Goal: Download file/media

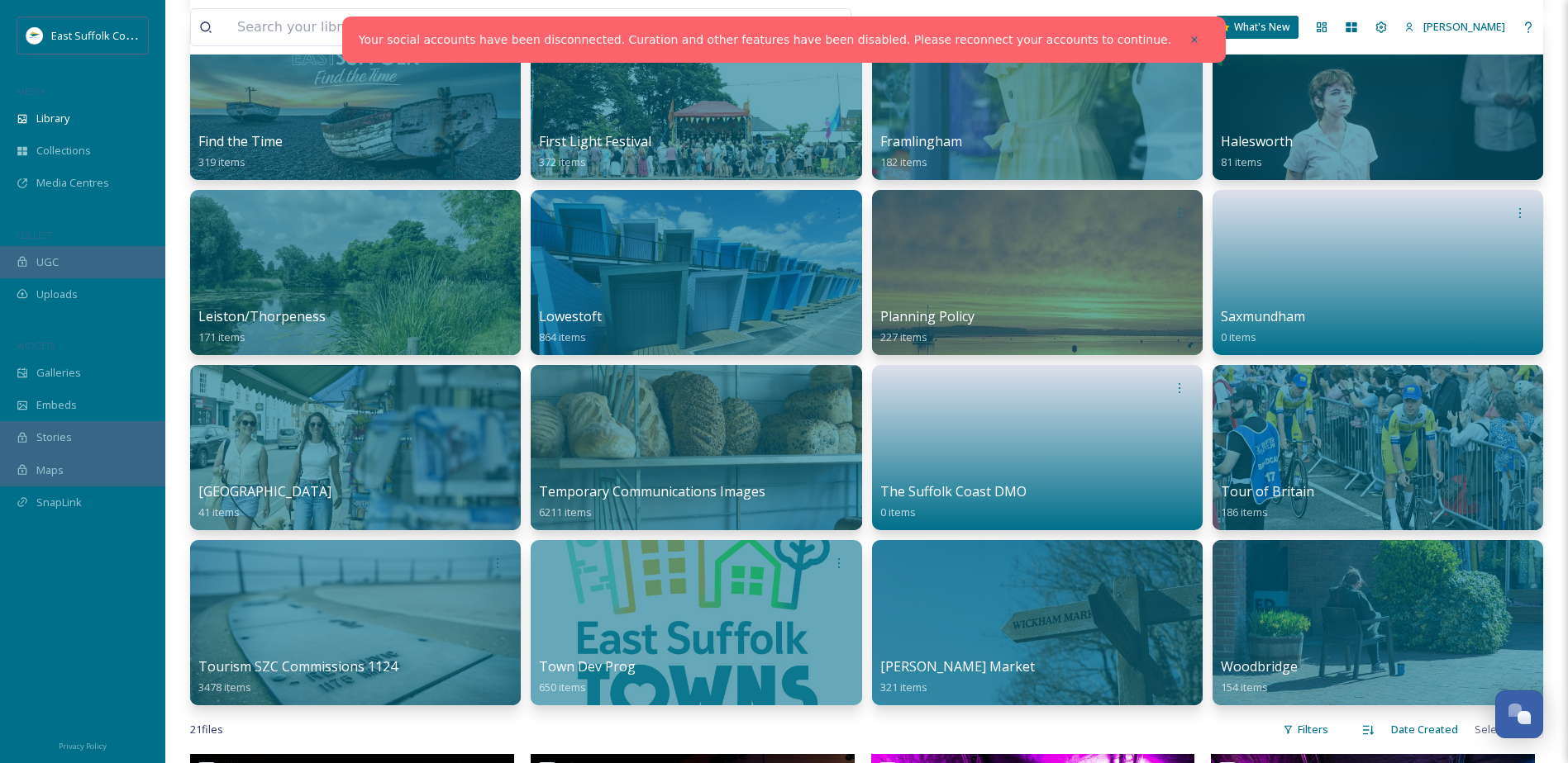
scroll to position [826, 0]
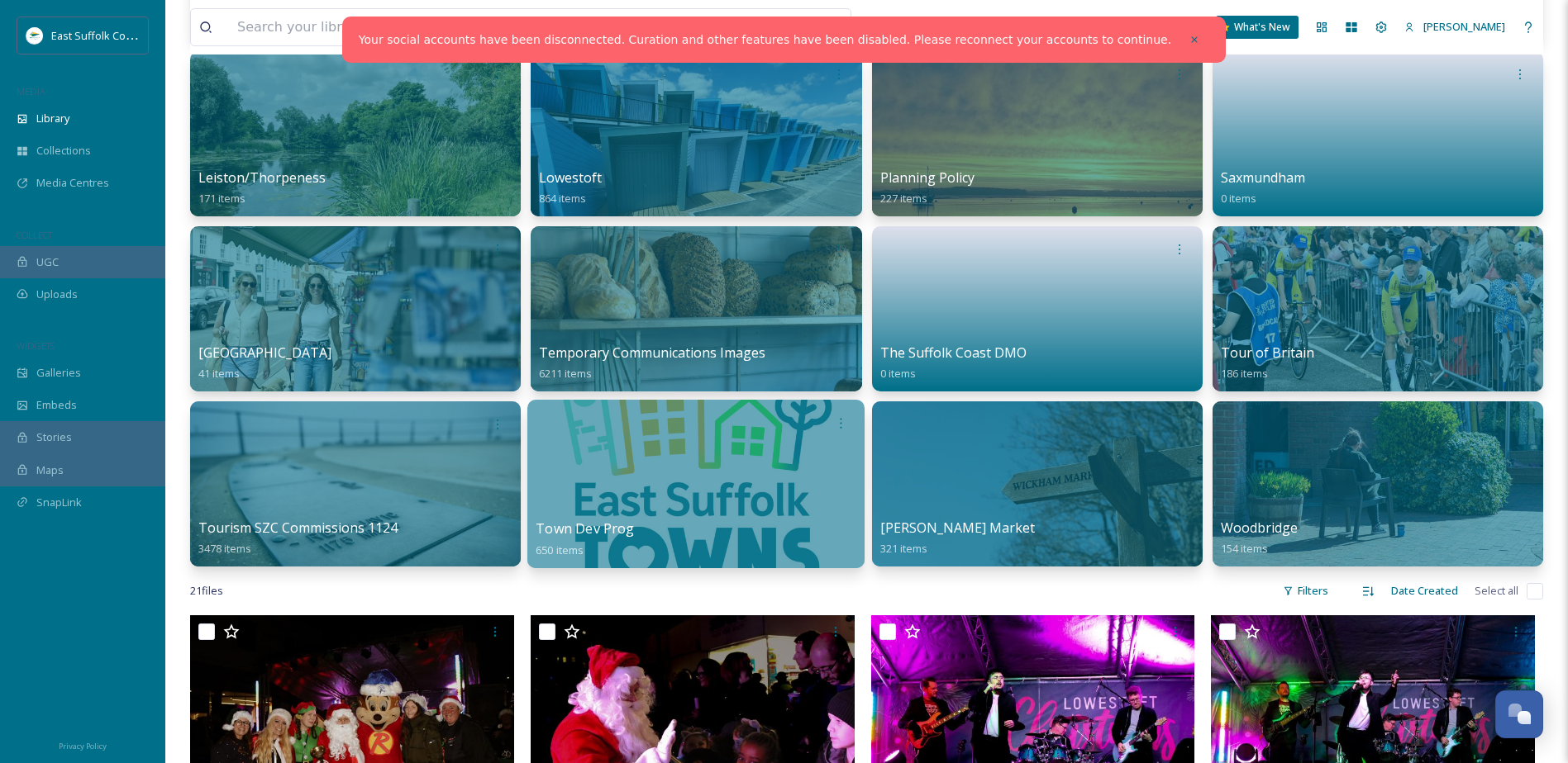
click at [764, 473] on div at bounding box center [696, 484] width 337 height 169
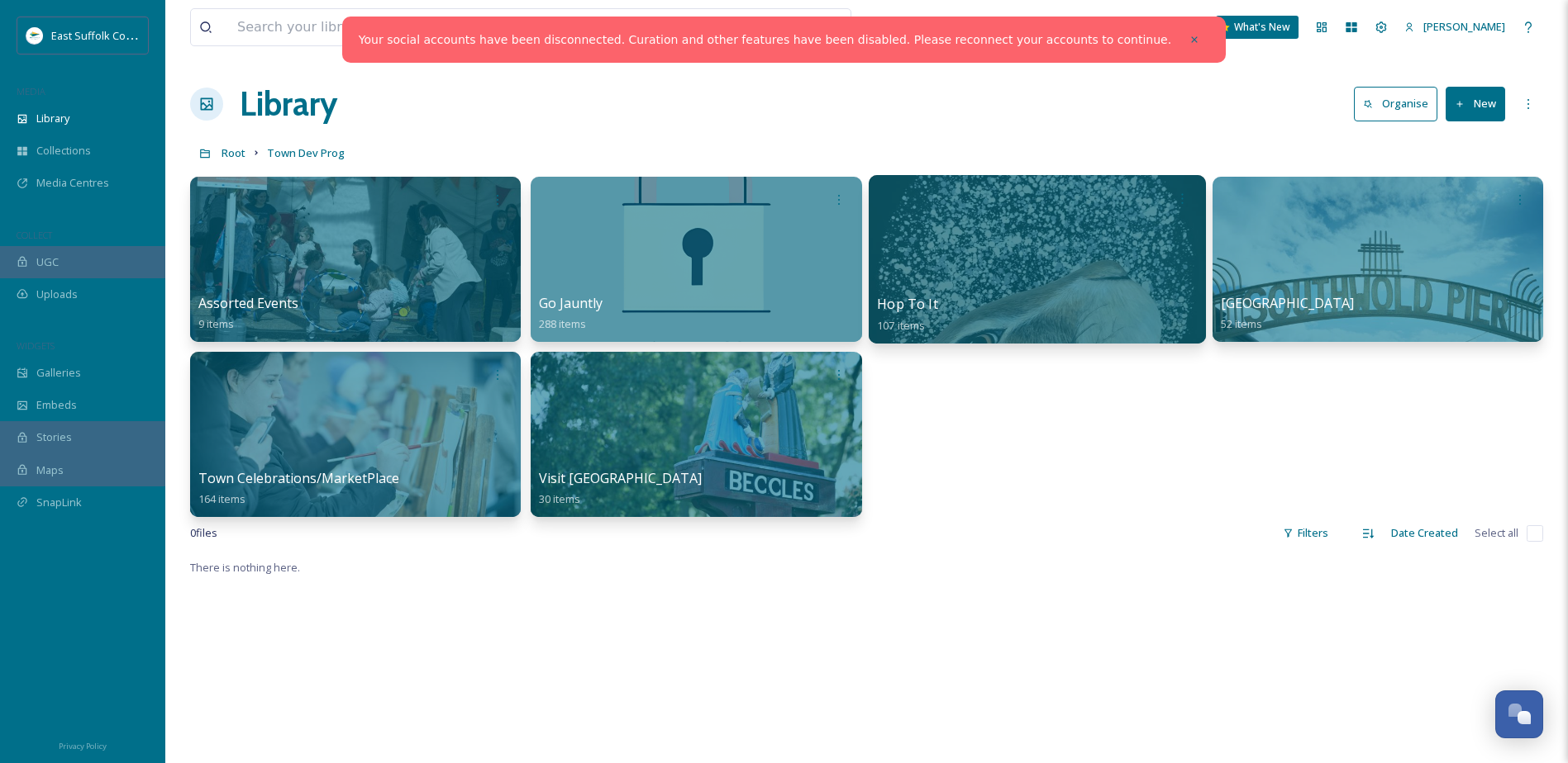
click at [1161, 268] on div at bounding box center [1036, 260] width 337 height 169
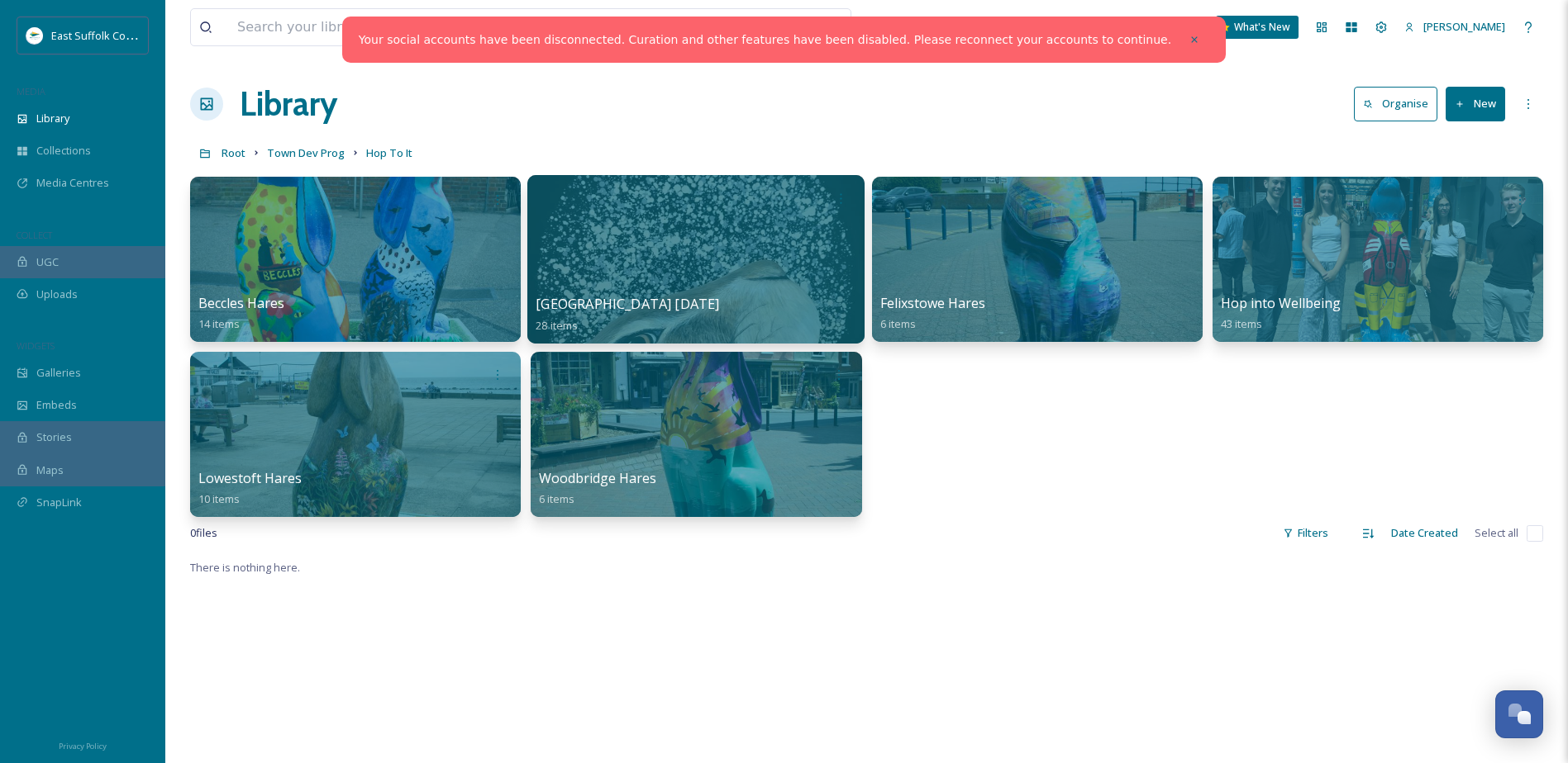
click at [637, 249] on div at bounding box center [696, 260] width 337 height 169
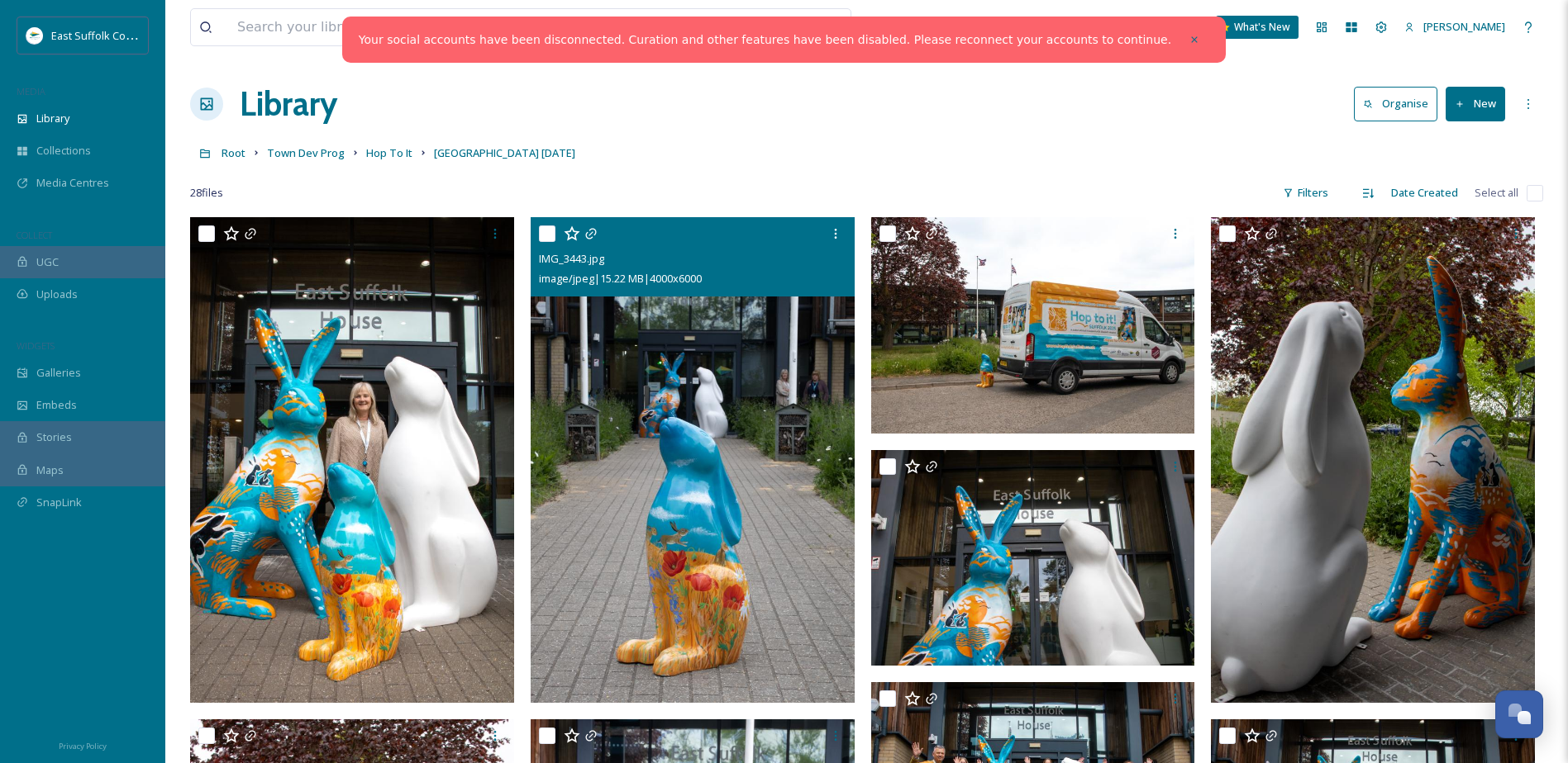
click at [718, 330] on img at bounding box center [693, 460] width 324 height 486
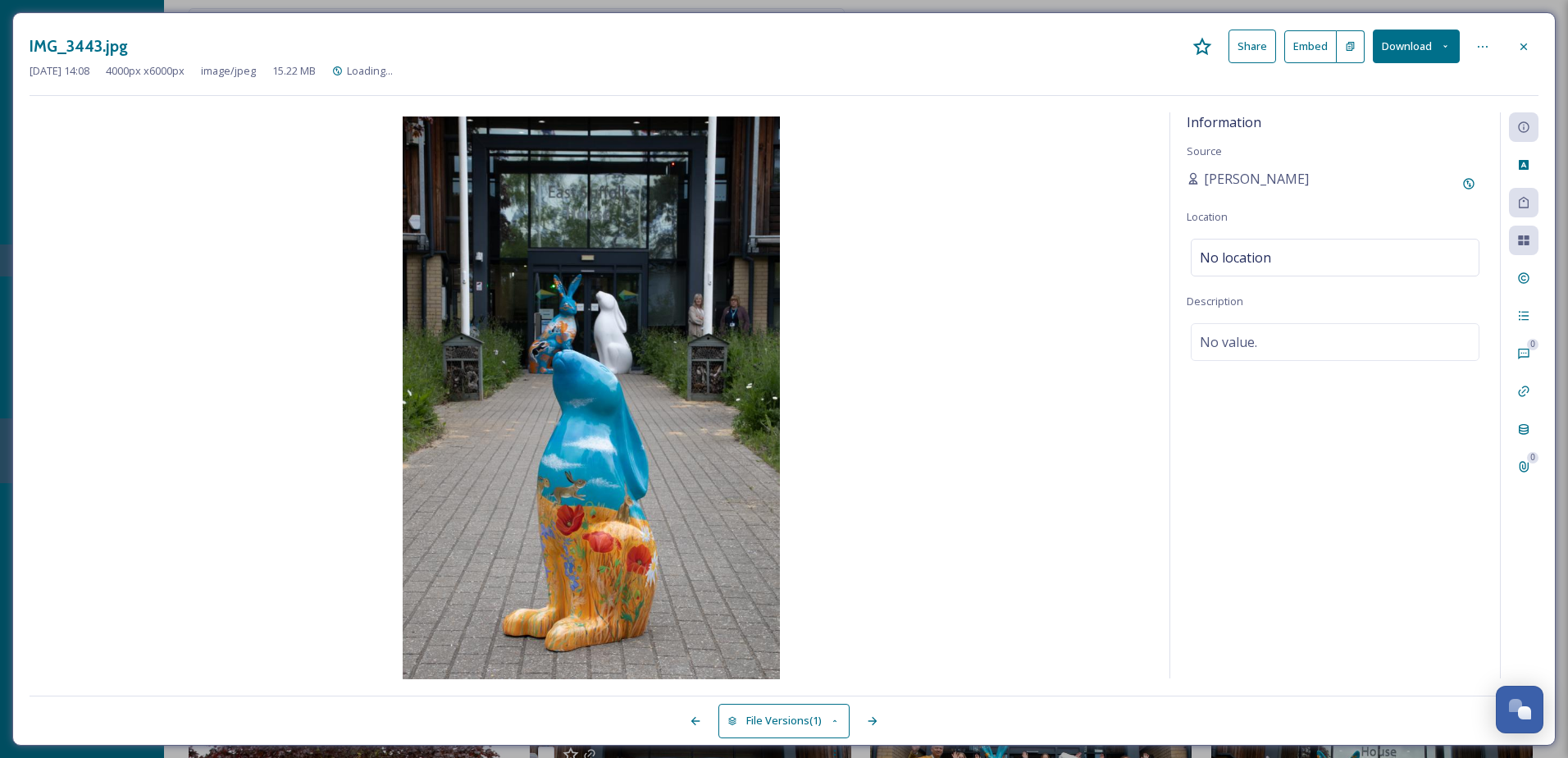
click at [1408, 57] on button "Download" at bounding box center [1417, 46] width 87 height 33
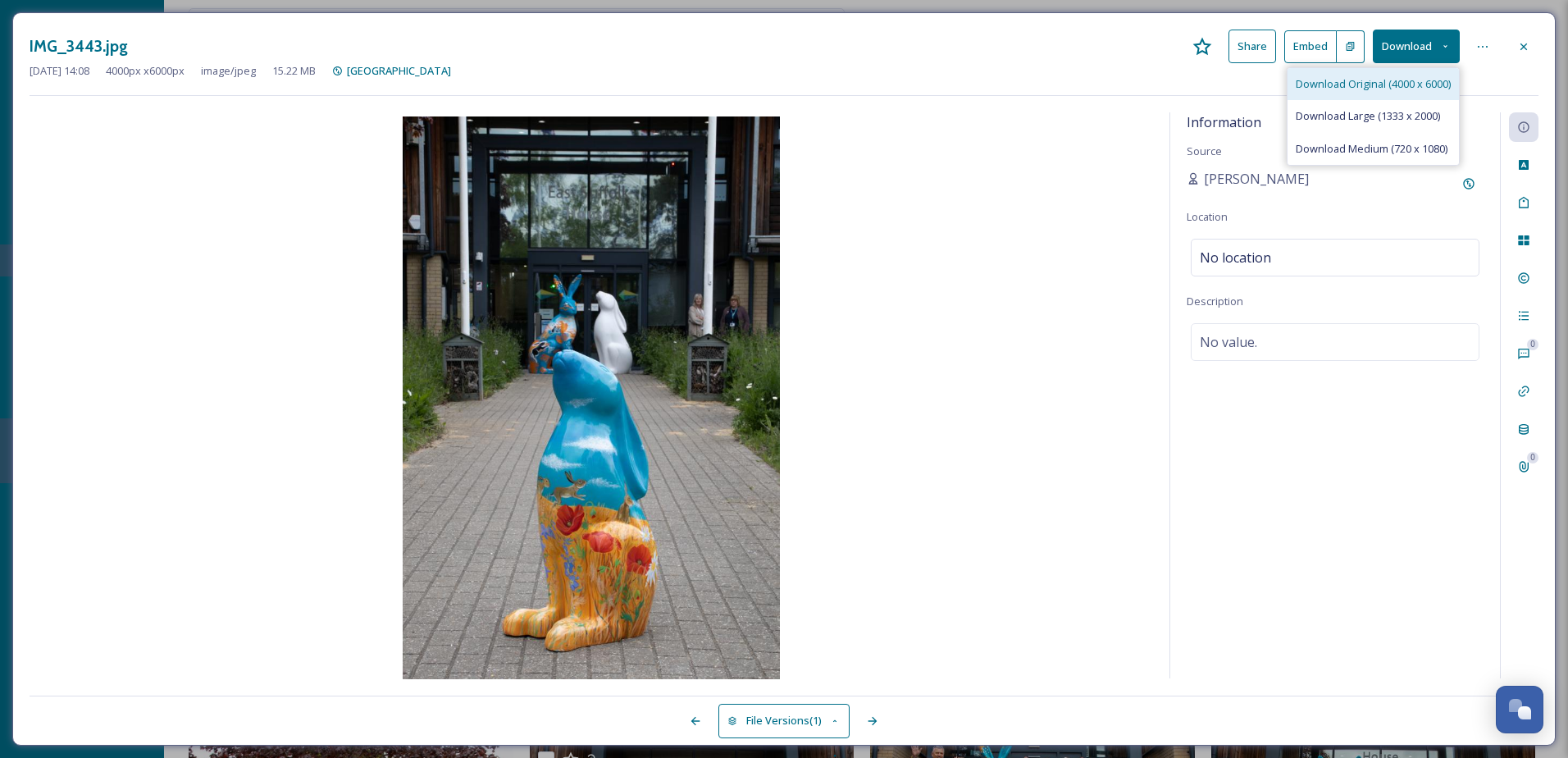
click at [1390, 94] on div "Download Original (4000 x 6000)" at bounding box center [1373, 84] width 172 height 32
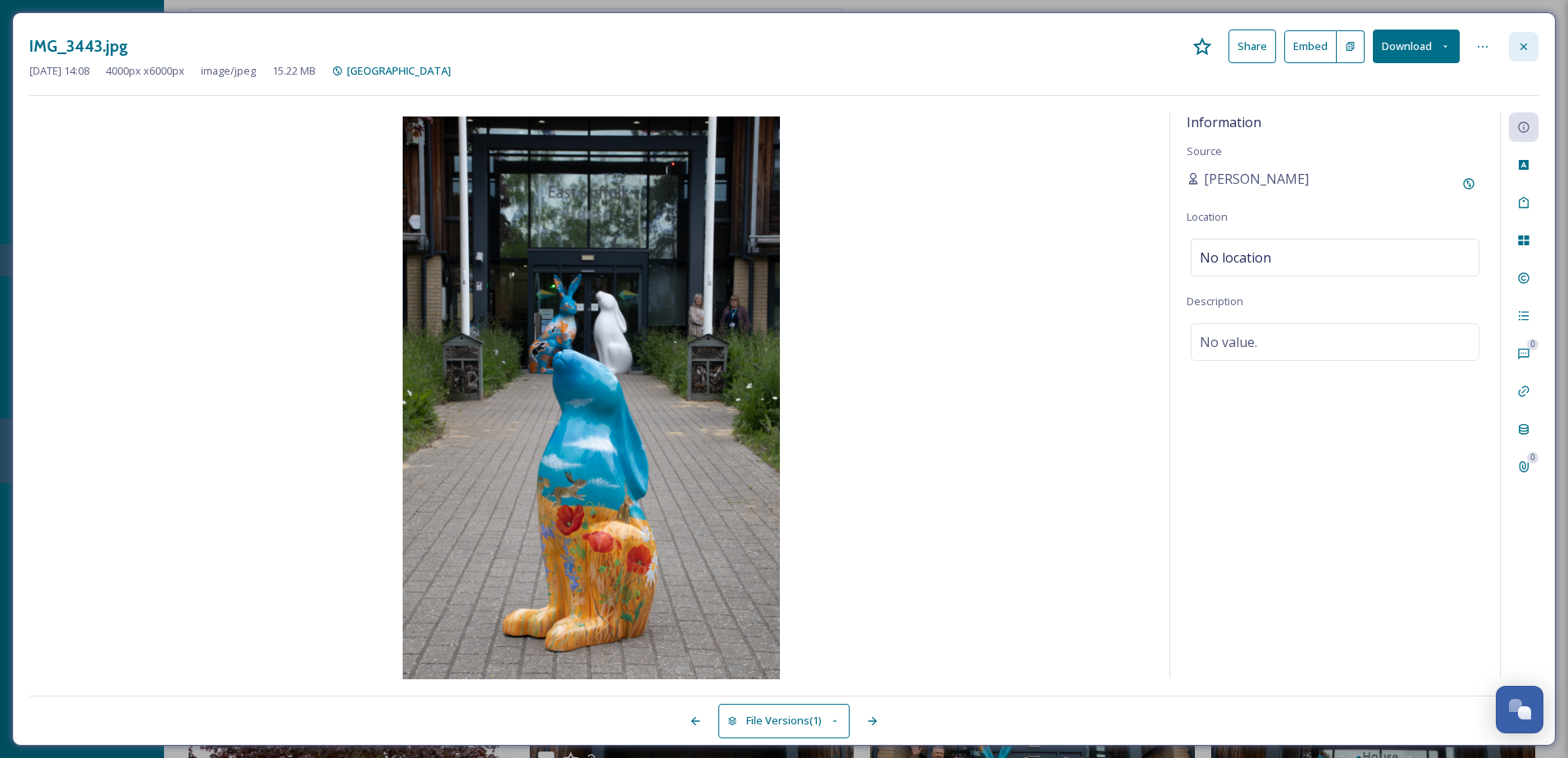
click at [1519, 46] on icon at bounding box center [1524, 46] width 13 height 13
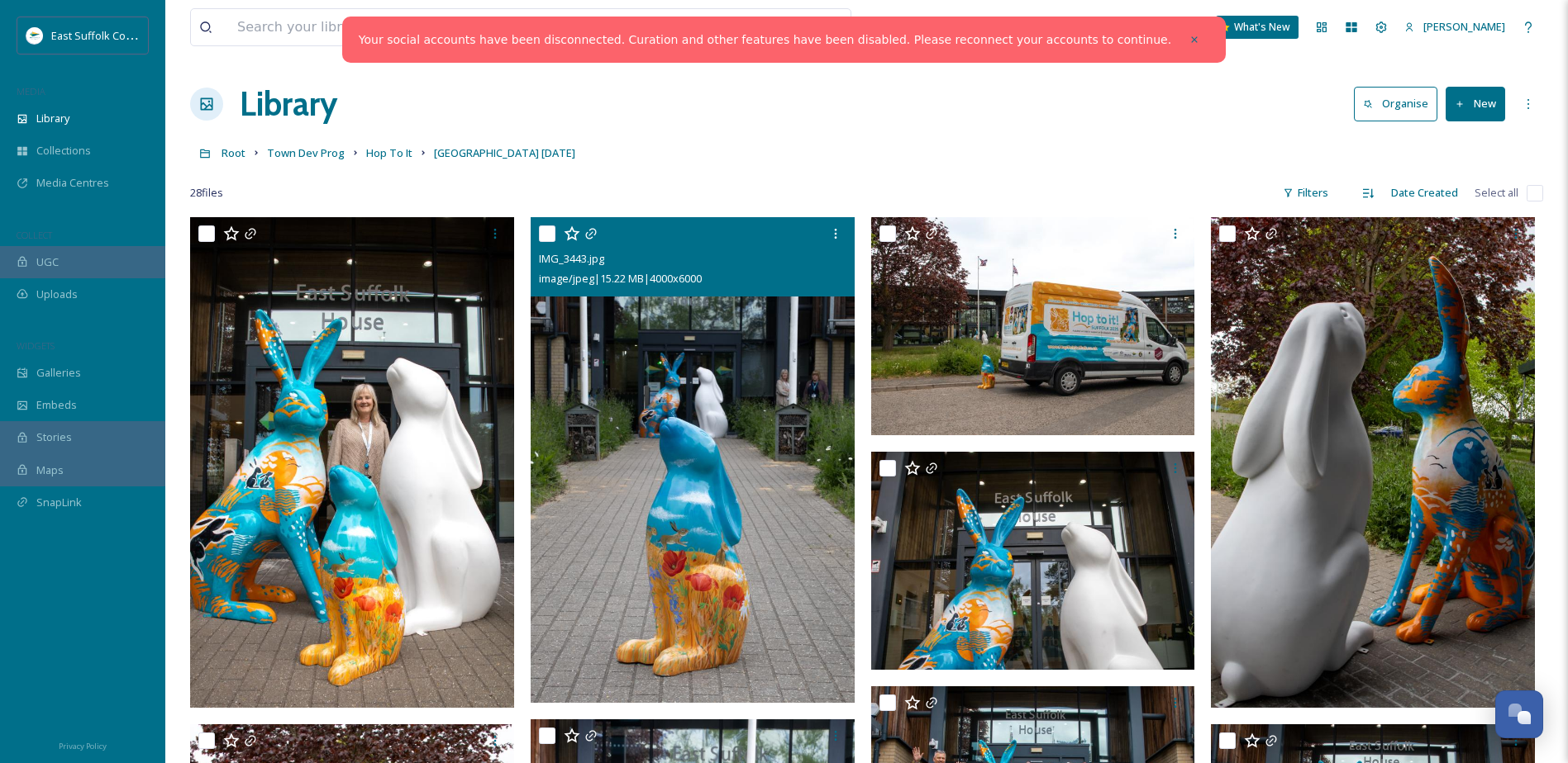
click at [400, 163] on div "Root Town Dev Prog Hop To It [GEOGRAPHIC_DATA] [DATE]" at bounding box center [867, 152] width 1353 height 31
click at [396, 155] on span "Hop To It" at bounding box center [389, 152] width 46 height 15
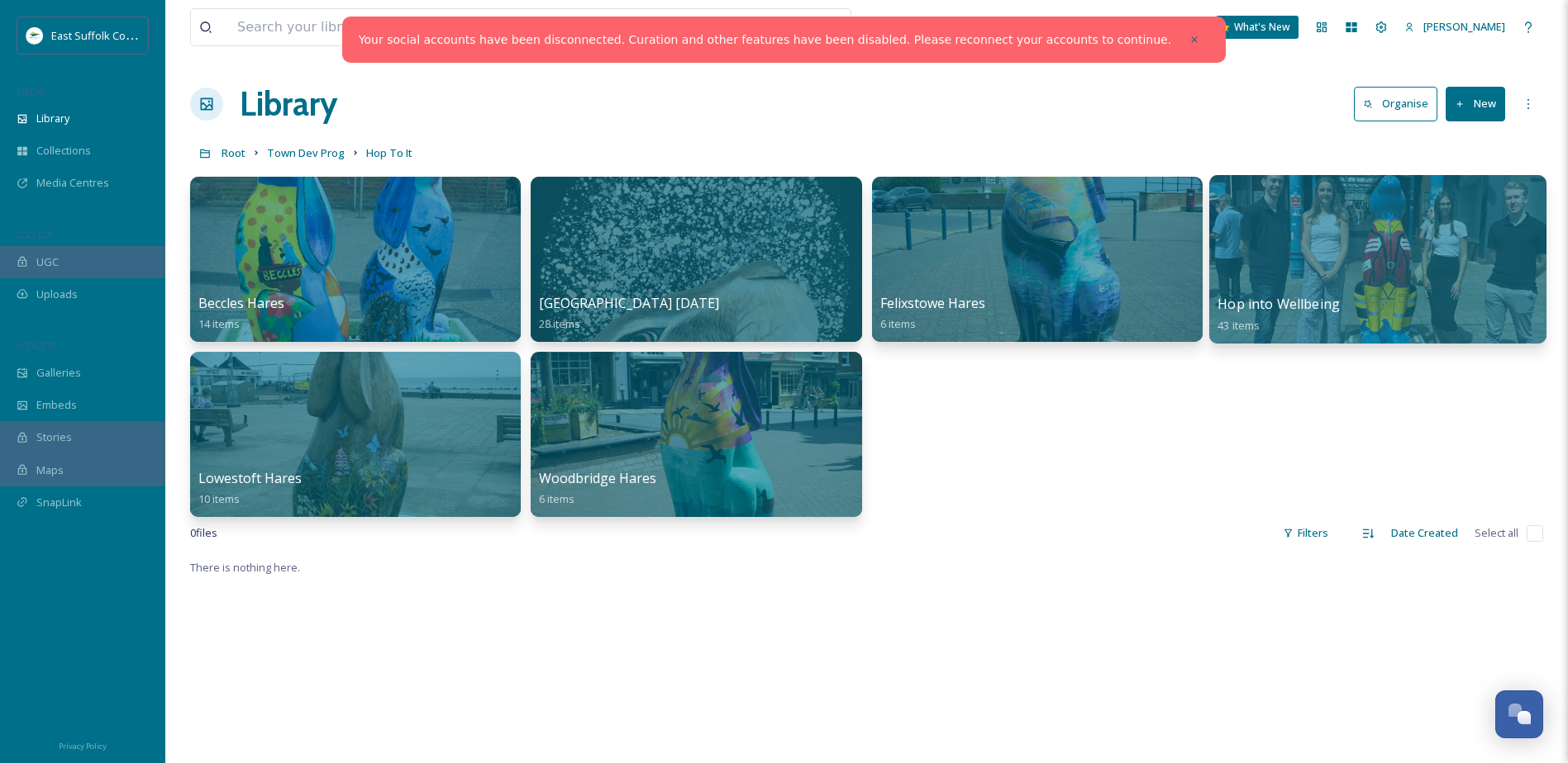
click at [1319, 228] on div at bounding box center [1378, 260] width 337 height 169
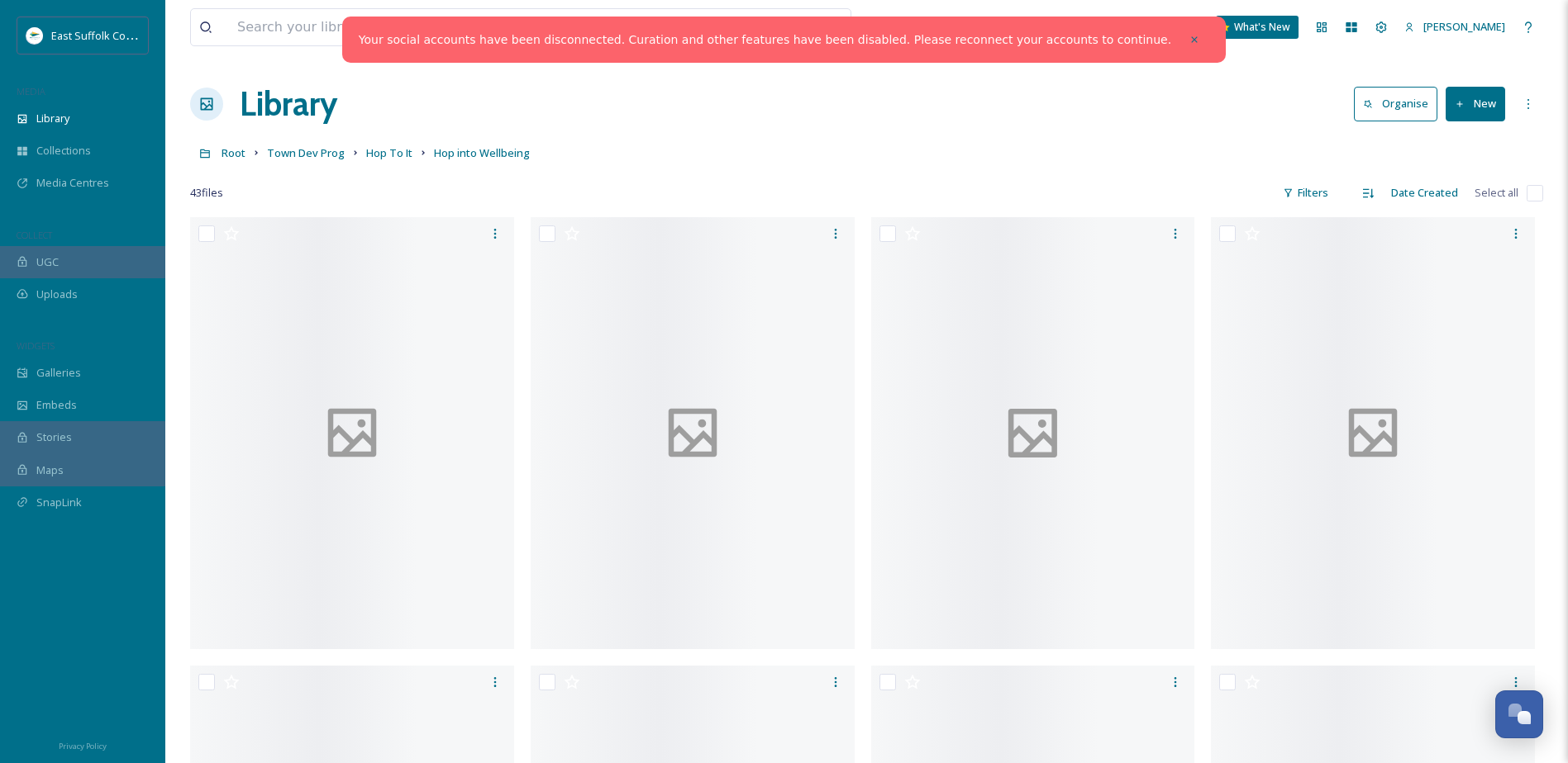
click at [1463, 113] on button "New" at bounding box center [1475, 103] width 59 height 34
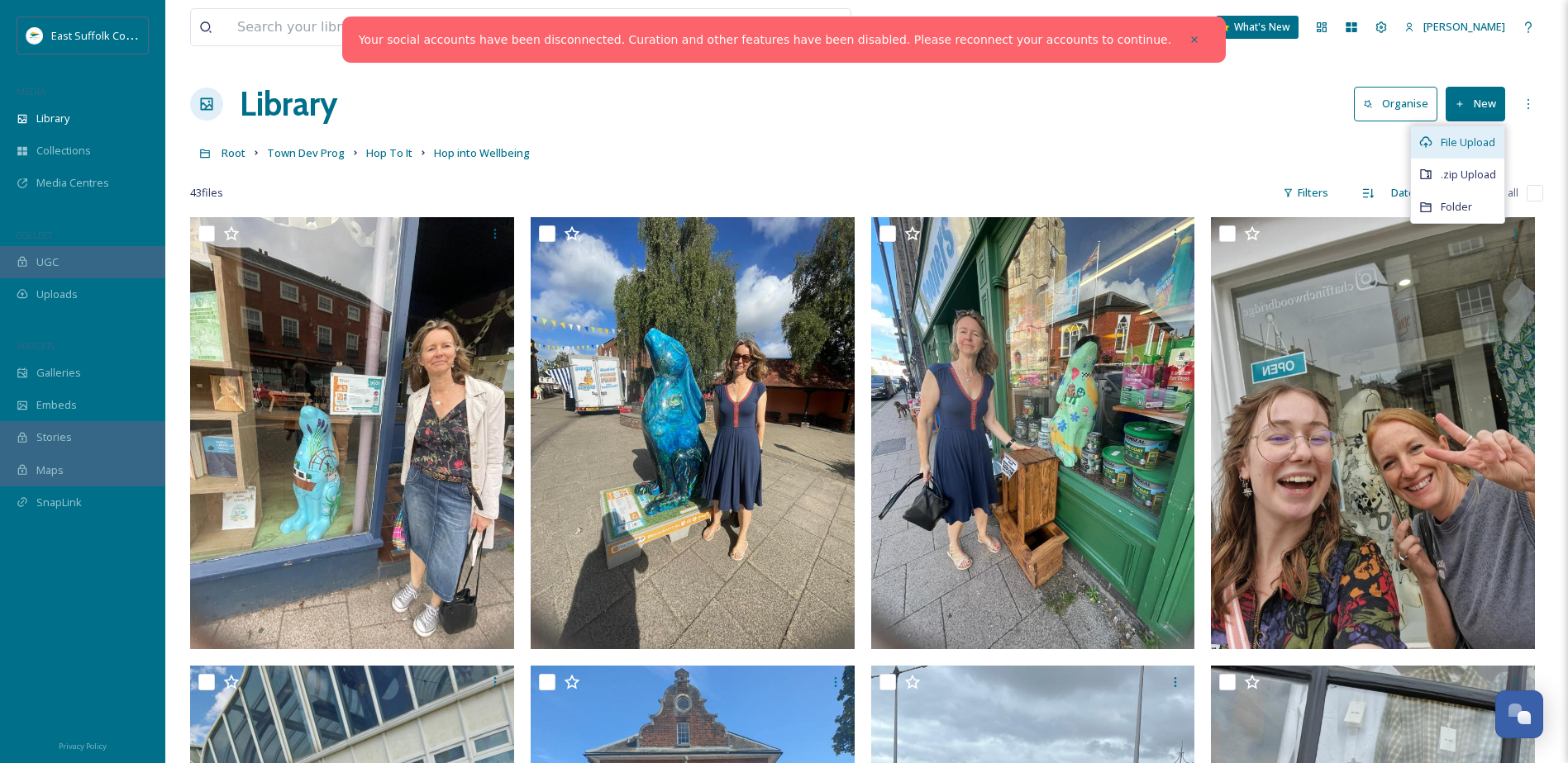
click at [1440, 145] on div "File Upload" at bounding box center [1457, 142] width 94 height 32
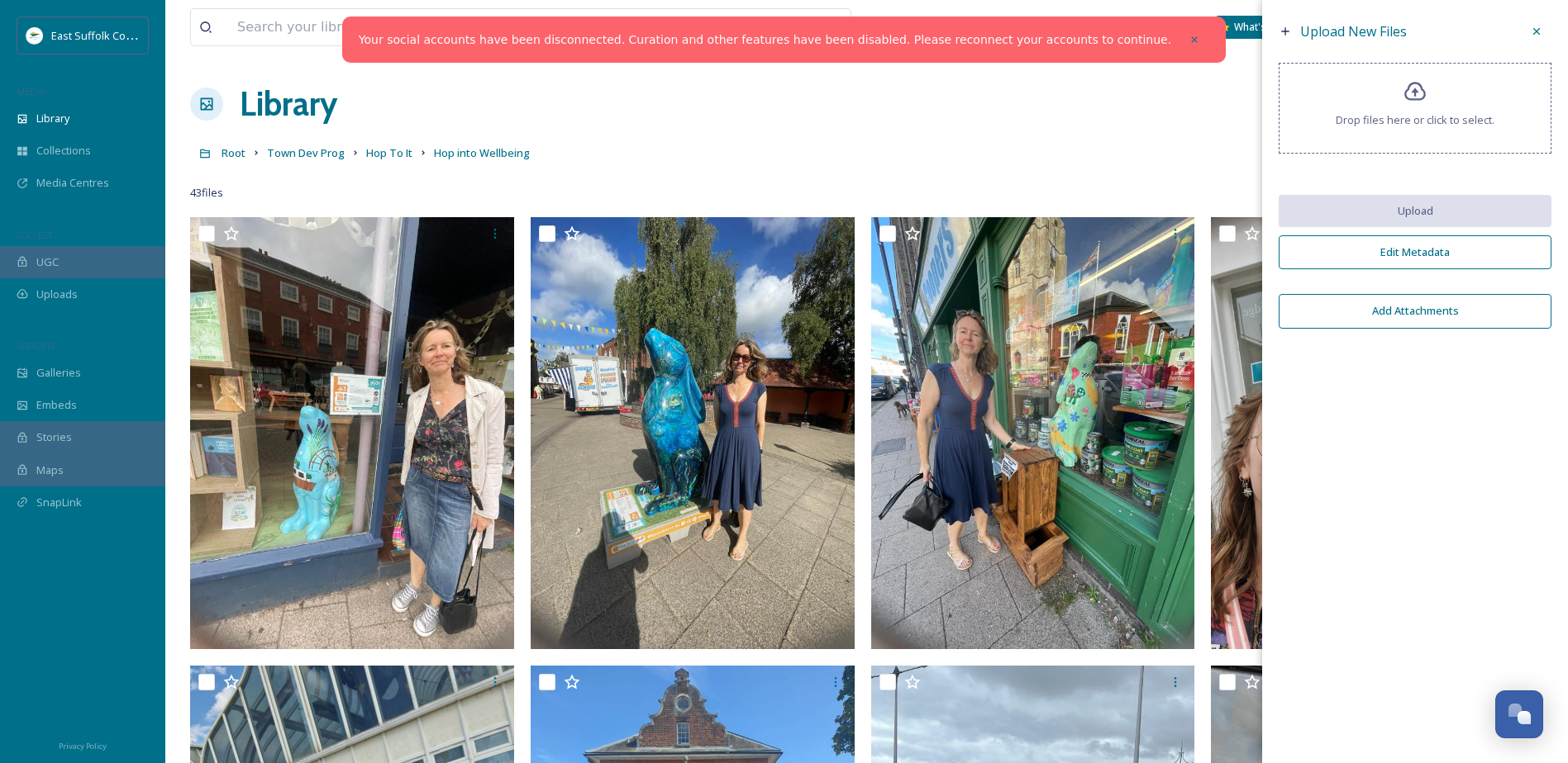
click at [1421, 128] on div "Drop files here or click to select." at bounding box center [1415, 108] width 273 height 91
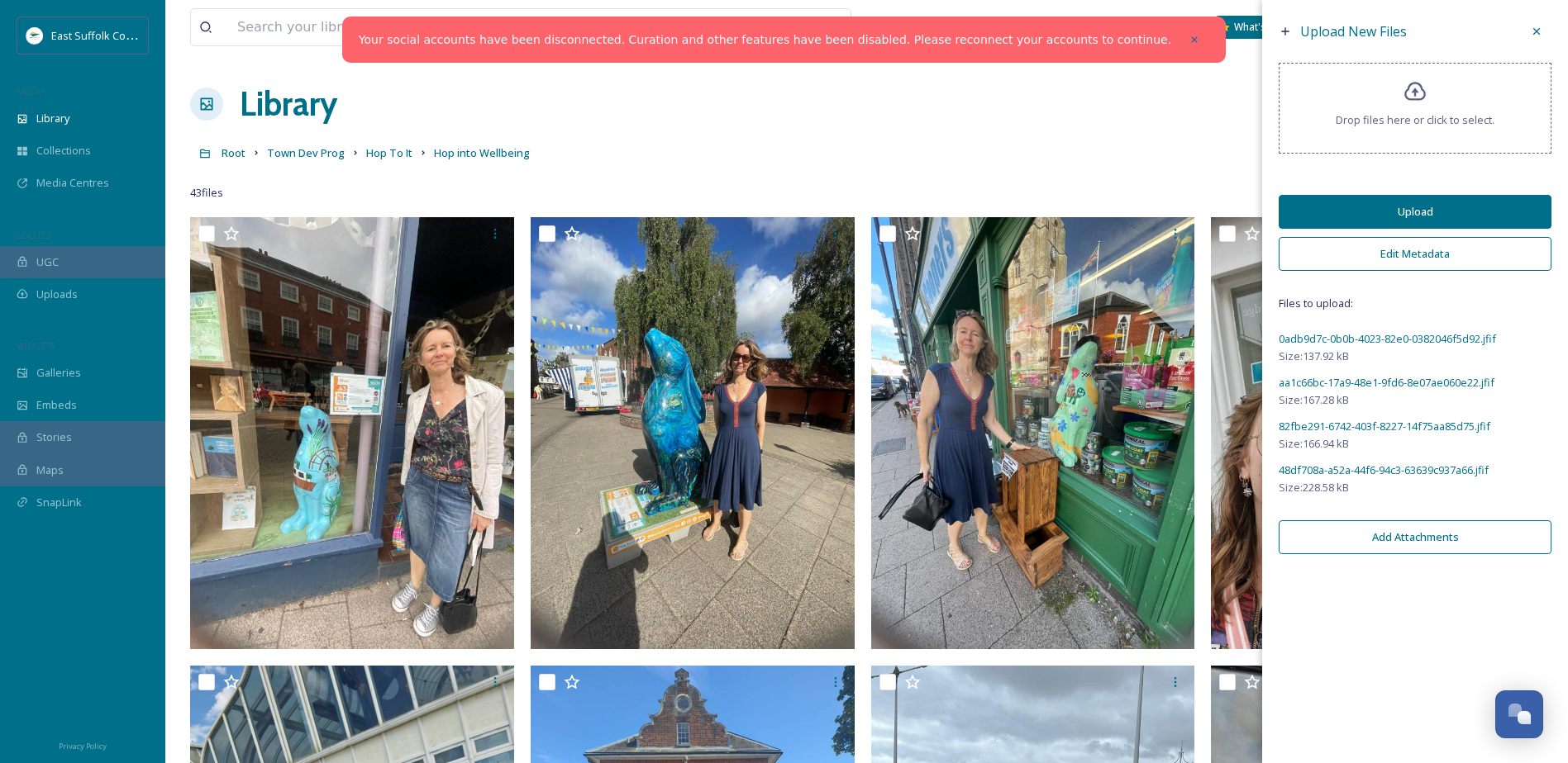
click at [1344, 208] on button "Upload" at bounding box center [1415, 212] width 273 height 34
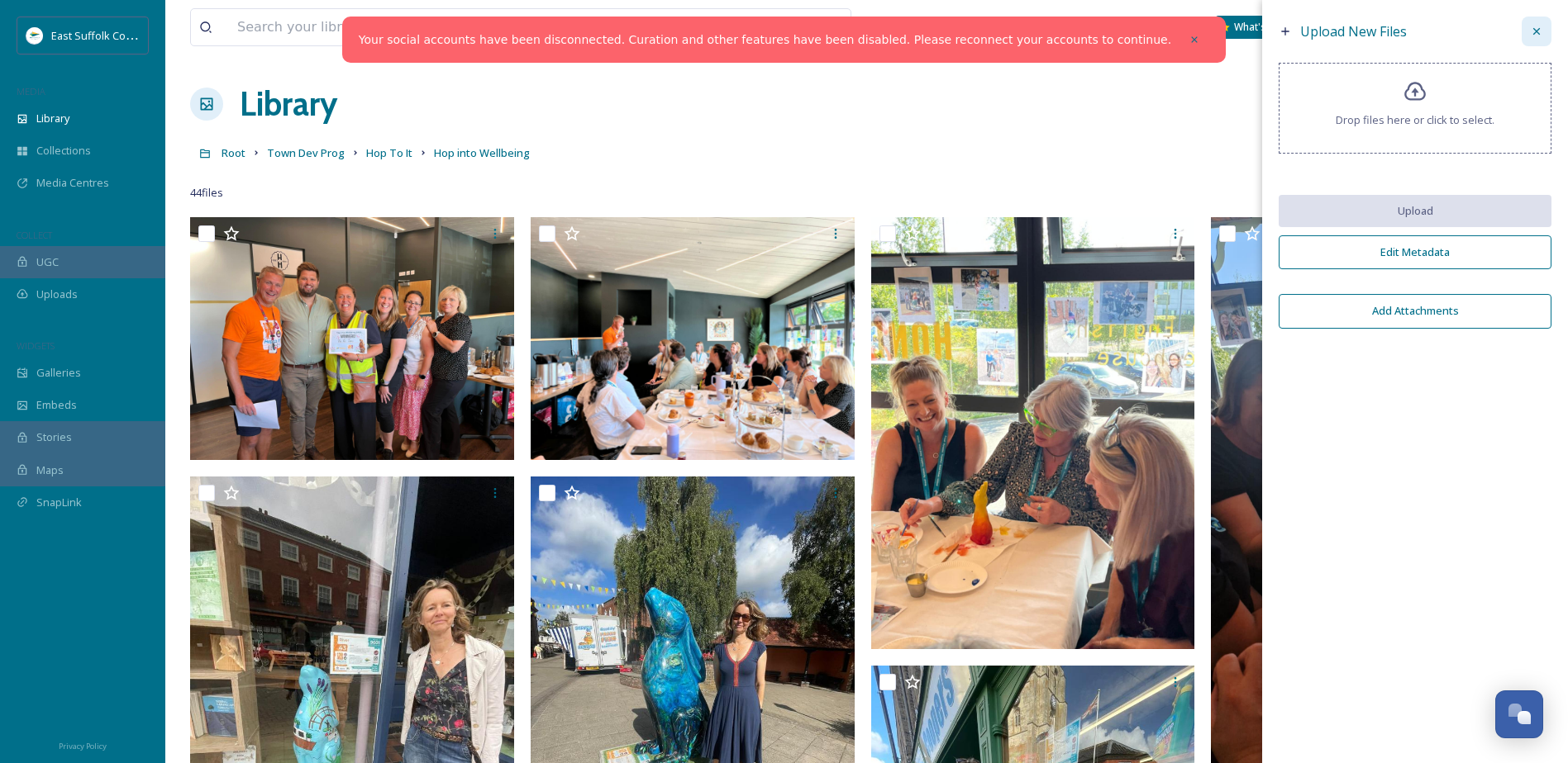
click at [1546, 27] on div at bounding box center [1536, 31] width 30 height 30
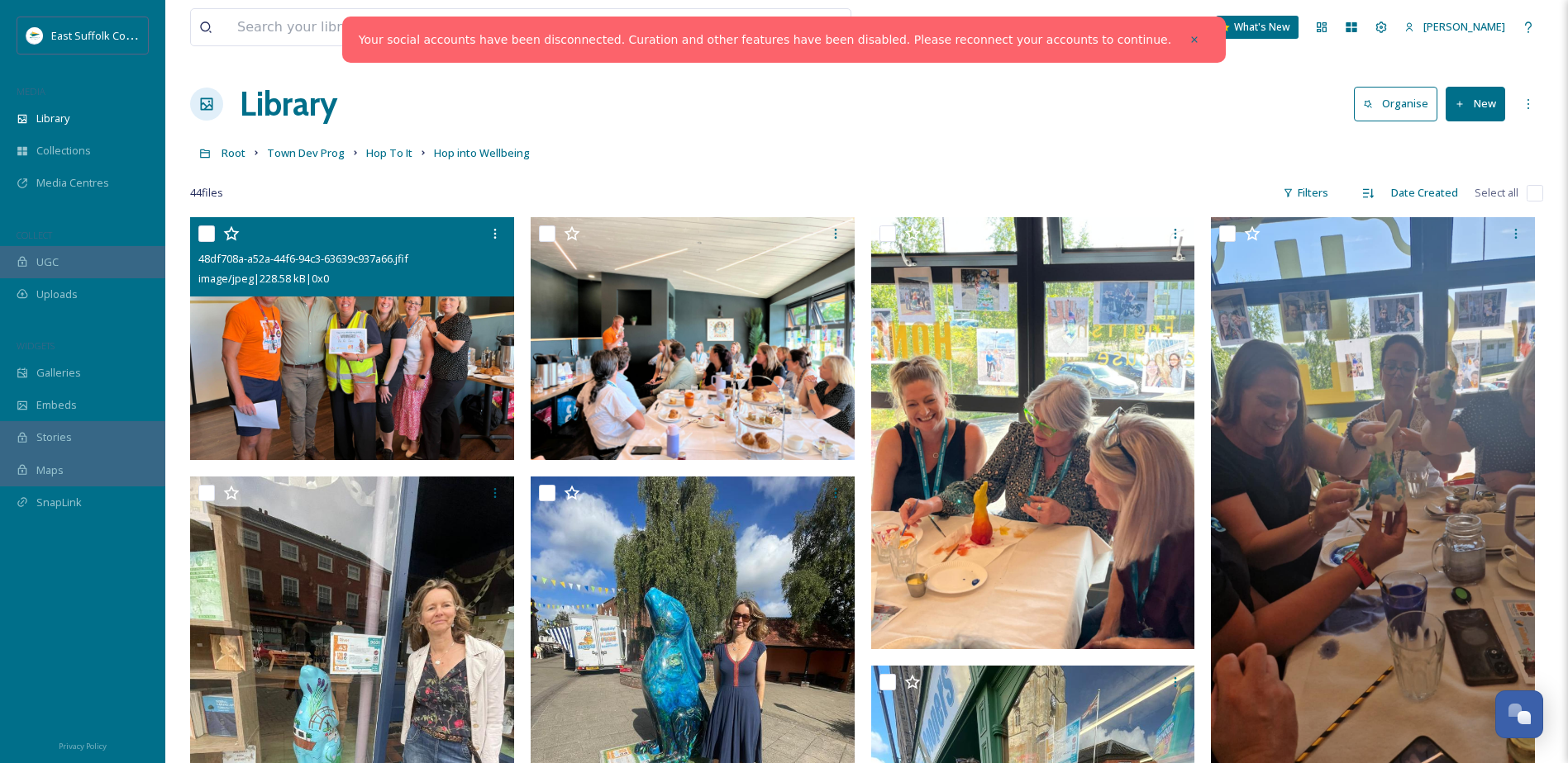
click at [211, 232] on input "checkbox" at bounding box center [207, 233] width 16 height 16
checkbox input "true"
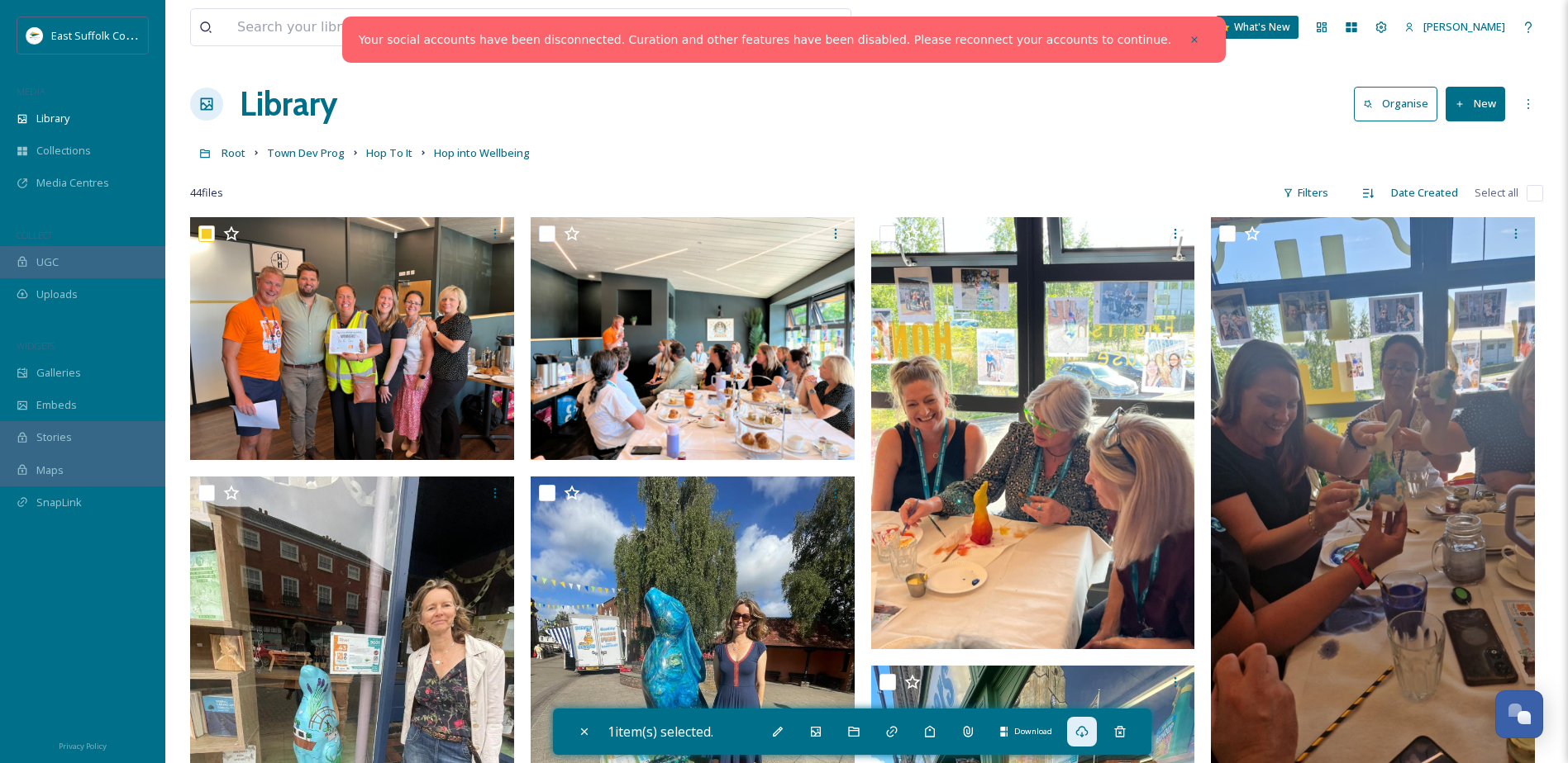
click at [1089, 734] on icon at bounding box center [1082, 731] width 13 height 13
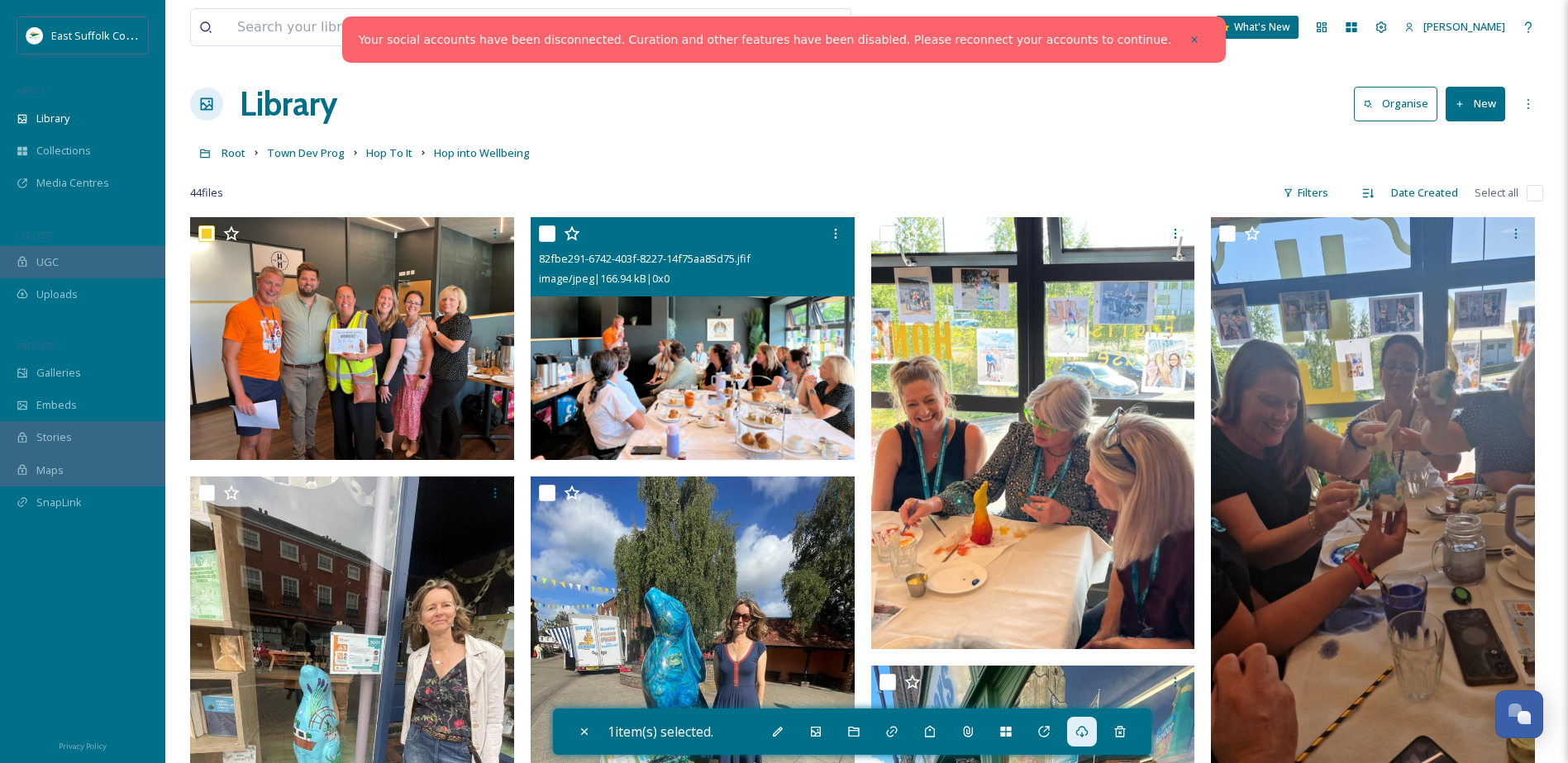
click at [547, 231] on input "checkbox" at bounding box center [546, 233] width 16 height 16
checkbox input "true"
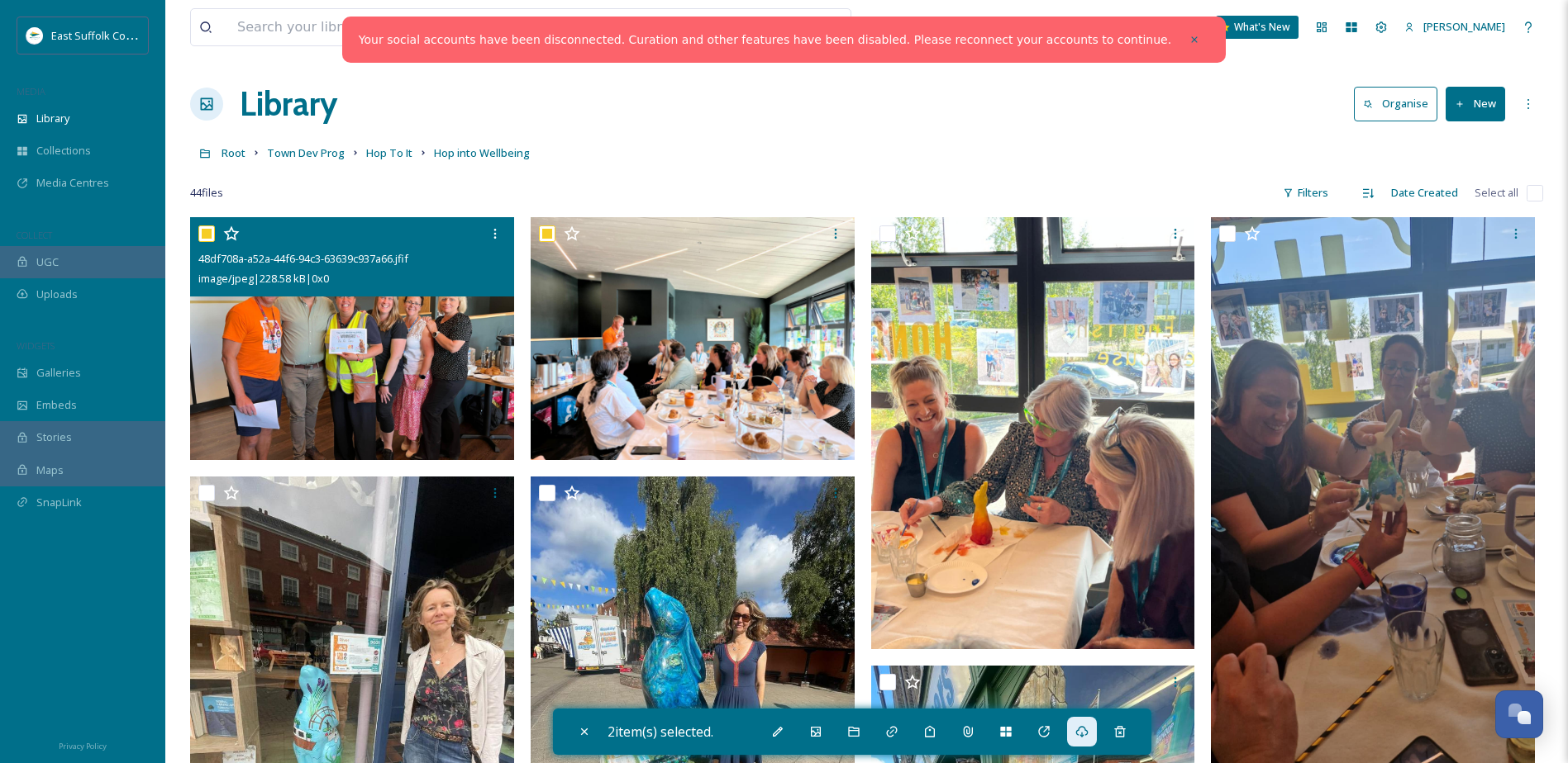
click at [201, 240] on input "checkbox" at bounding box center [207, 233] width 16 height 16
checkbox input "false"
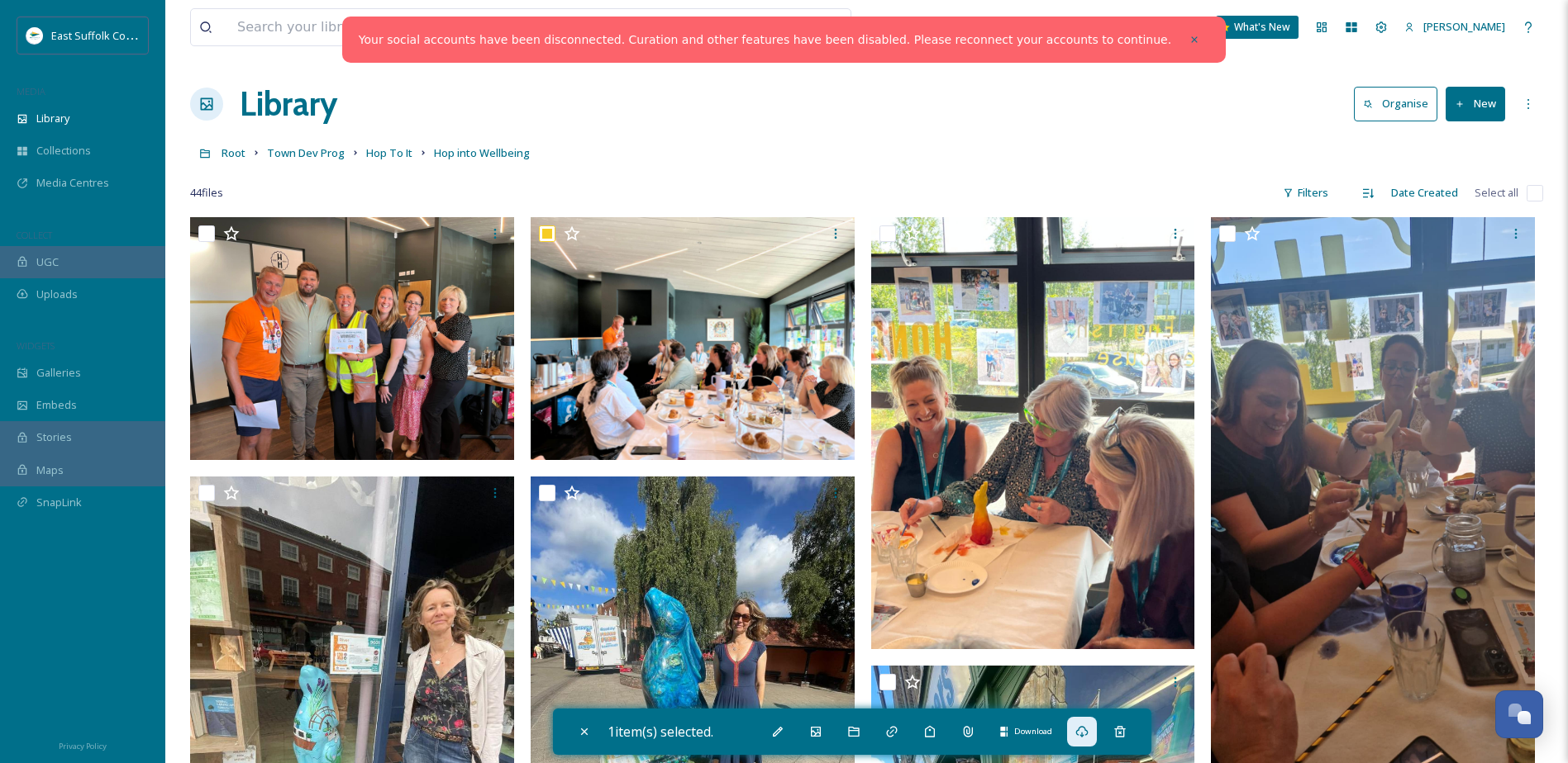
click at [1085, 733] on icon at bounding box center [1082, 731] width 13 height 13
click at [375, 157] on span "Hop To It" at bounding box center [389, 152] width 46 height 15
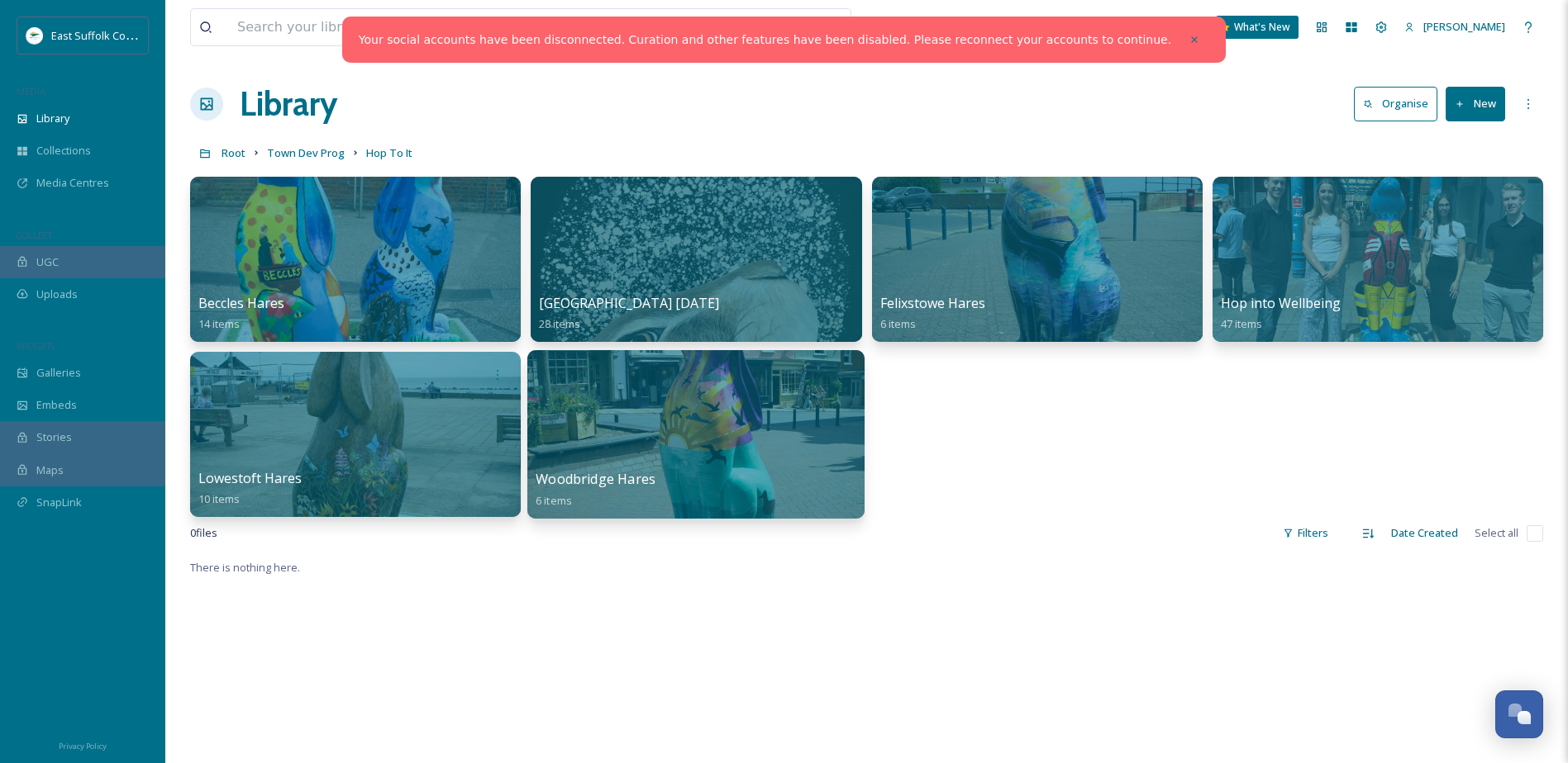
click at [601, 434] on div at bounding box center [696, 434] width 337 height 169
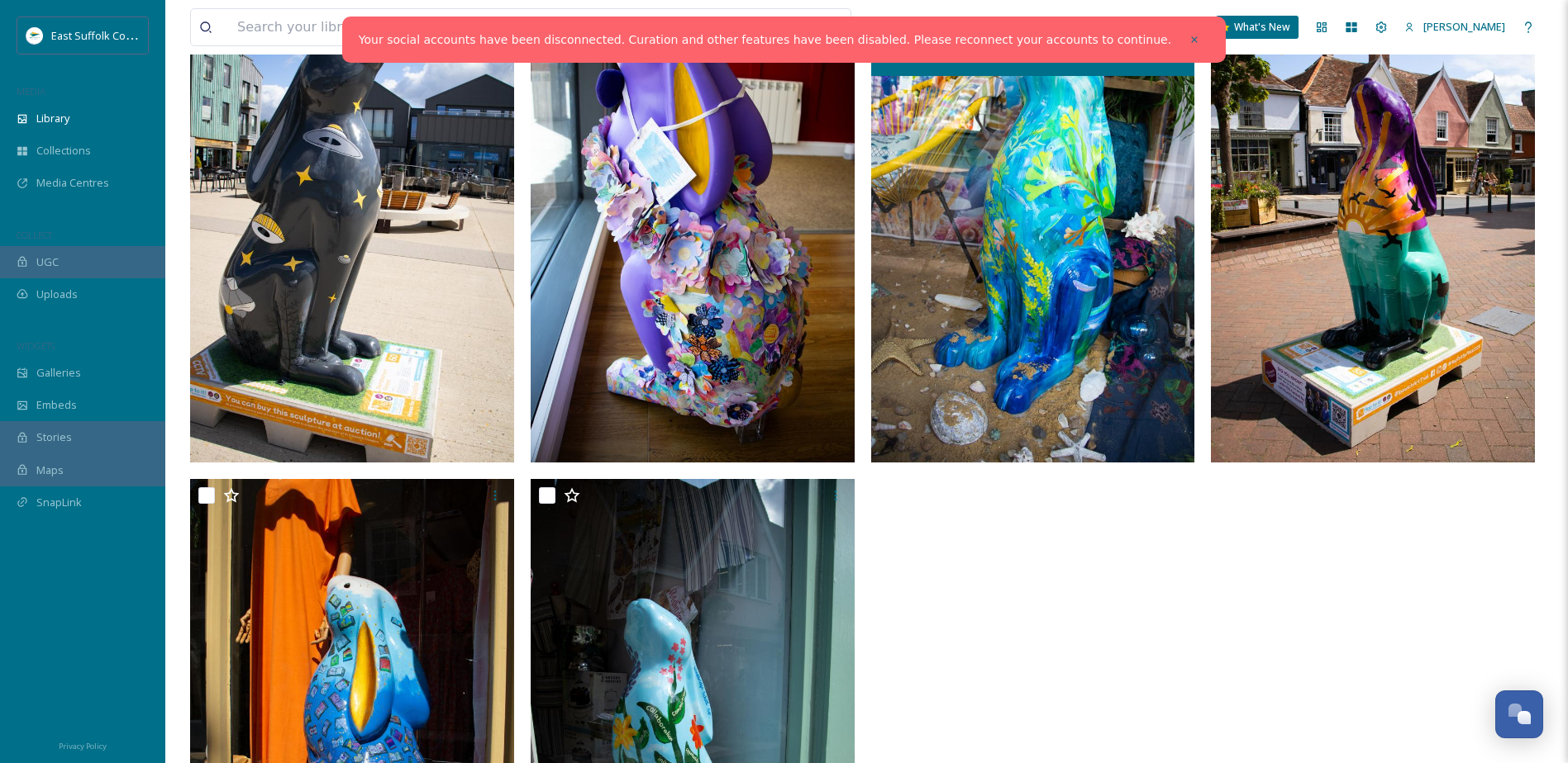
scroll to position [261, 0]
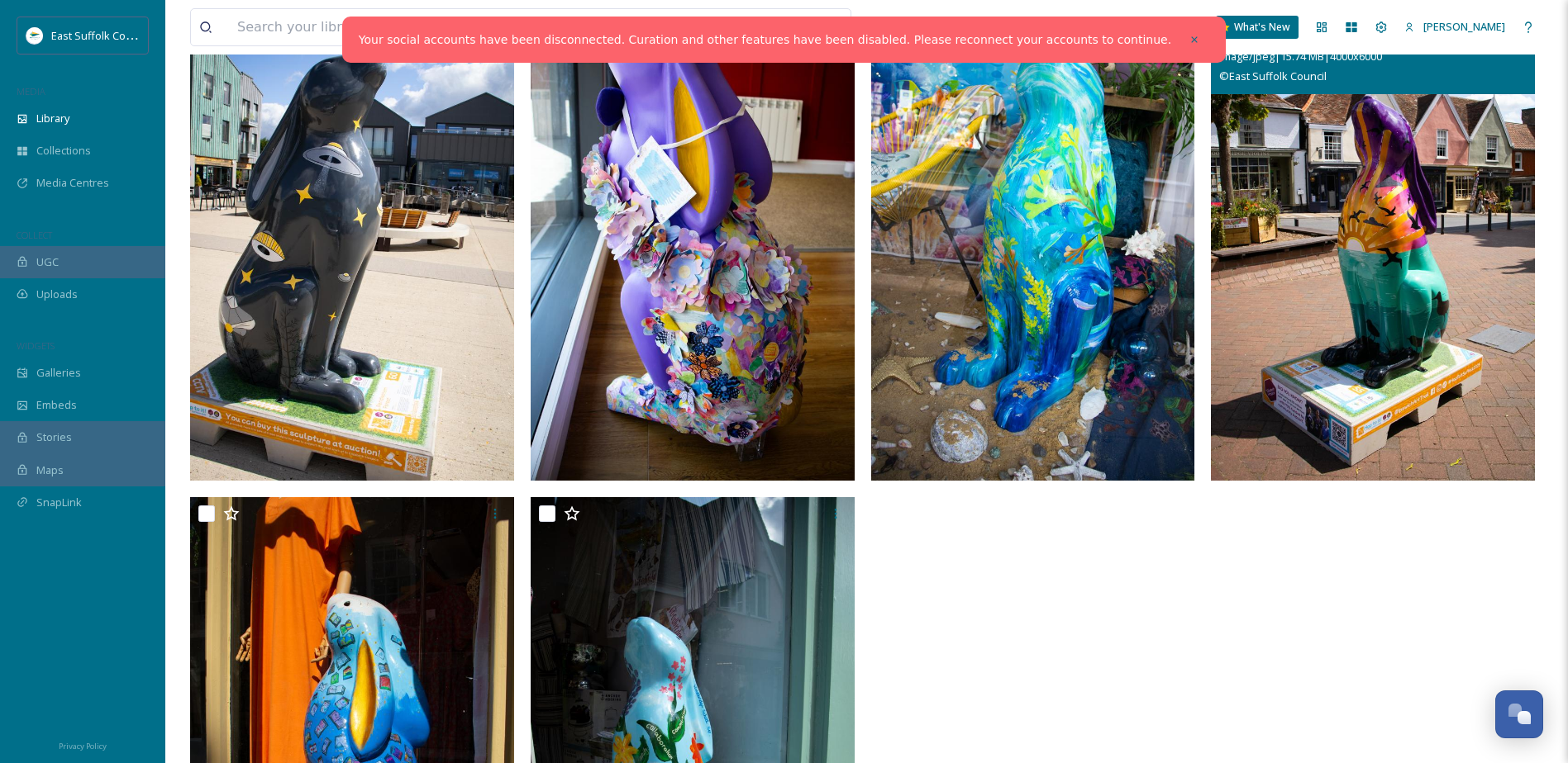
click at [1407, 370] on img at bounding box center [1373, 237] width 324 height 486
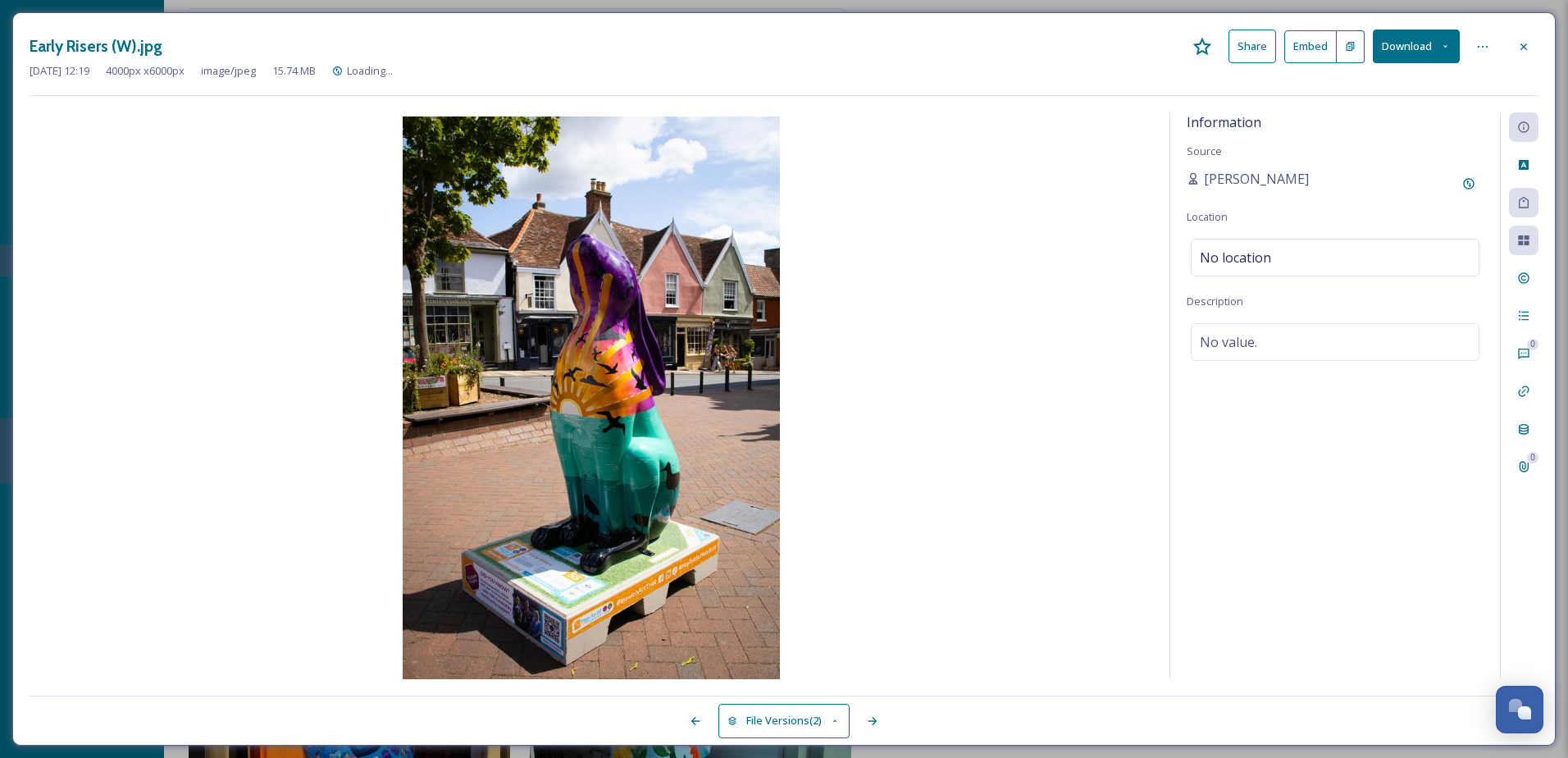
click at [1405, 53] on button "Download" at bounding box center [1417, 46] width 87 height 33
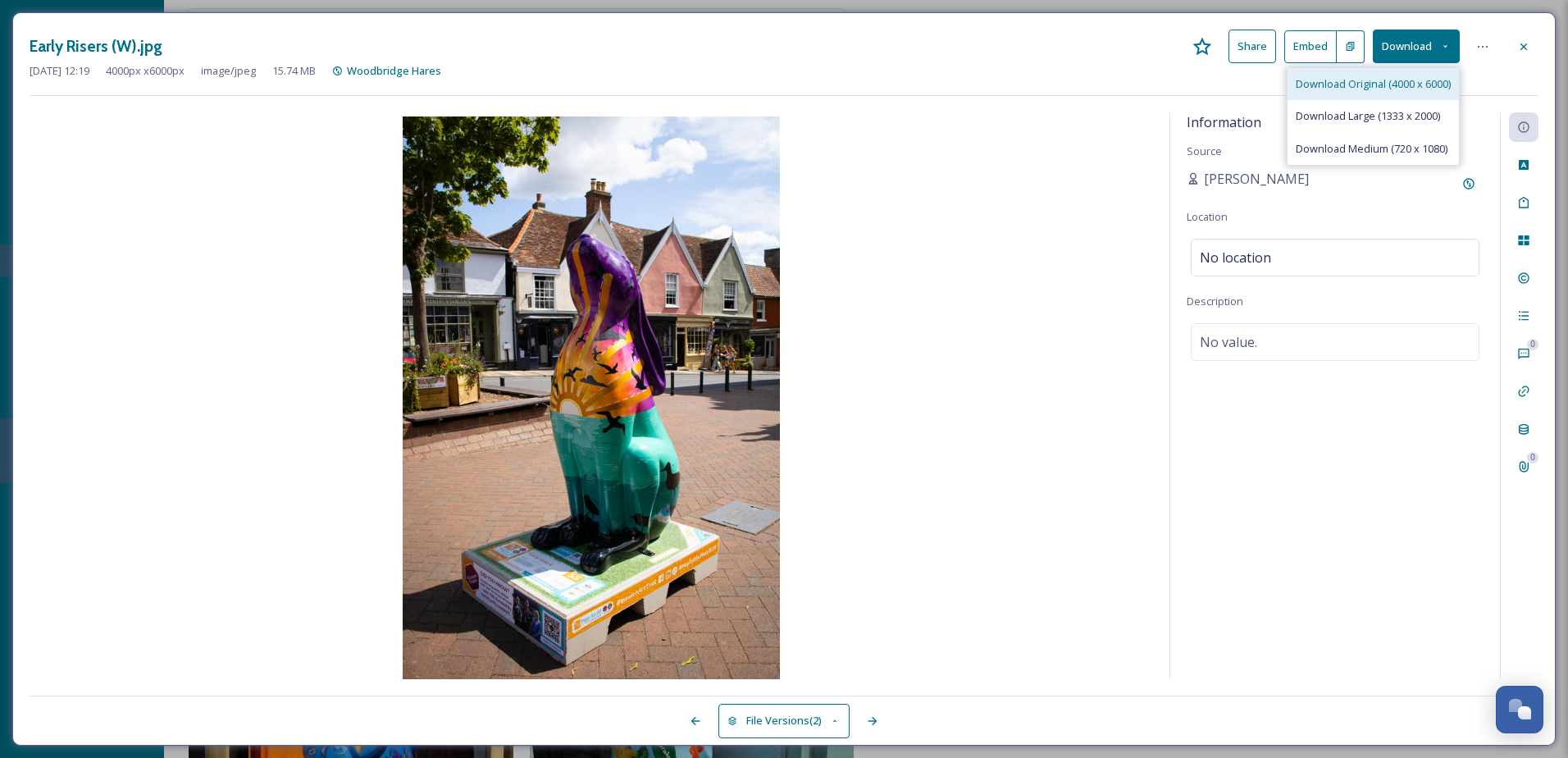
click at [1395, 87] on span "Download Original (4000 x 6000)" at bounding box center [1373, 84] width 155 height 15
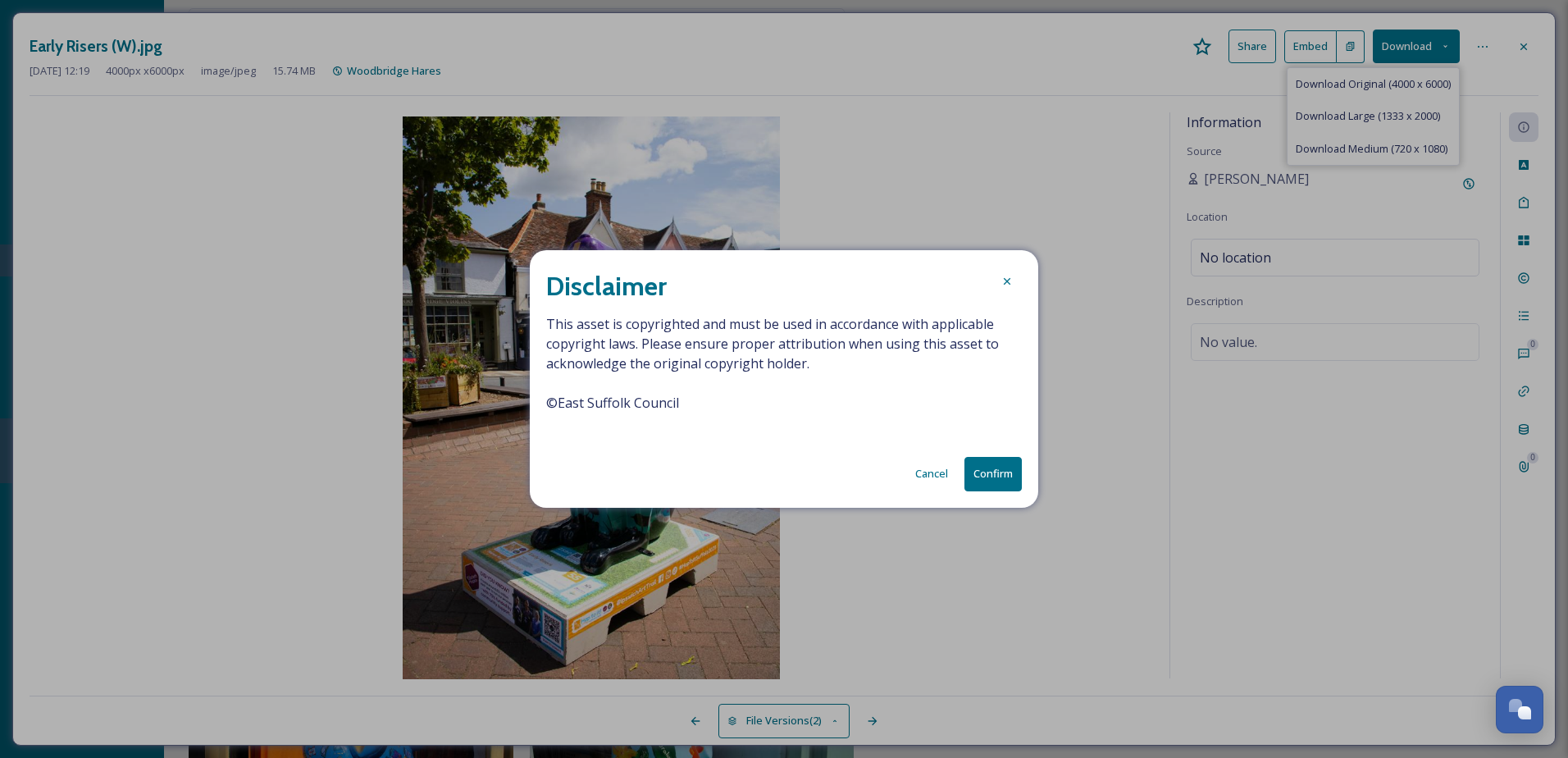
click at [992, 459] on button "Confirm" at bounding box center [992, 473] width 57 height 33
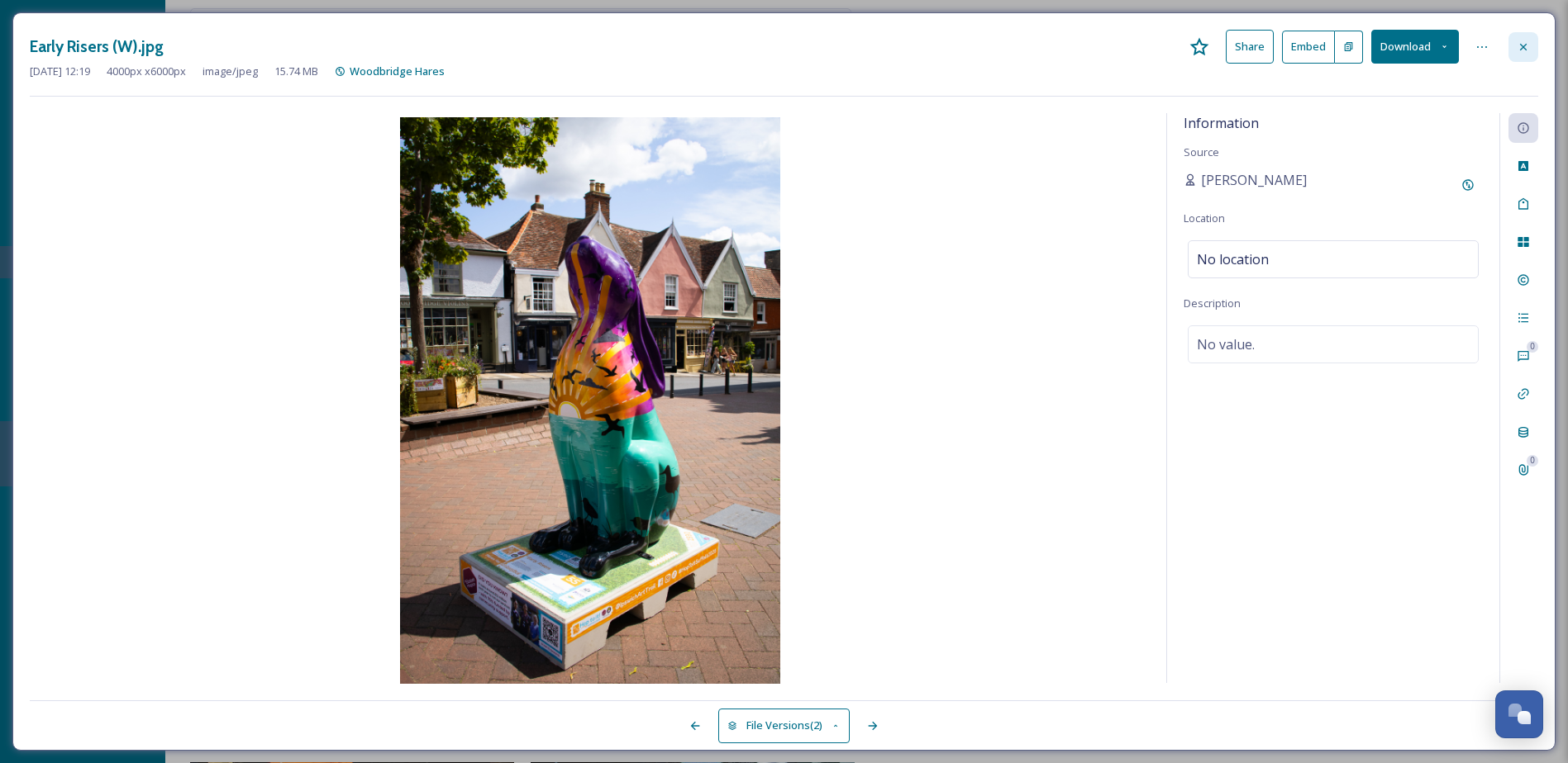
click at [1533, 52] on div at bounding box center [1523, 46] width 30 height 30
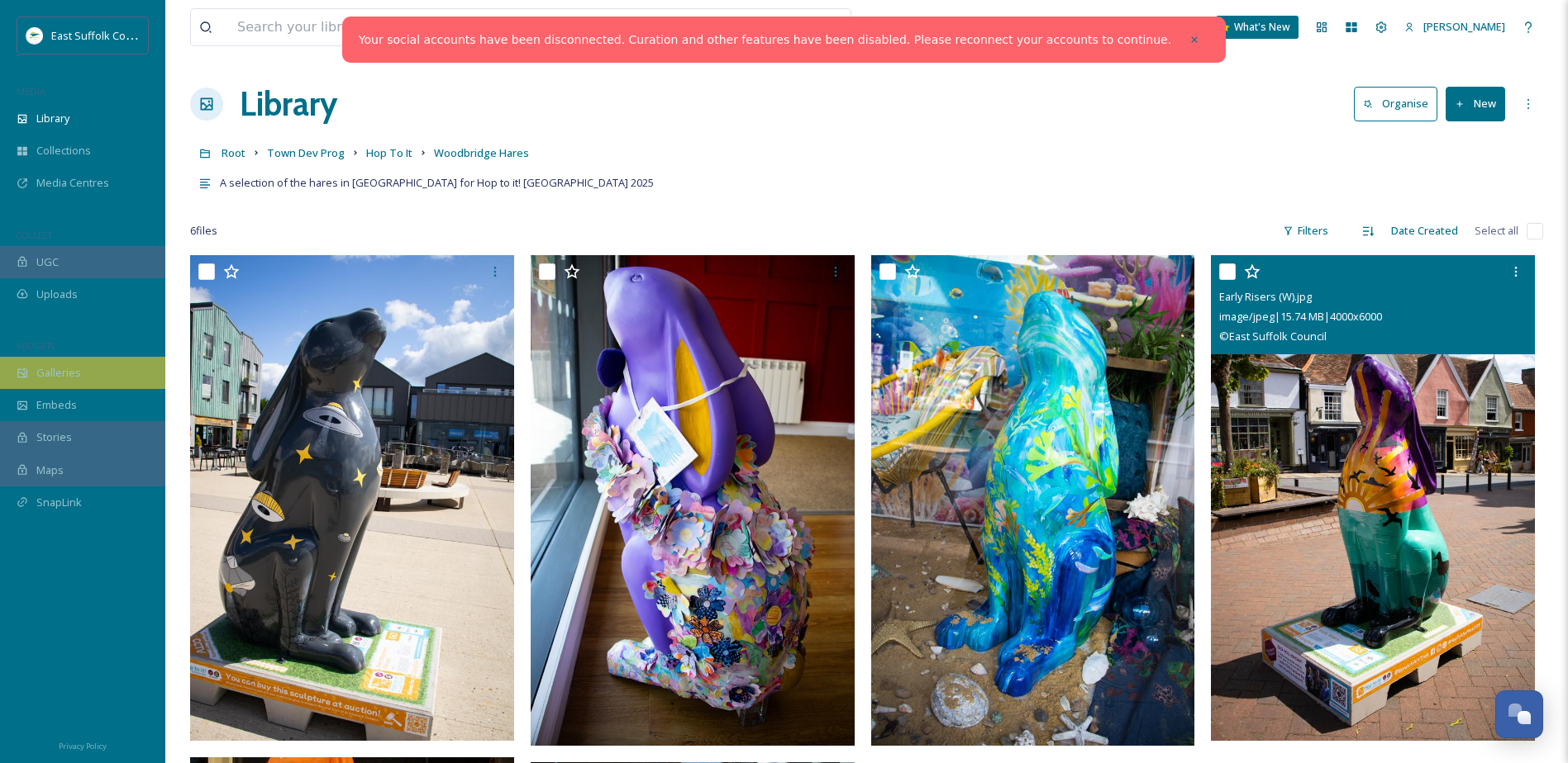
click at [70, 379] on span "Galleries" at bounding box center [59, 373] width 45 height 15
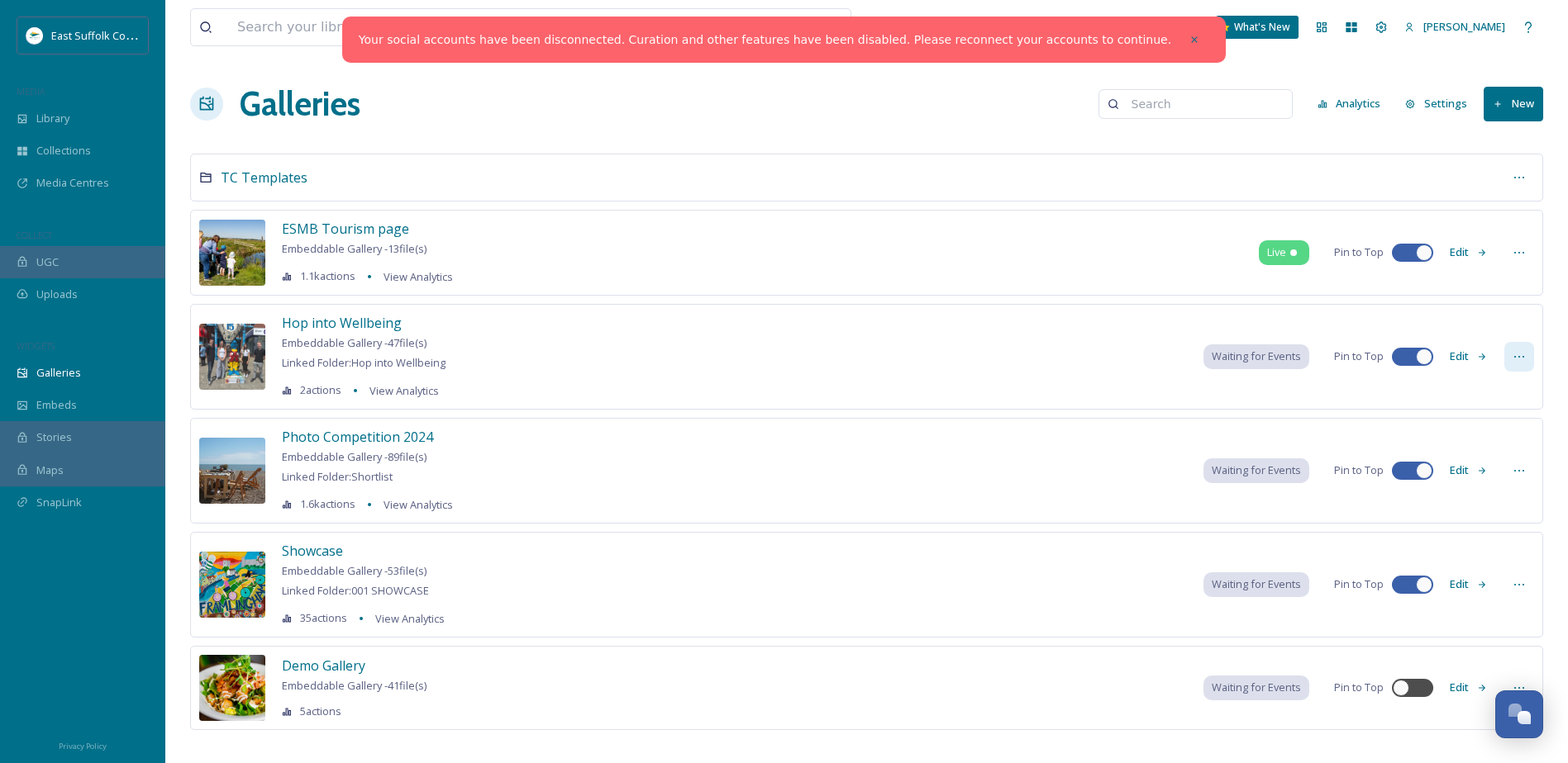
click at [1515, 360] on icon at bounding box center [1519, 356] width 13 height 13
click at [1473, 444] on div "Embed Gallery" at bounding box center [1488, 457] width 90 height 32
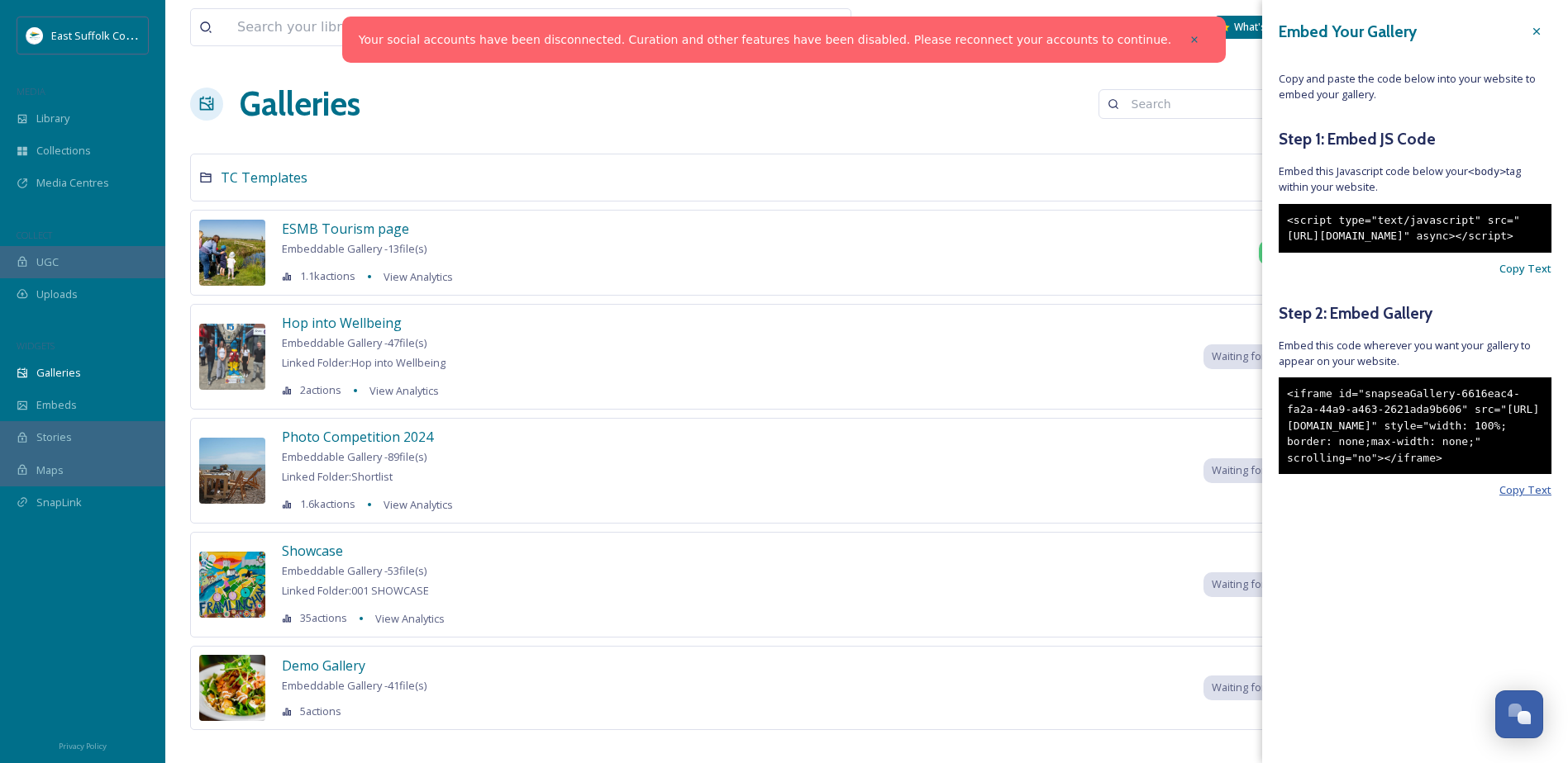
click at [1525, 498] on span "Copy Text" at bounding box center [1525, 490] width 52 height 15
click at [1516, 498] on span "Copy Text" at bounding box center [1525, 490] width 52 height 15
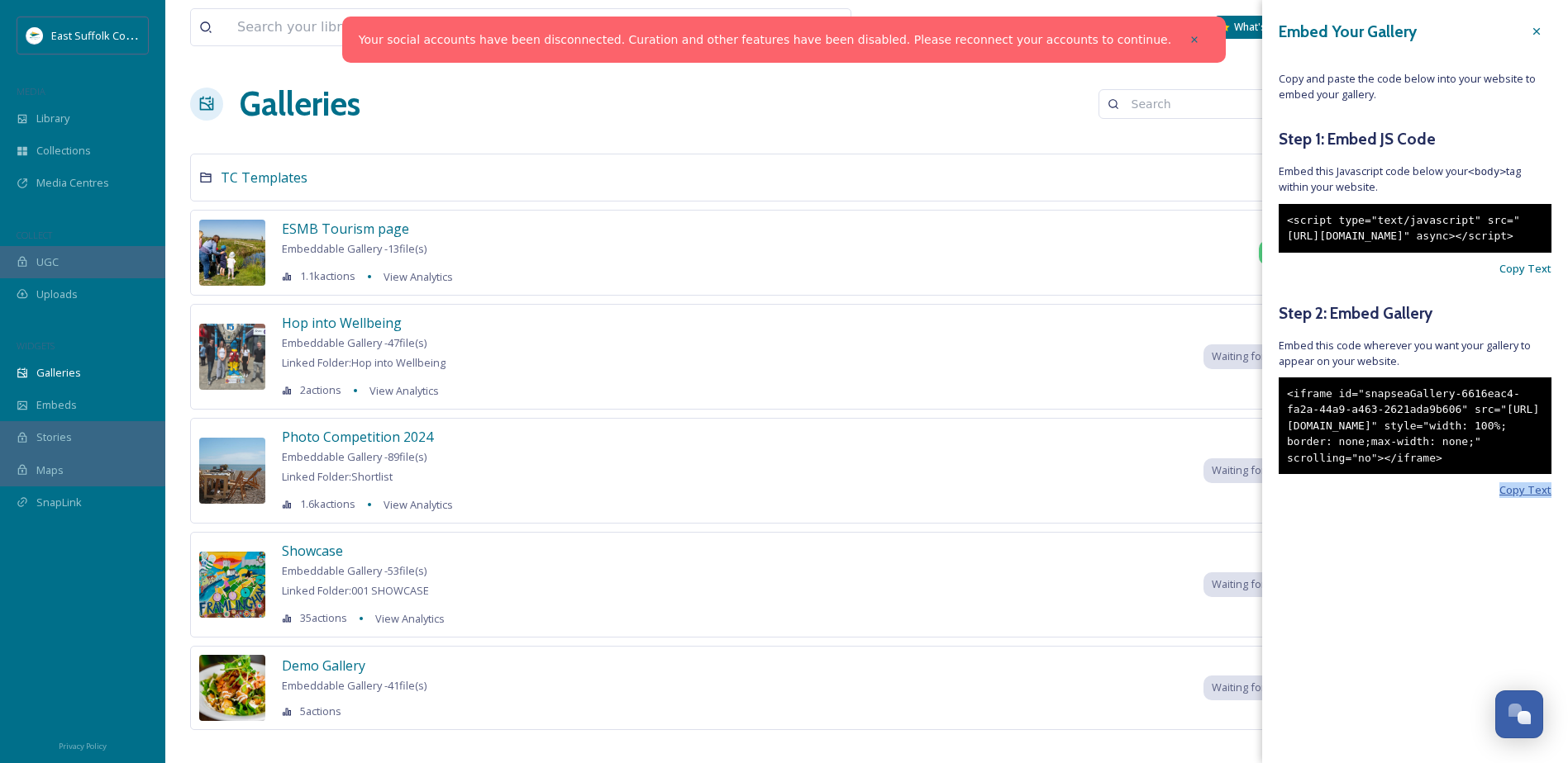
click at [1514, 498] on span "Copy Text" at bounding box center [1525, 490] width 52 height 15
click at [1530, 38] on div at bounding box center [1536, 31] width 30 height 30
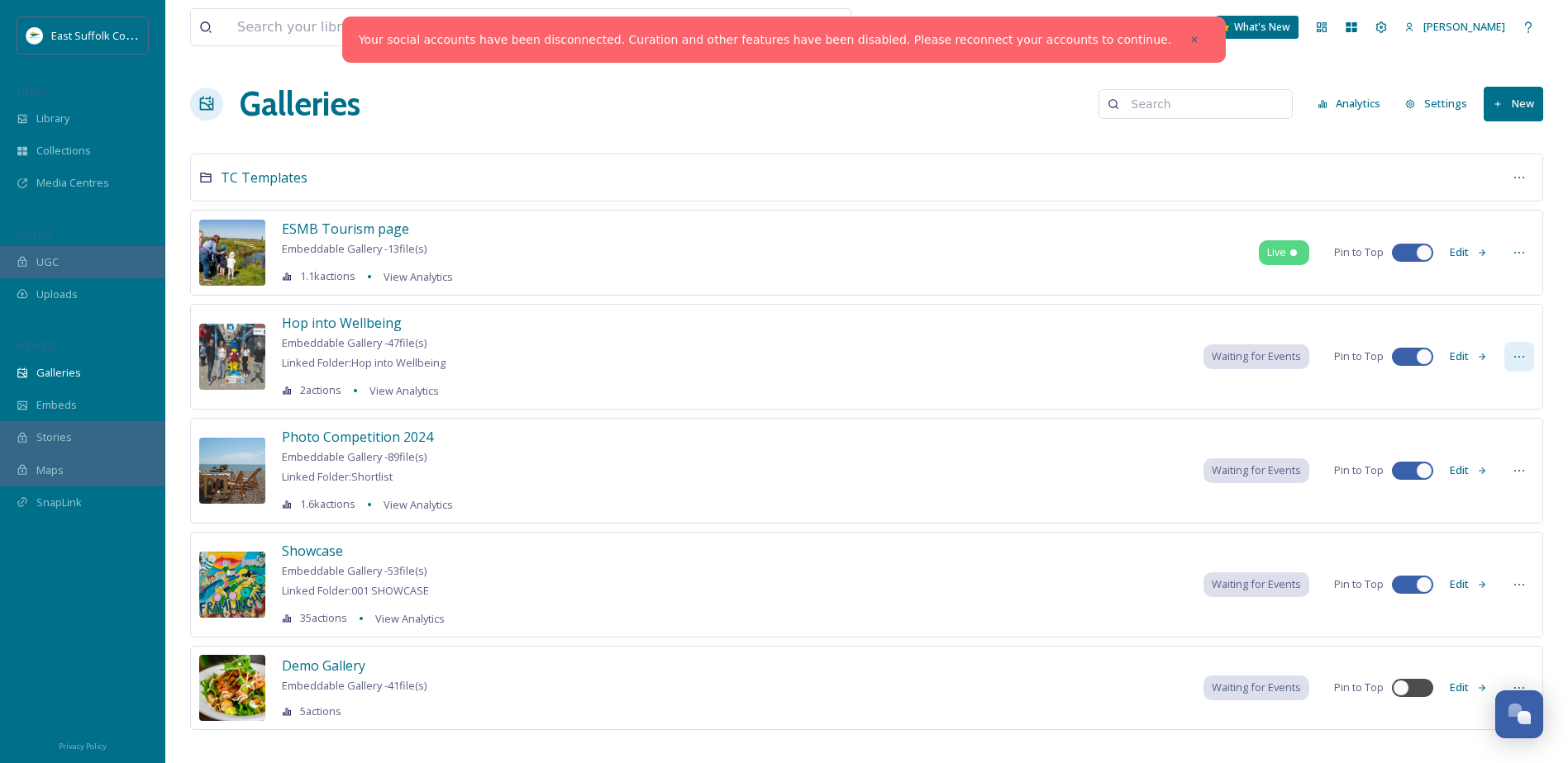
click at [1530, 354] on div at bounding box center [1519, 357] width 30 height 30
click at [1501, 384] on div "Edit Gallery" at bounding box center [1488, 392] width 90 height 32
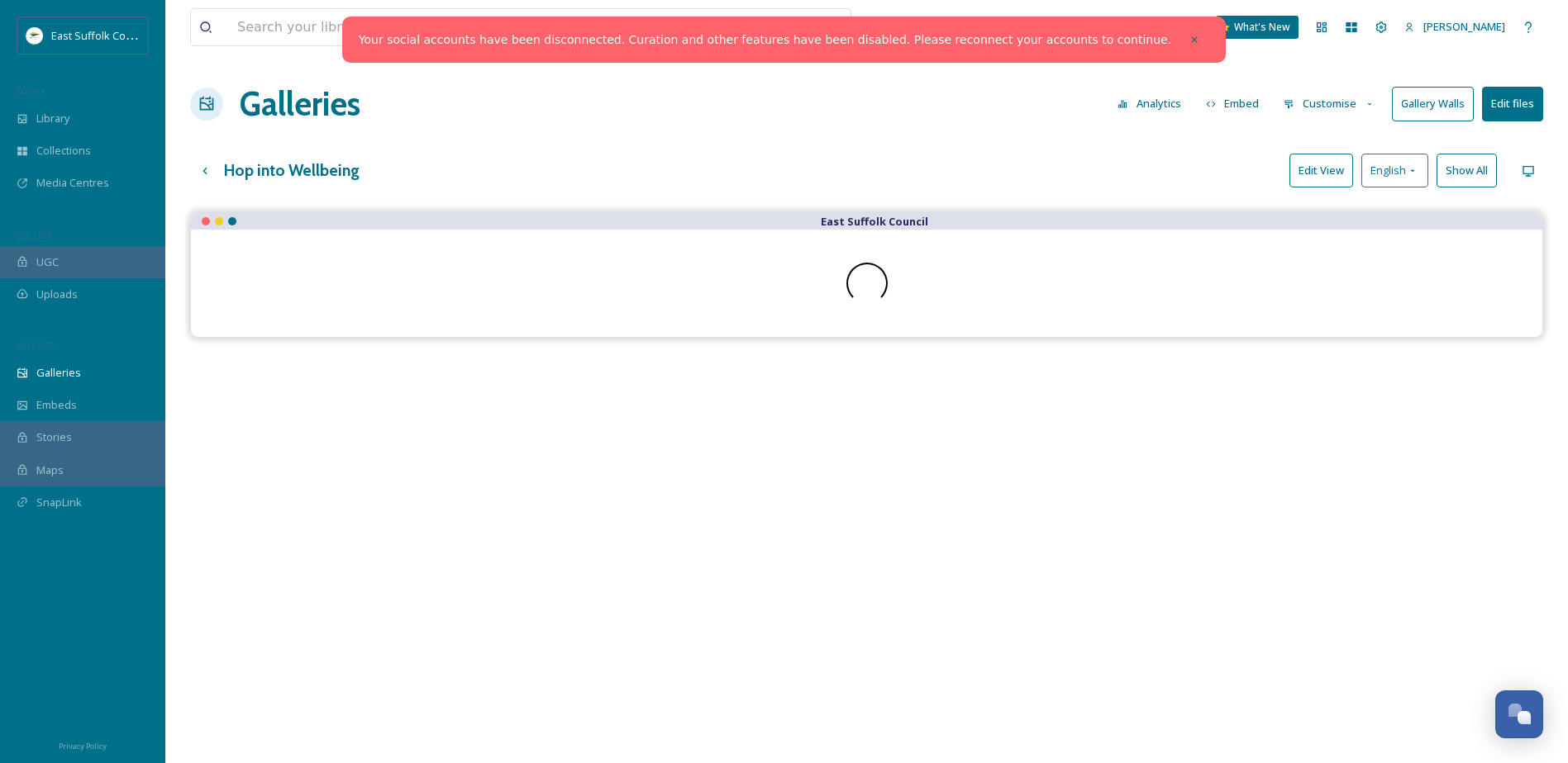
click at [1411, 102] on button "Gallery Walls" at bounding box center [1432, 103] width 82 height 34
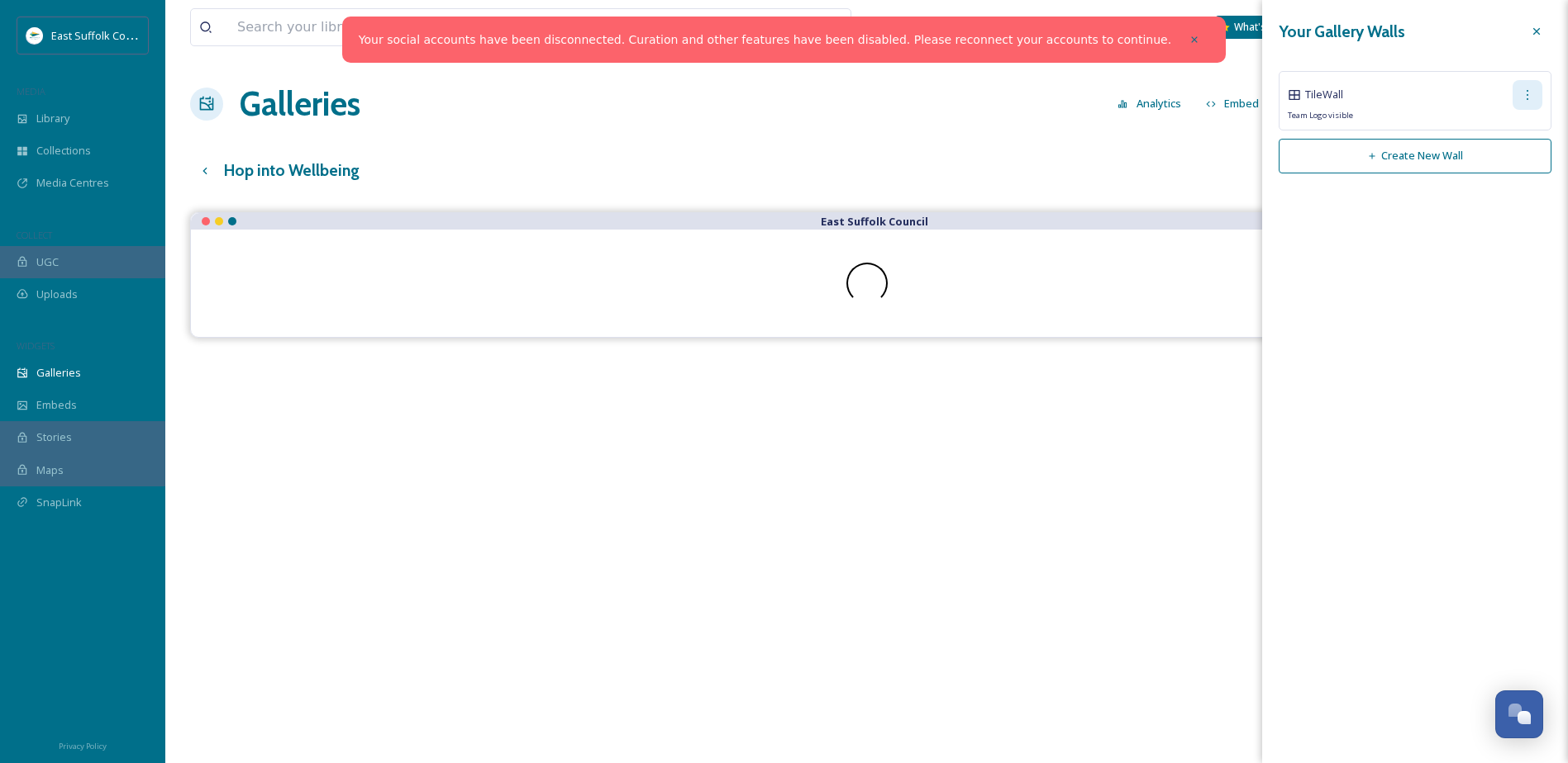
click at [1522, 94] on icon at bounding box center [1527, 95] width 13 height 13
click at [1489, 156] on span "Copy Link" at bounding box center [1500, 163] width 47 height 15
click at [1518, 166] on span "Copy Link" at bounding box center [1500, 163] width 47 height 15
click at [1550, 25] on div at bounding box center [1536, 31] width 30 height 30
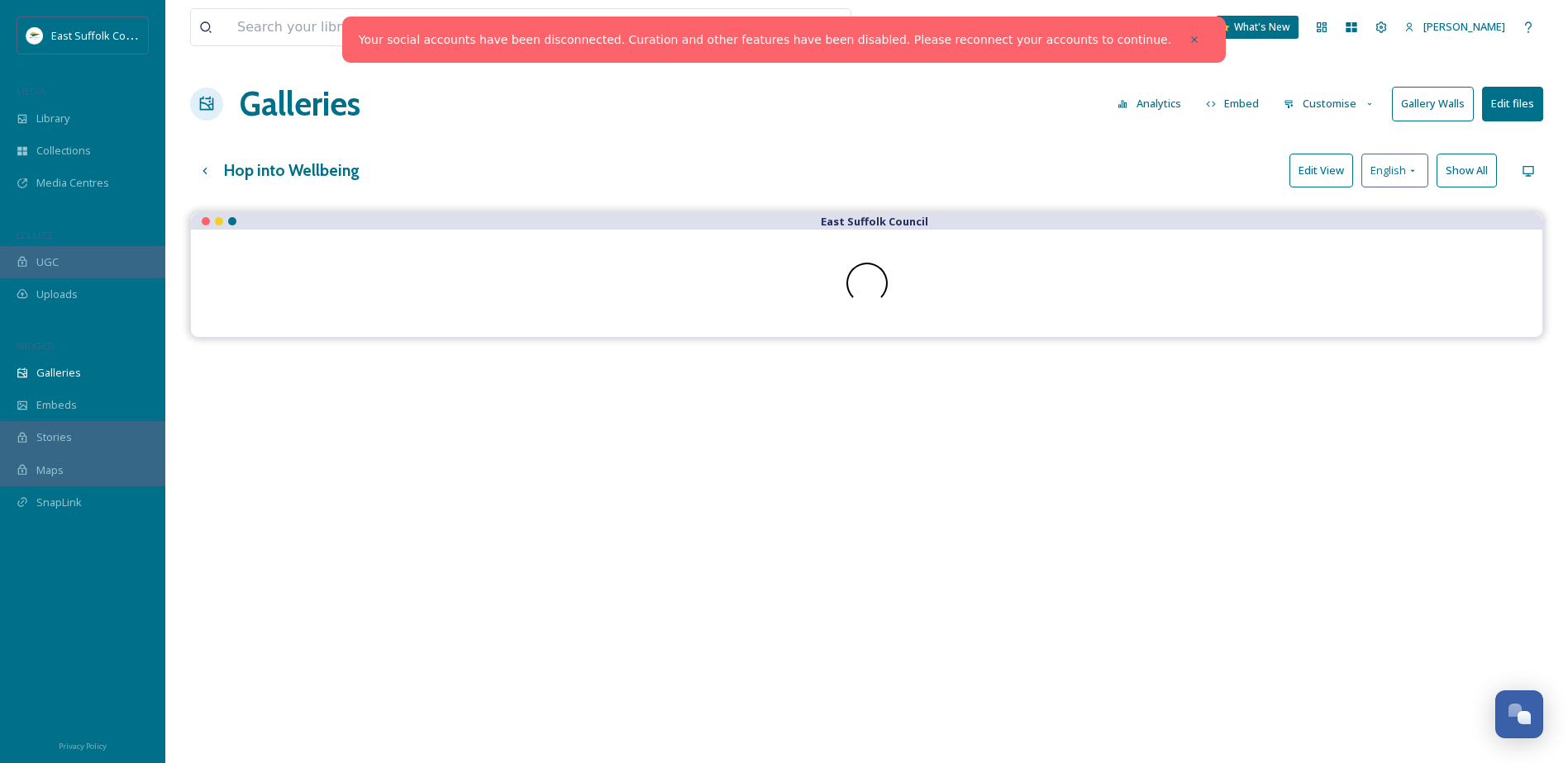
click at [1249, 100] on button "Embed" at bounding box center [1233, 103] width 71 height 32
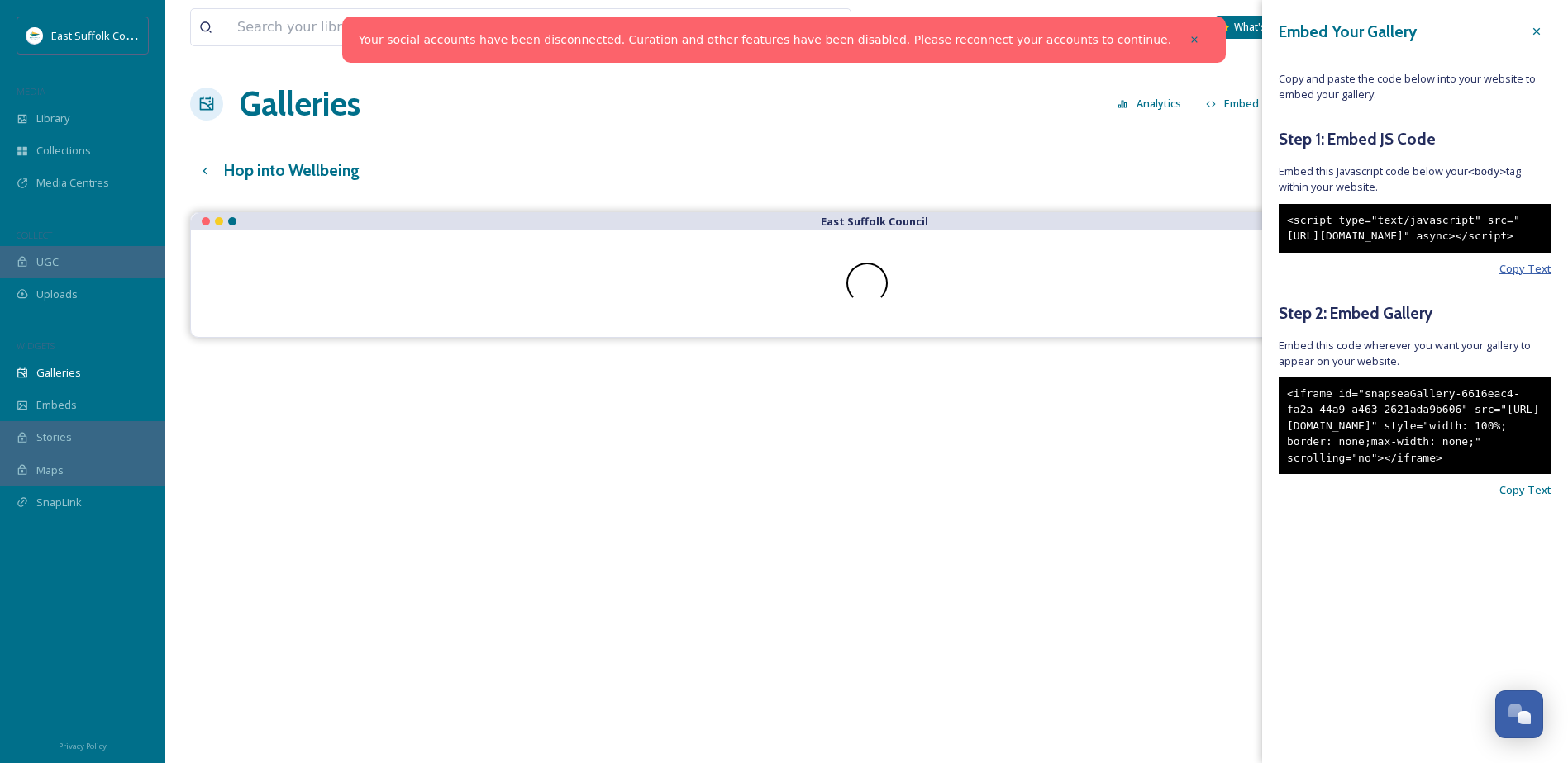
click at [1526, 277] on span "Copy Text" at bounding box center [1525, 268] width 52 height 15
click at [1519, 498] on span "Copy Text" at bounding box center [1525, 490] width 52 height 15
click at [1528, 31] on div at bounding box center [1536, 31] width 30 height 30
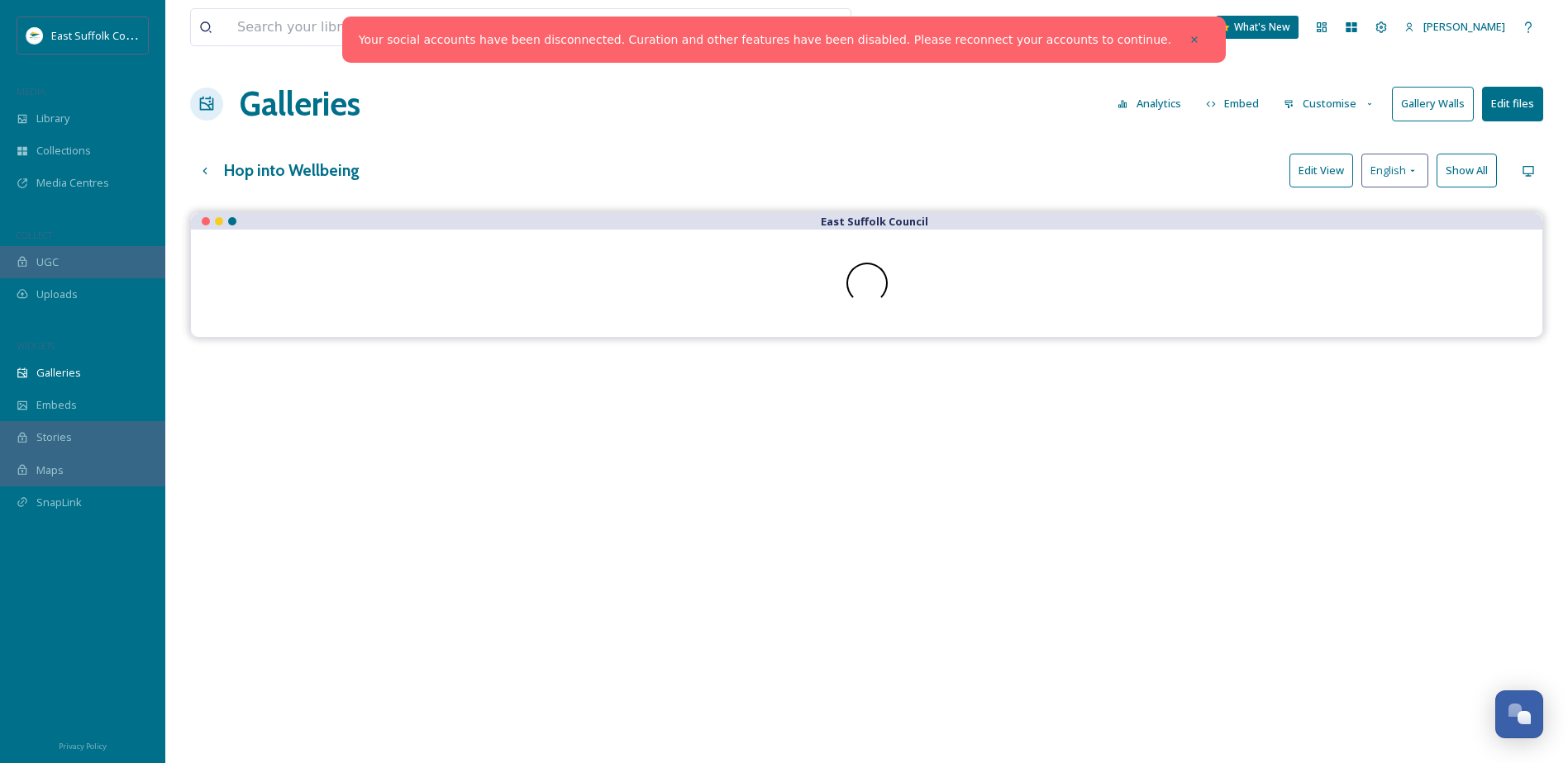
click at [1365, 107] on icon at bounding box center [1370, 104] width 10 height 10
click at [1307, 145] on span "Layout" at bounding box center [1300, 142] width 32 height 15
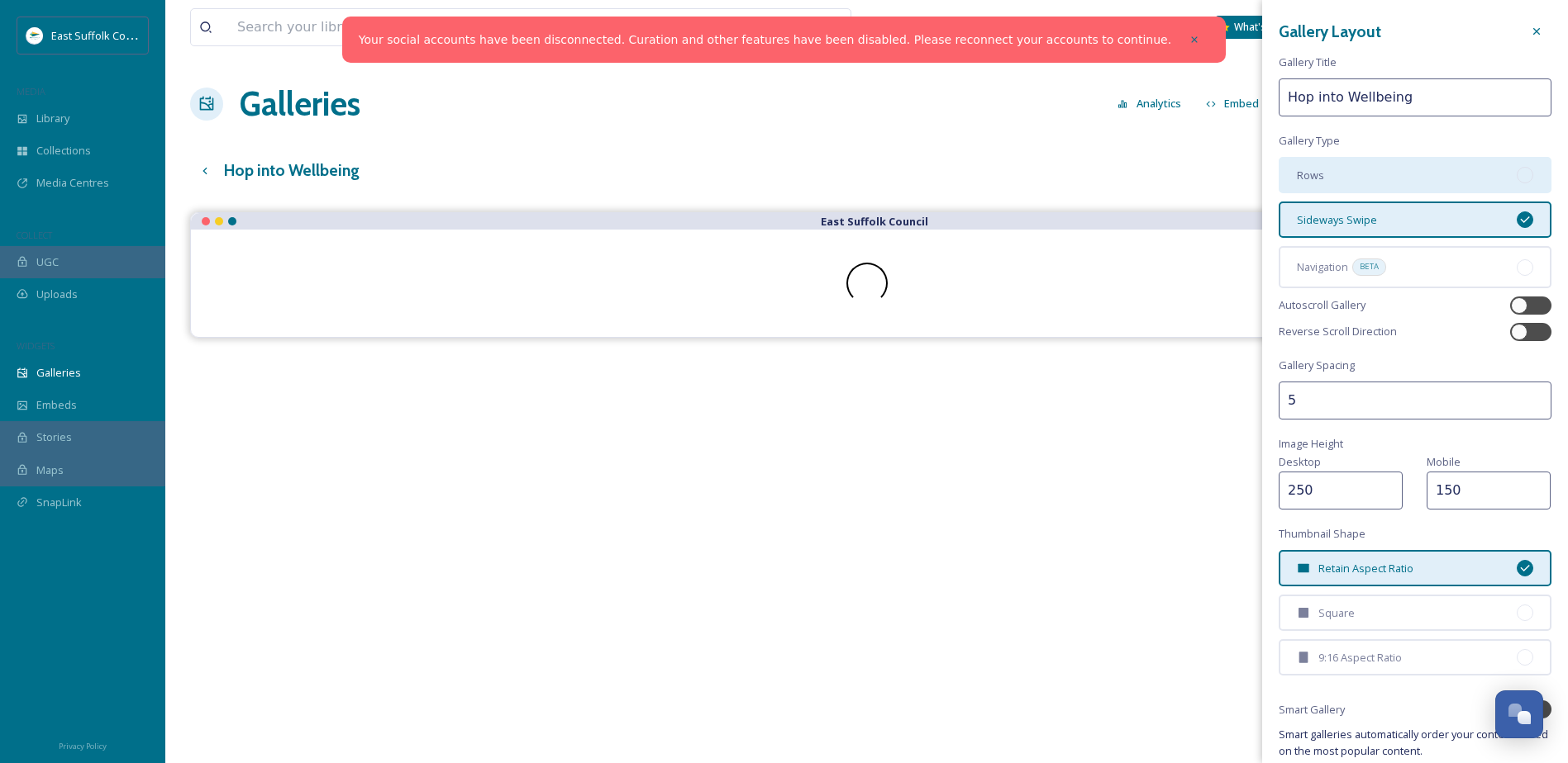
click at [1516, 174] on div at bounding box center [1524, 175] width 16 height 16
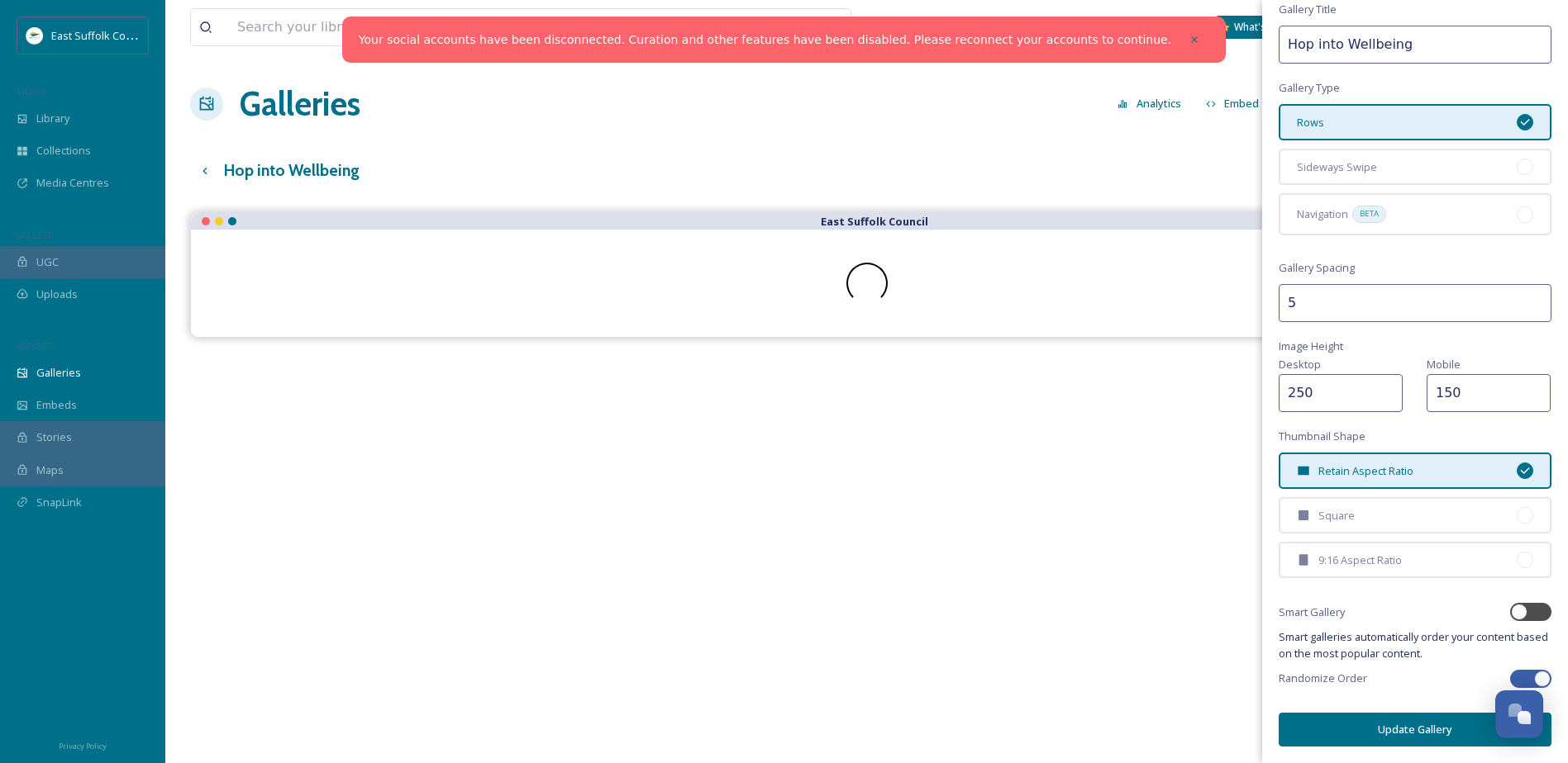
click at [1429, 729] on button "Update Gallery" at bounding box center [1415, 729] width 273 height 34
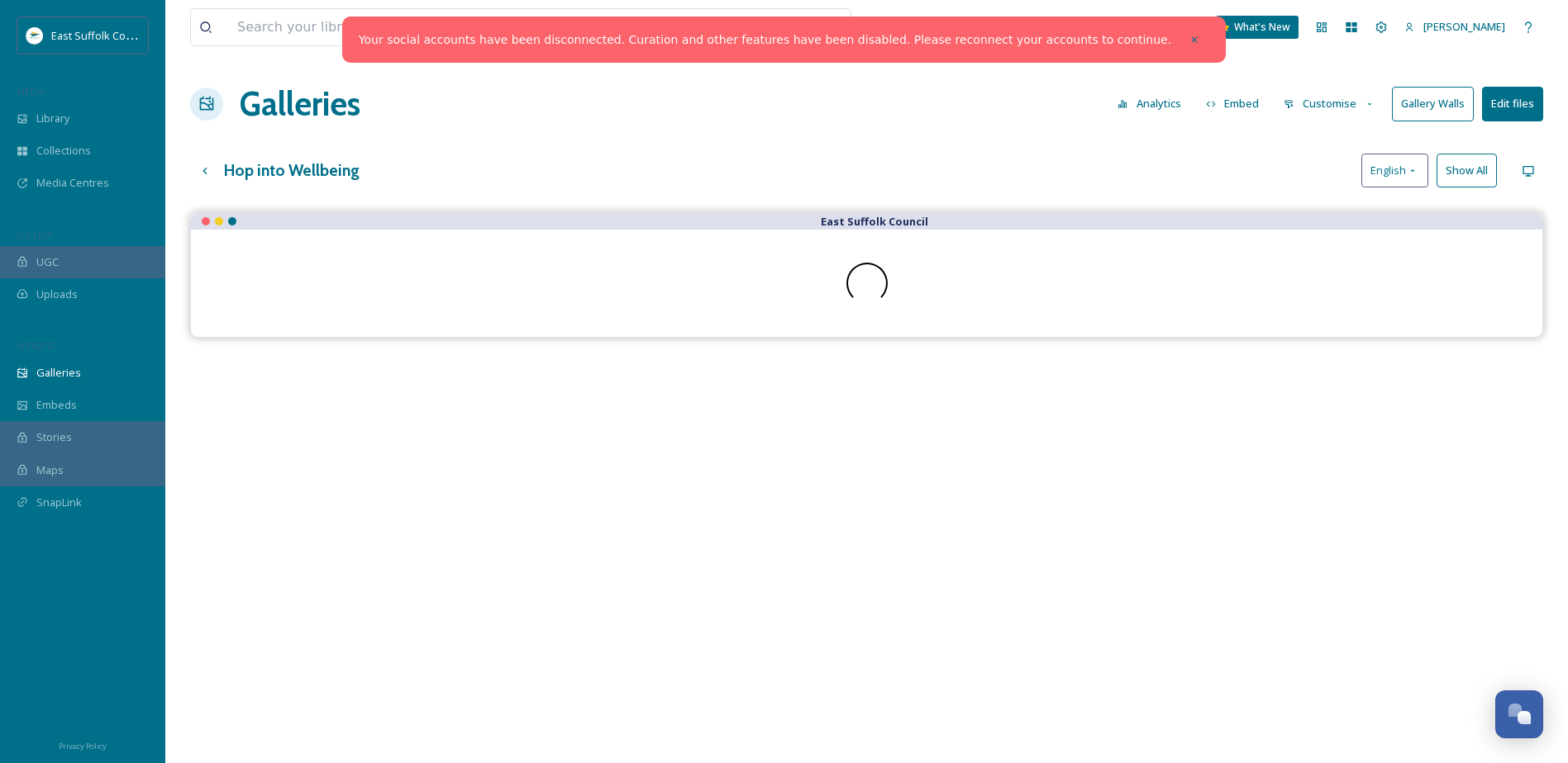
click at [1250, 102] on button "Embed" at bounding box center [1233, 103] width 71 height 32
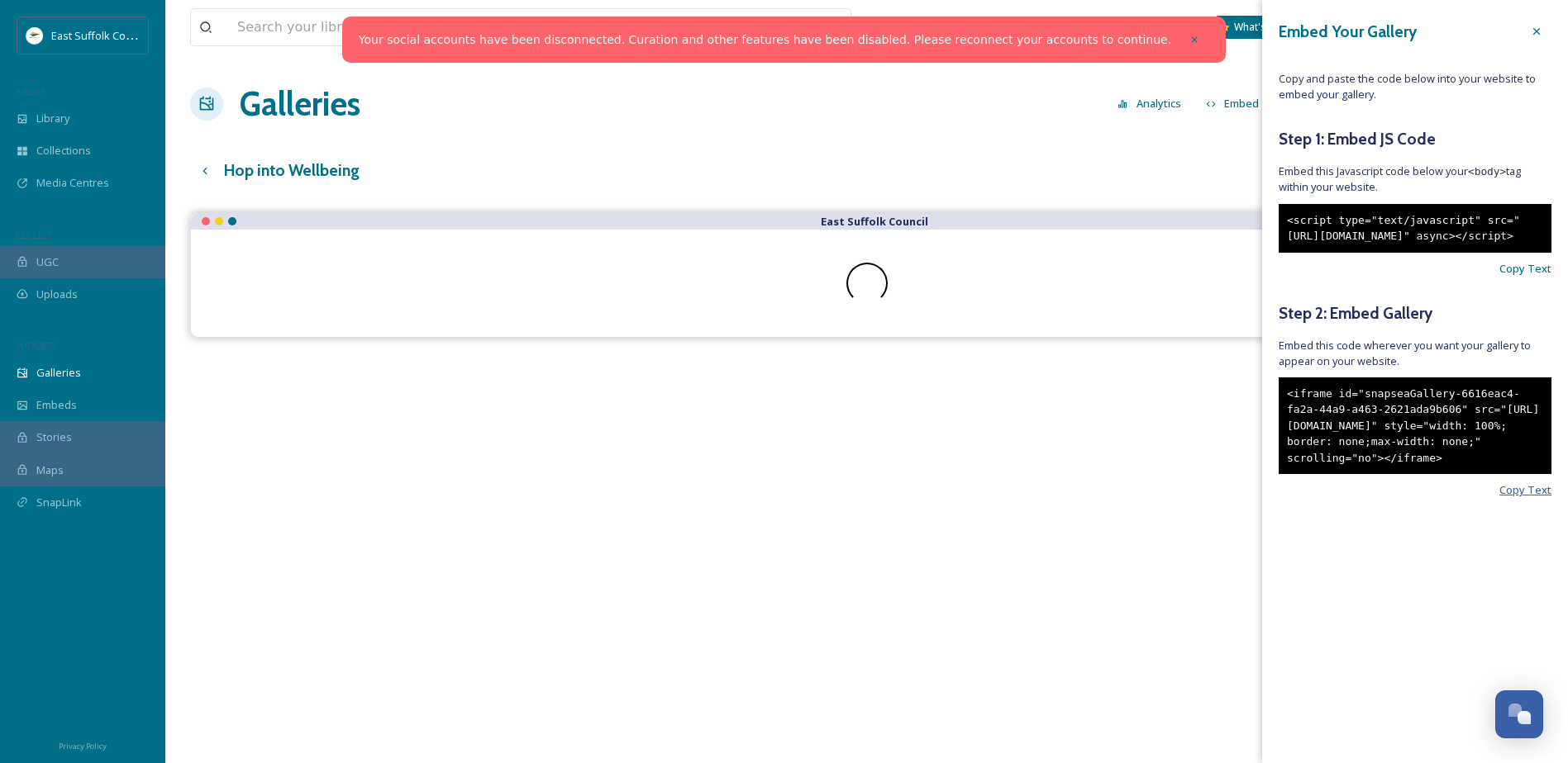
click at [1546, 498] on span "Copy Text" at bounding box center [1525, 490] width 52 height 15
click at [1546, 40] on div at bounding box center [1536, 31] width 30 height 30
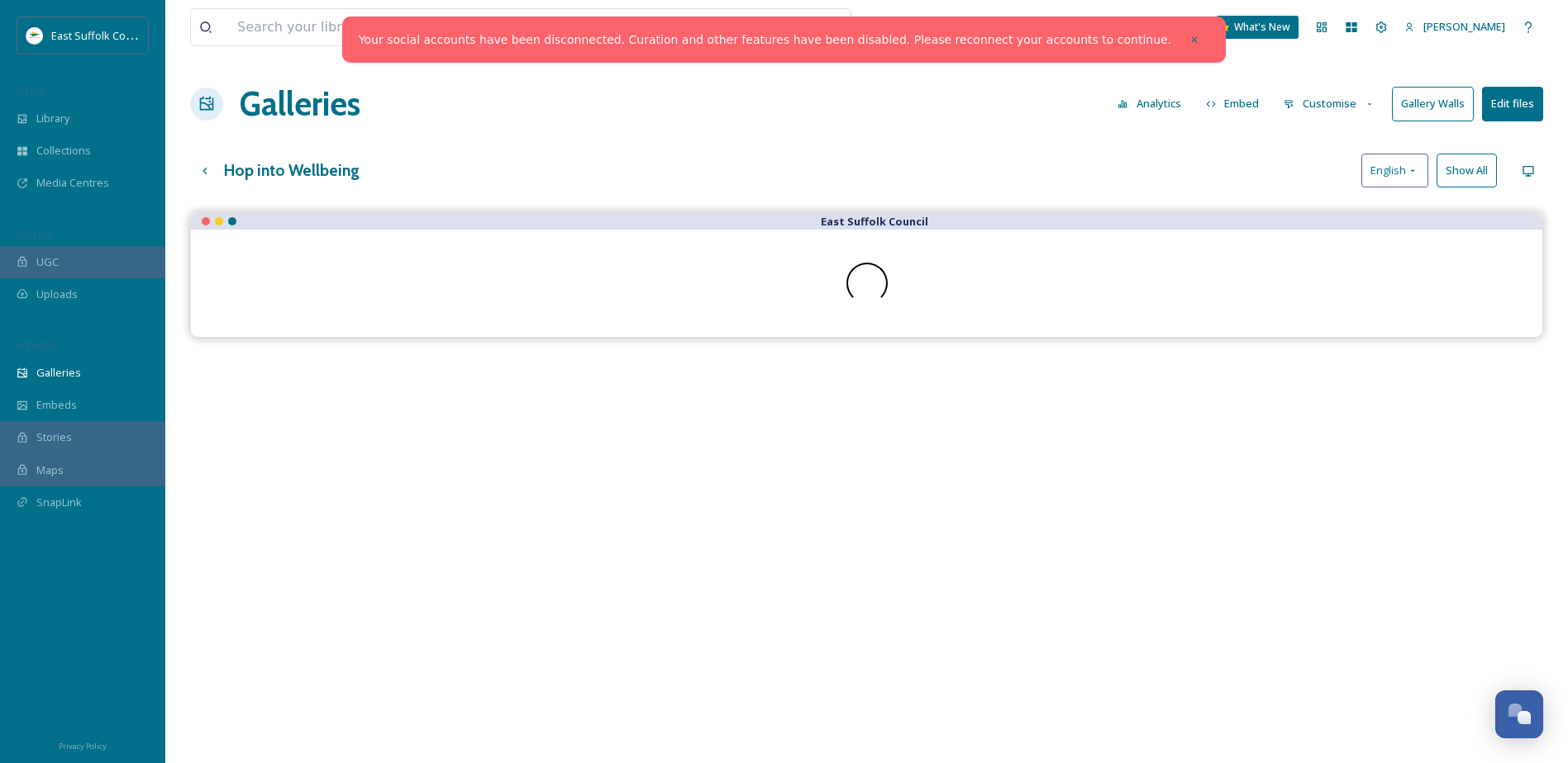
click at [1346, 110] on button "Customise" at bounding box center [1330, 103] width 108 height 32
click at [1327, 141] on div "Layout" at bounding box center [1334, 141] width 115 height 32
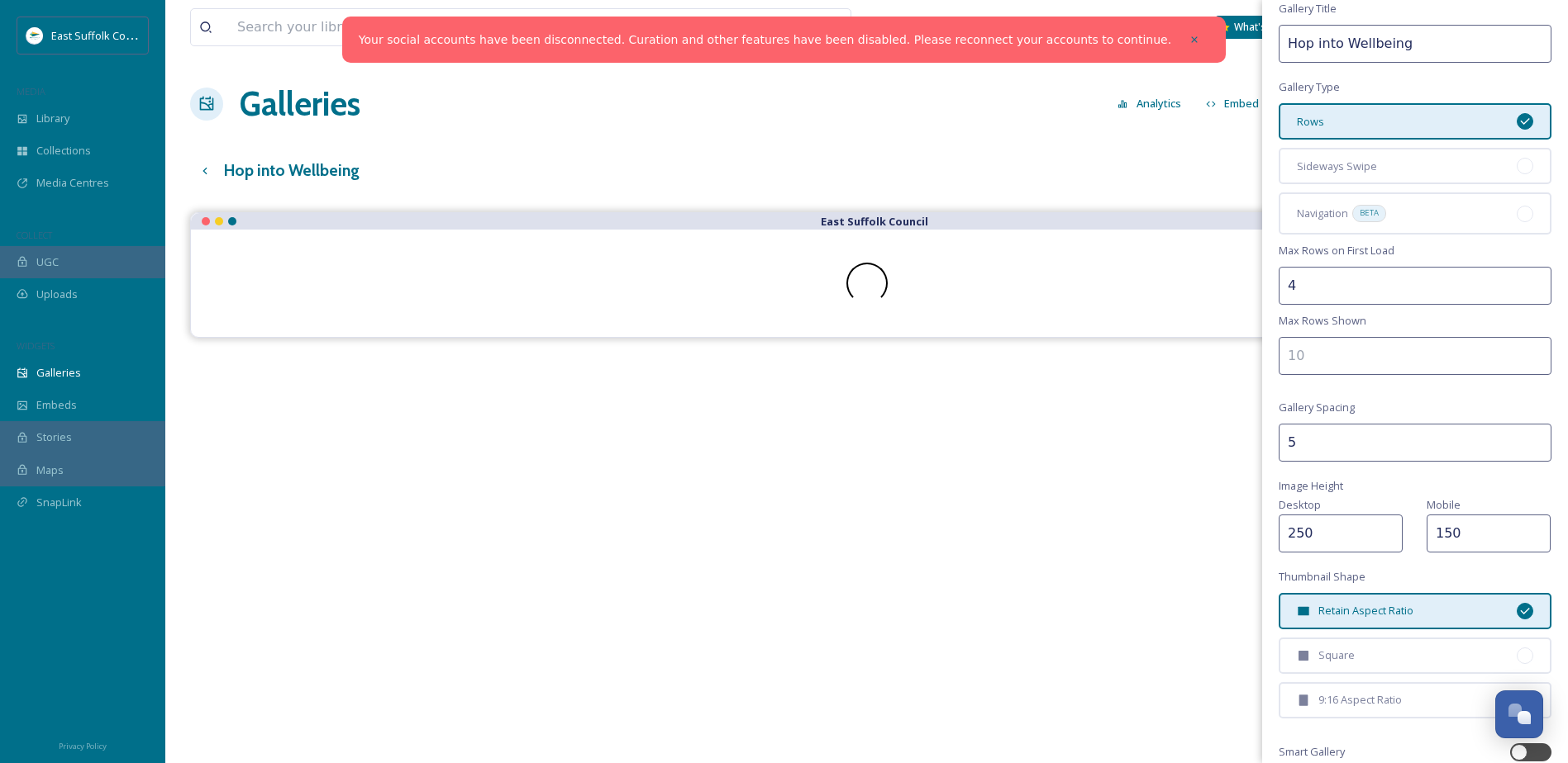
scroll to position [83, 0]
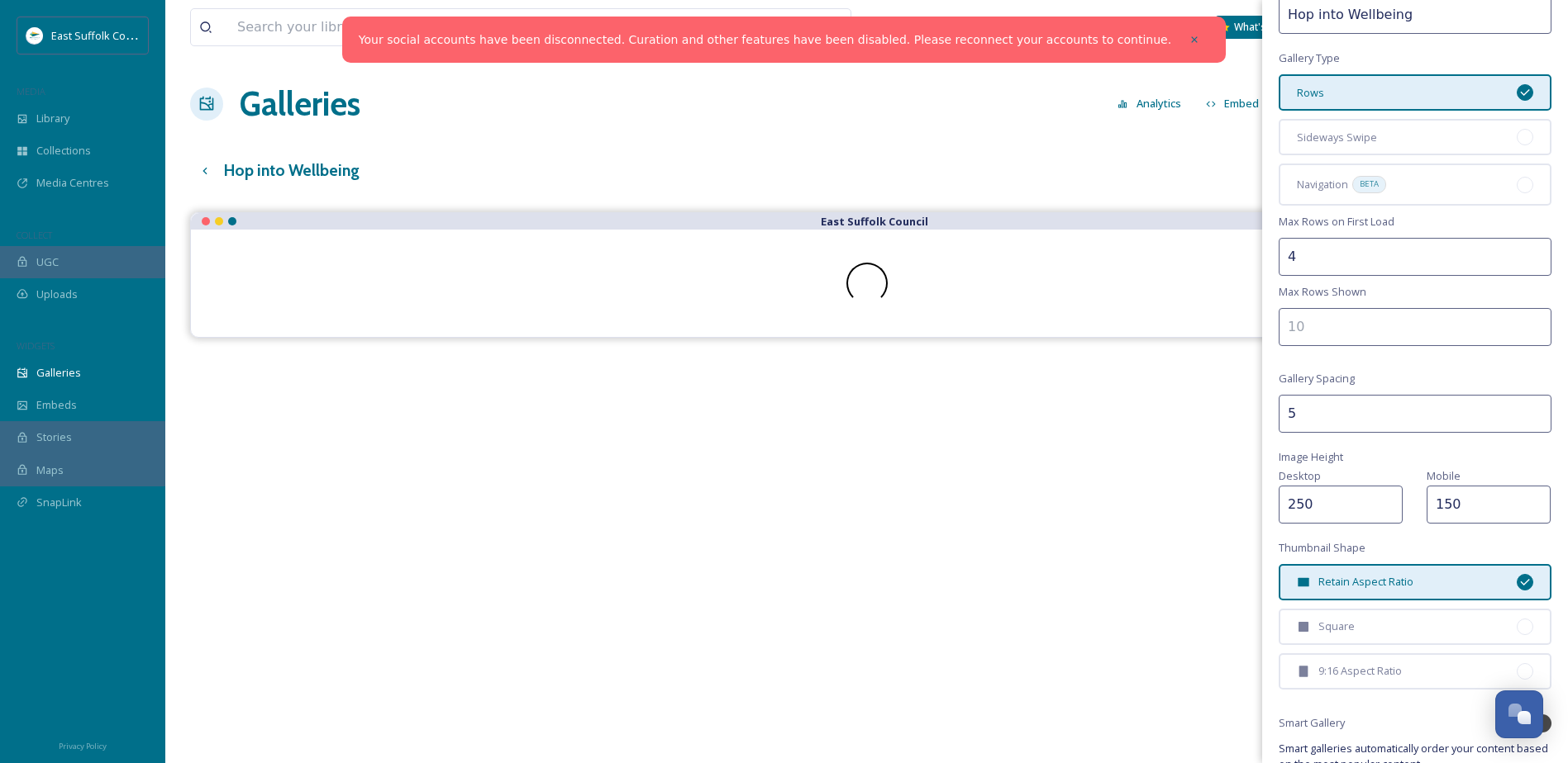
click at [1463, 330] on input "number" at bounding box center [1415, 327] width 273 height 38
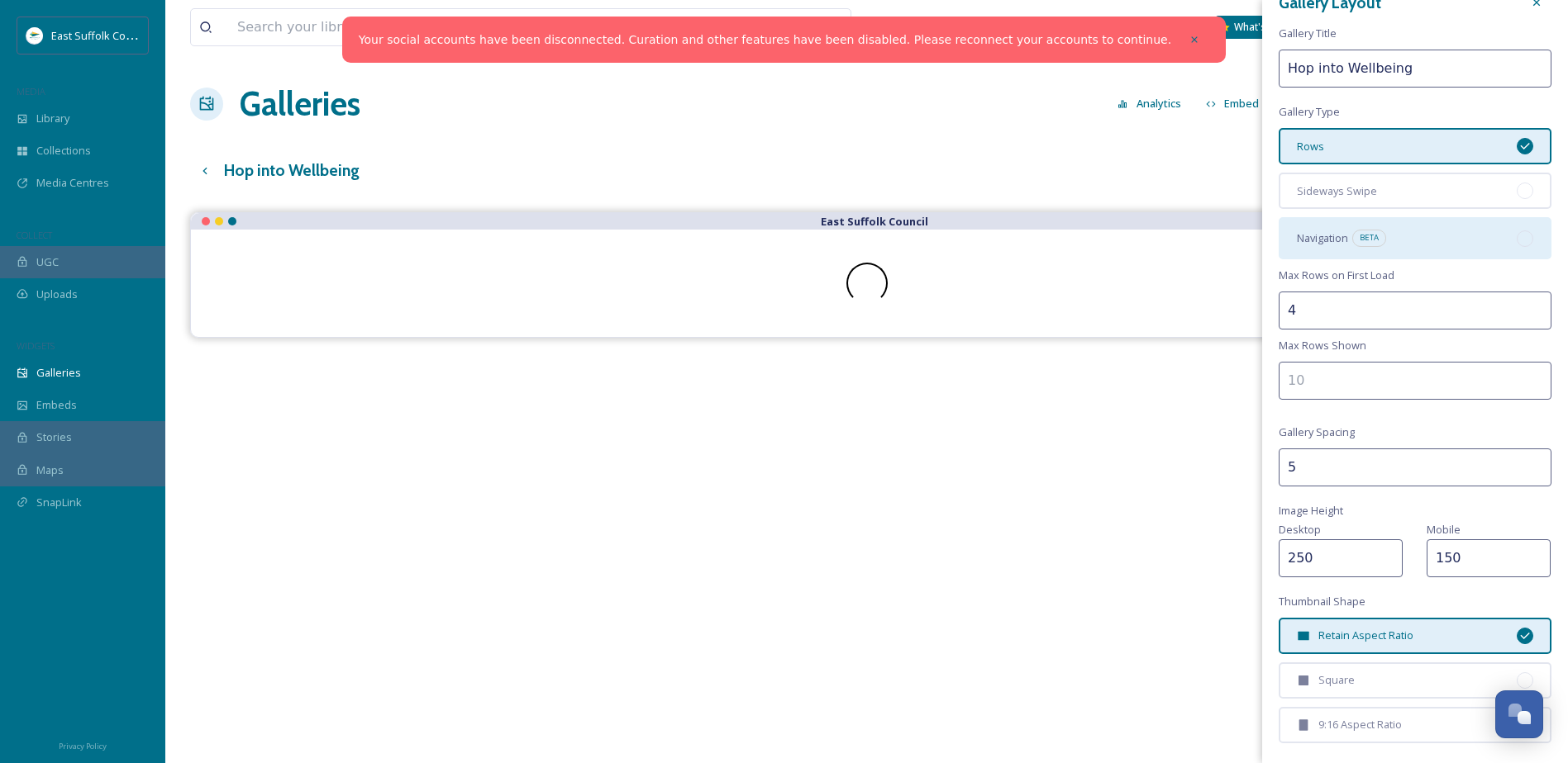
scroll to position [0, 0]
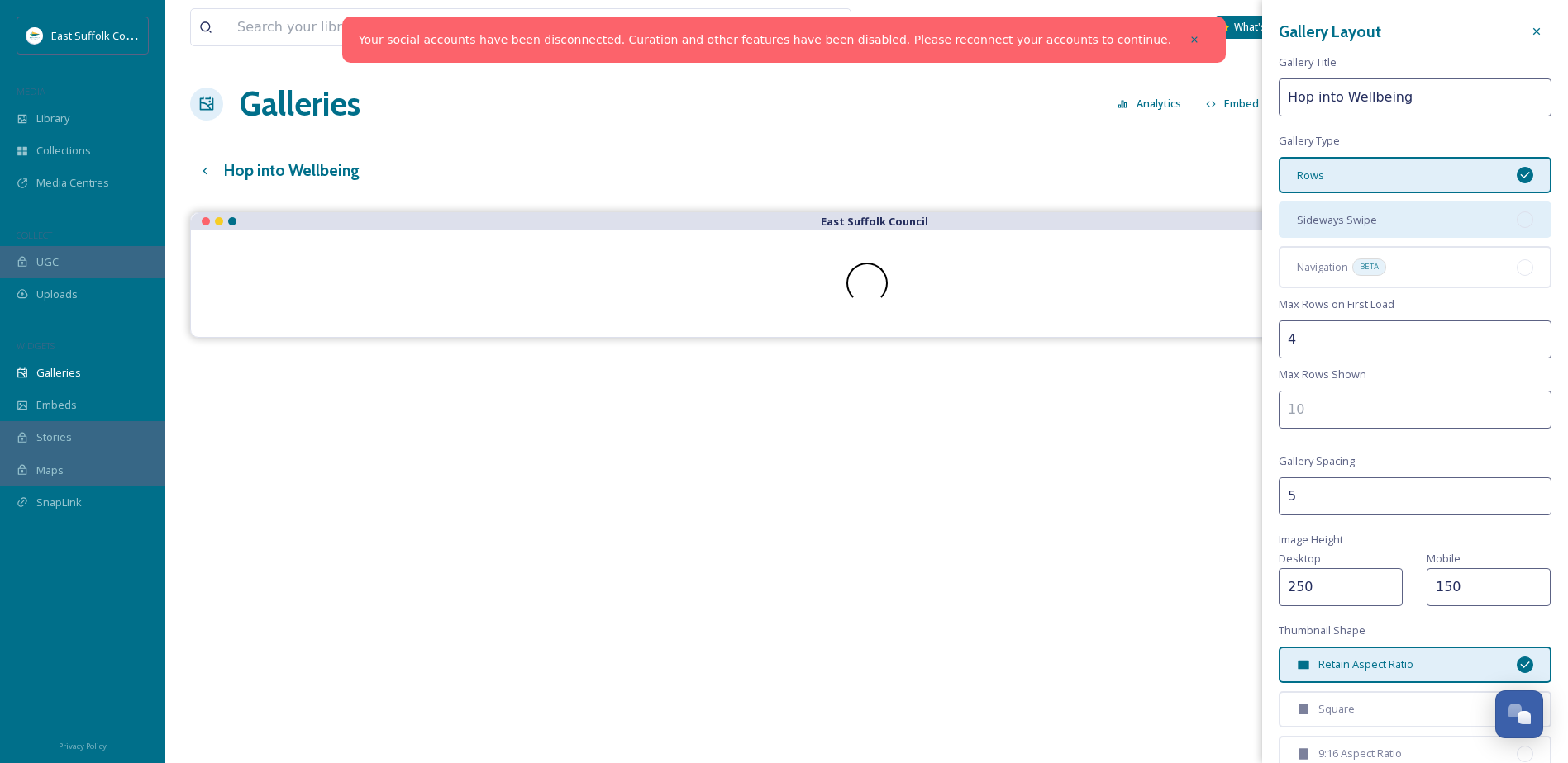
click at [1416, 234] on div "Sideways Swipe" at bounding box center [1415, 219] width 273 height 36
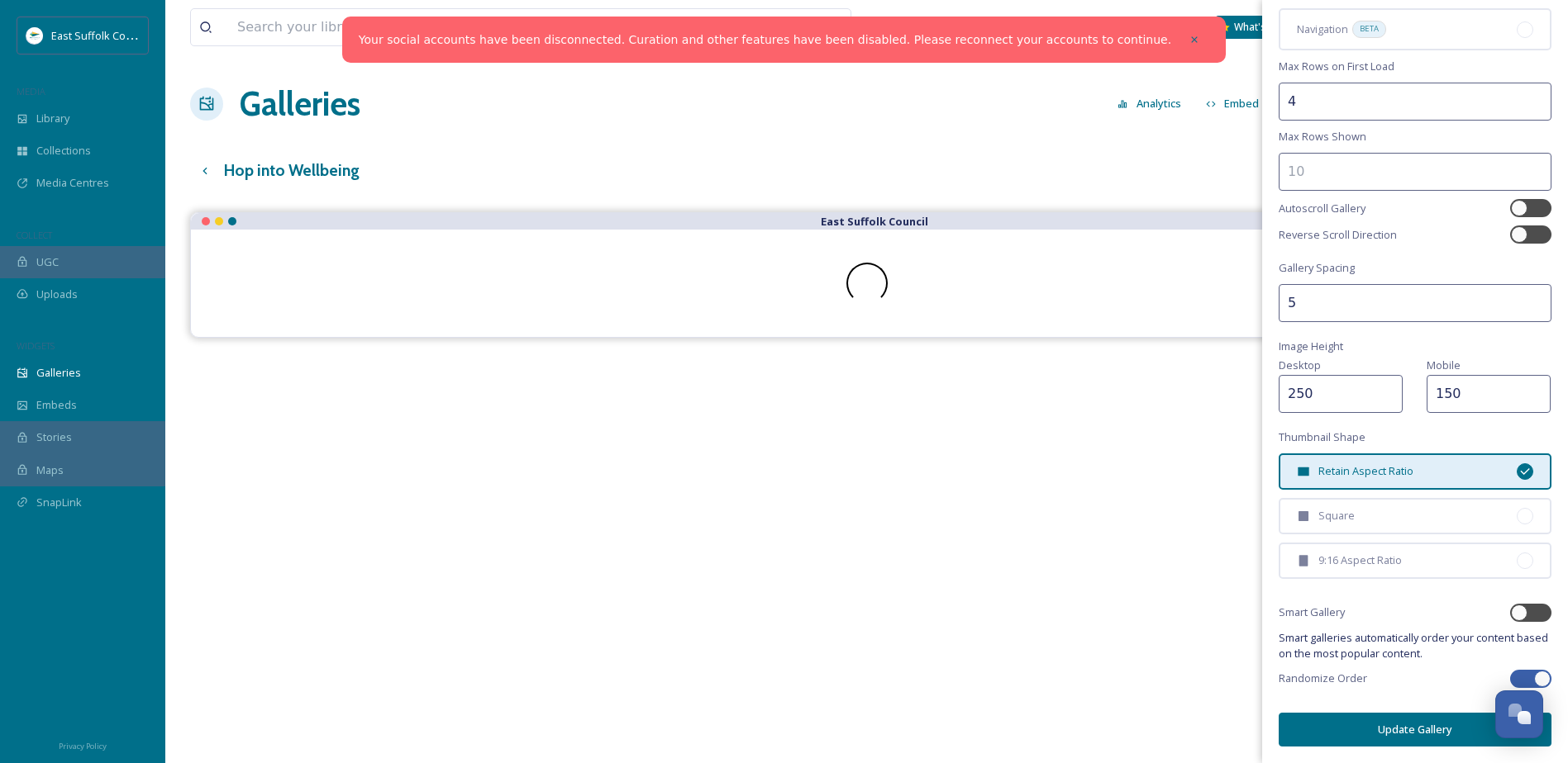
click at [1375, 719] on button "Update Gallery" at bounding box center [1415, 729] width 273 height 34
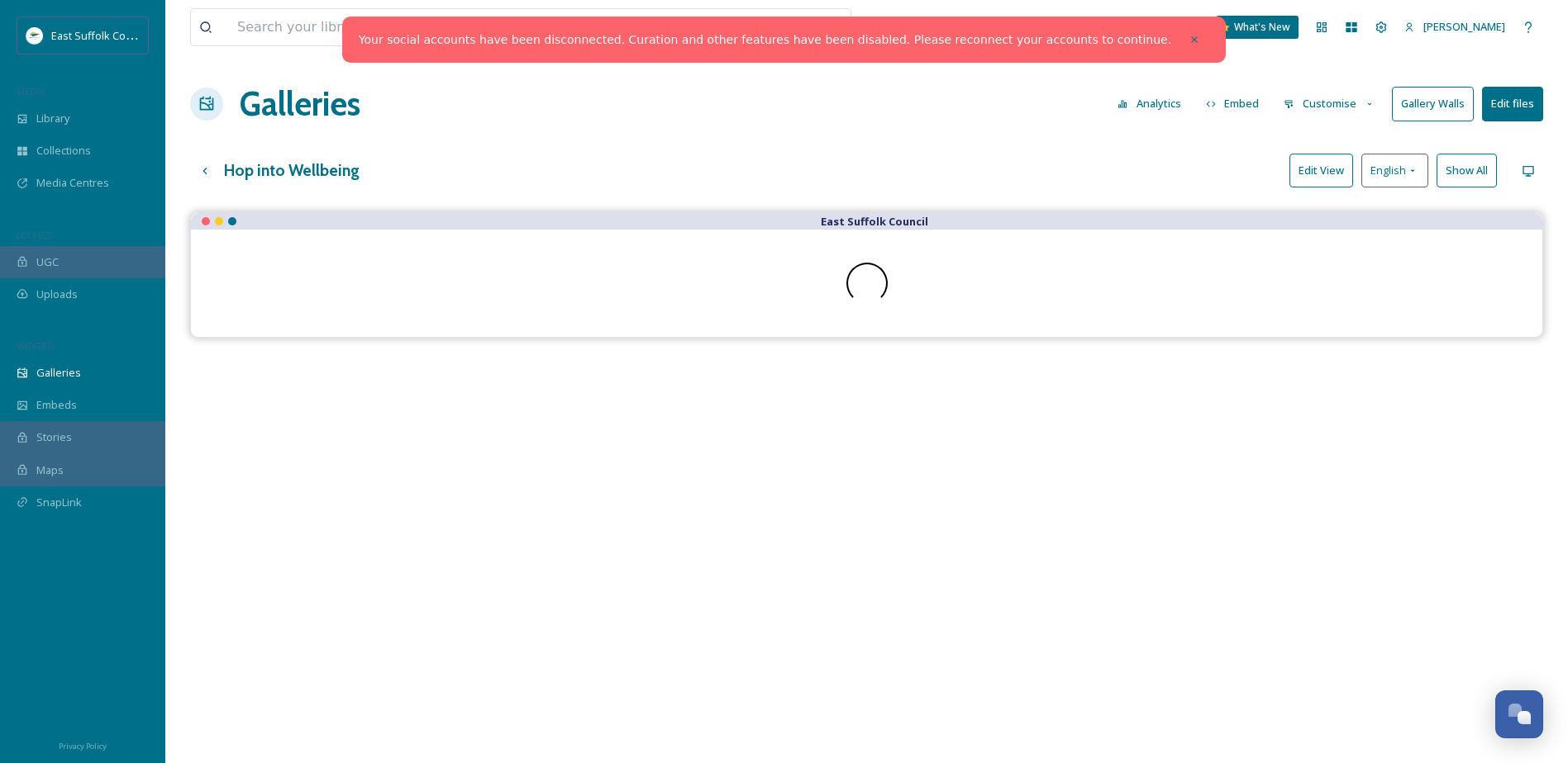
click at [1245, 100] on button "Embed" at bounding box center [1233, 103] width 71 height 32
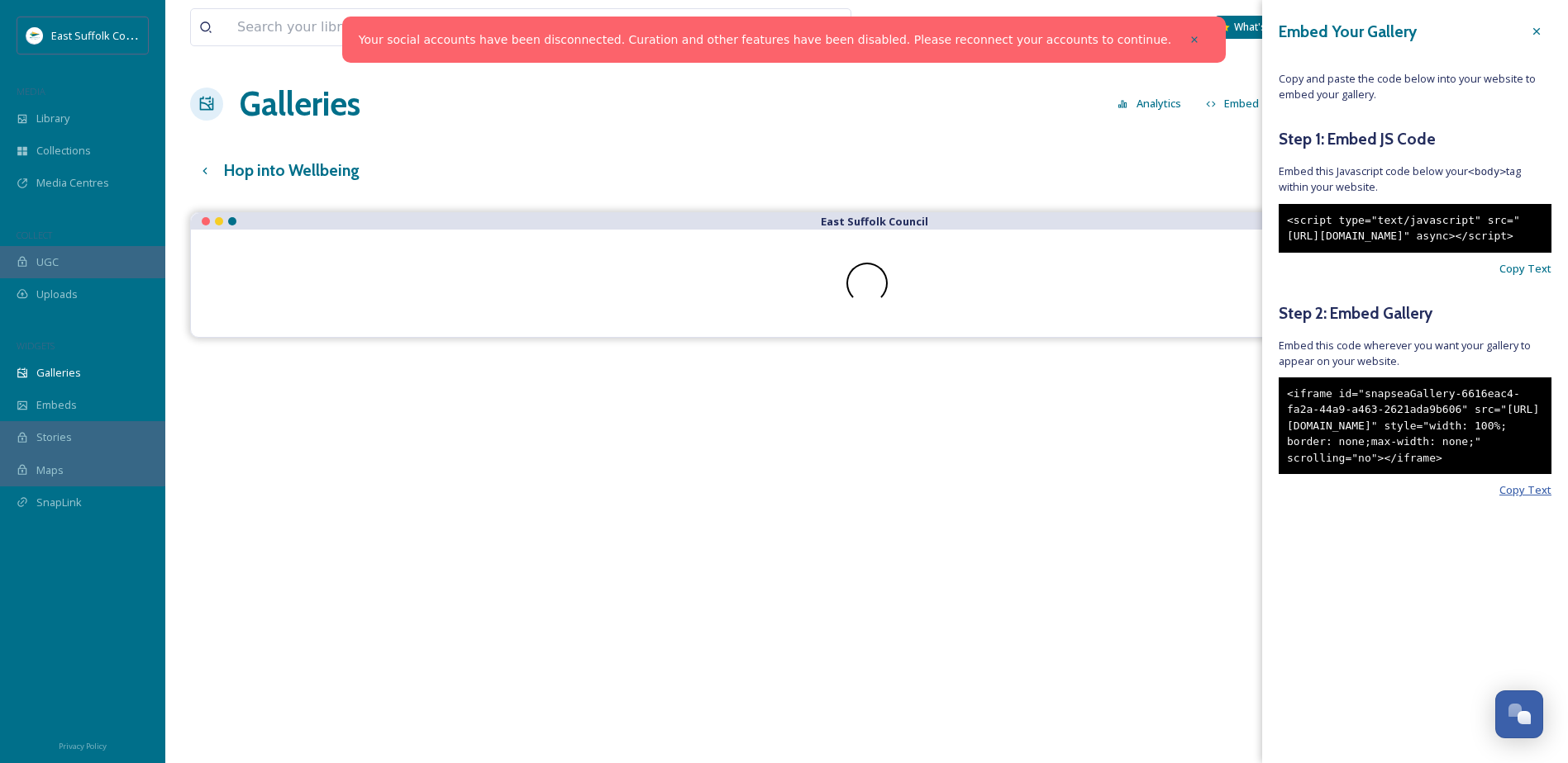
click at [1535, 498] on span "Copy Text" at bounding box center [1525, 490] width 52 height 15
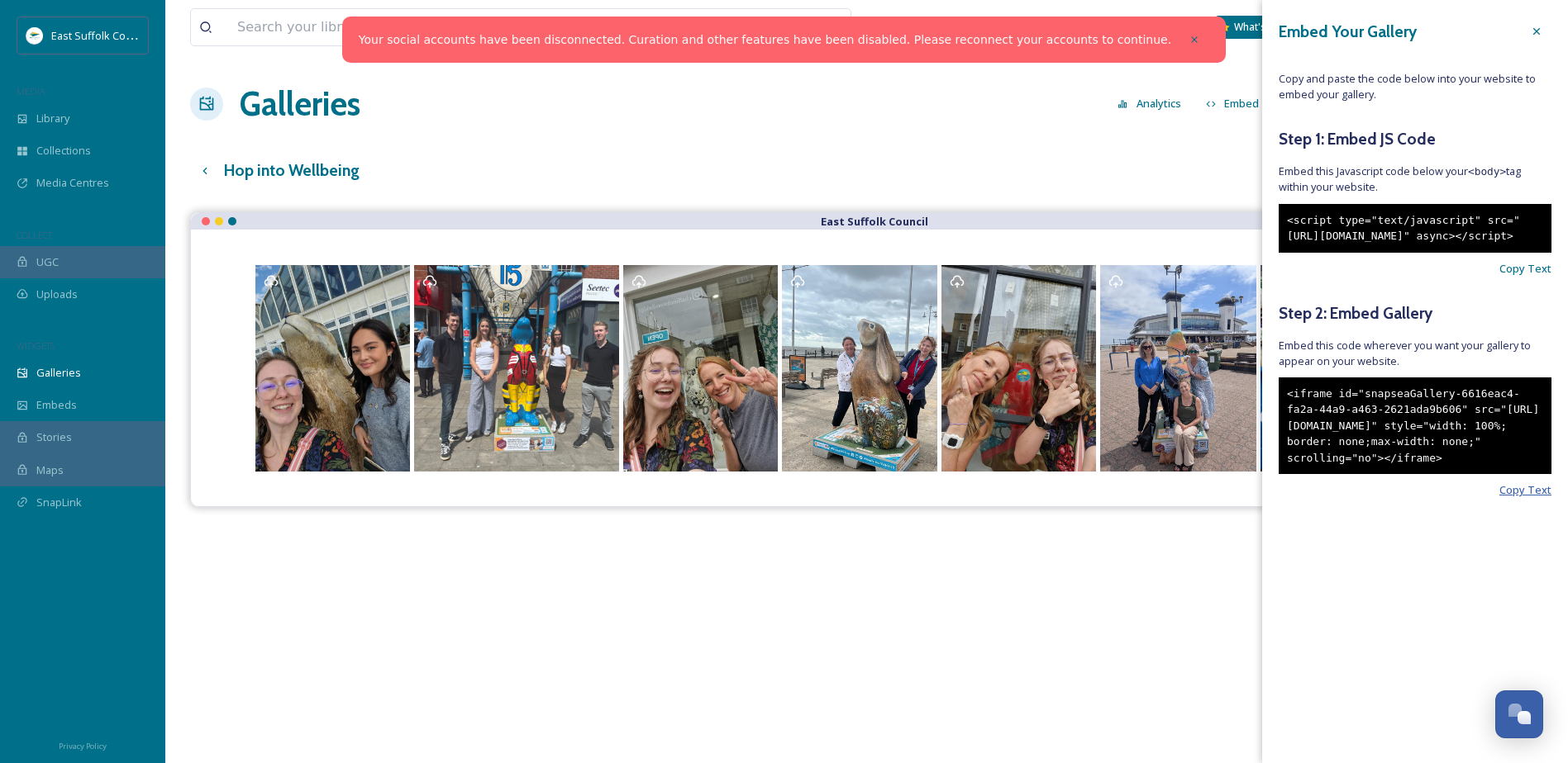
click at [1532, 498] on span "Copy Text" at bounding box center [1525, 490] width 52 height 15
click at [1534, 37] on icon at bounding box center [1536, 31] width 13 height 13
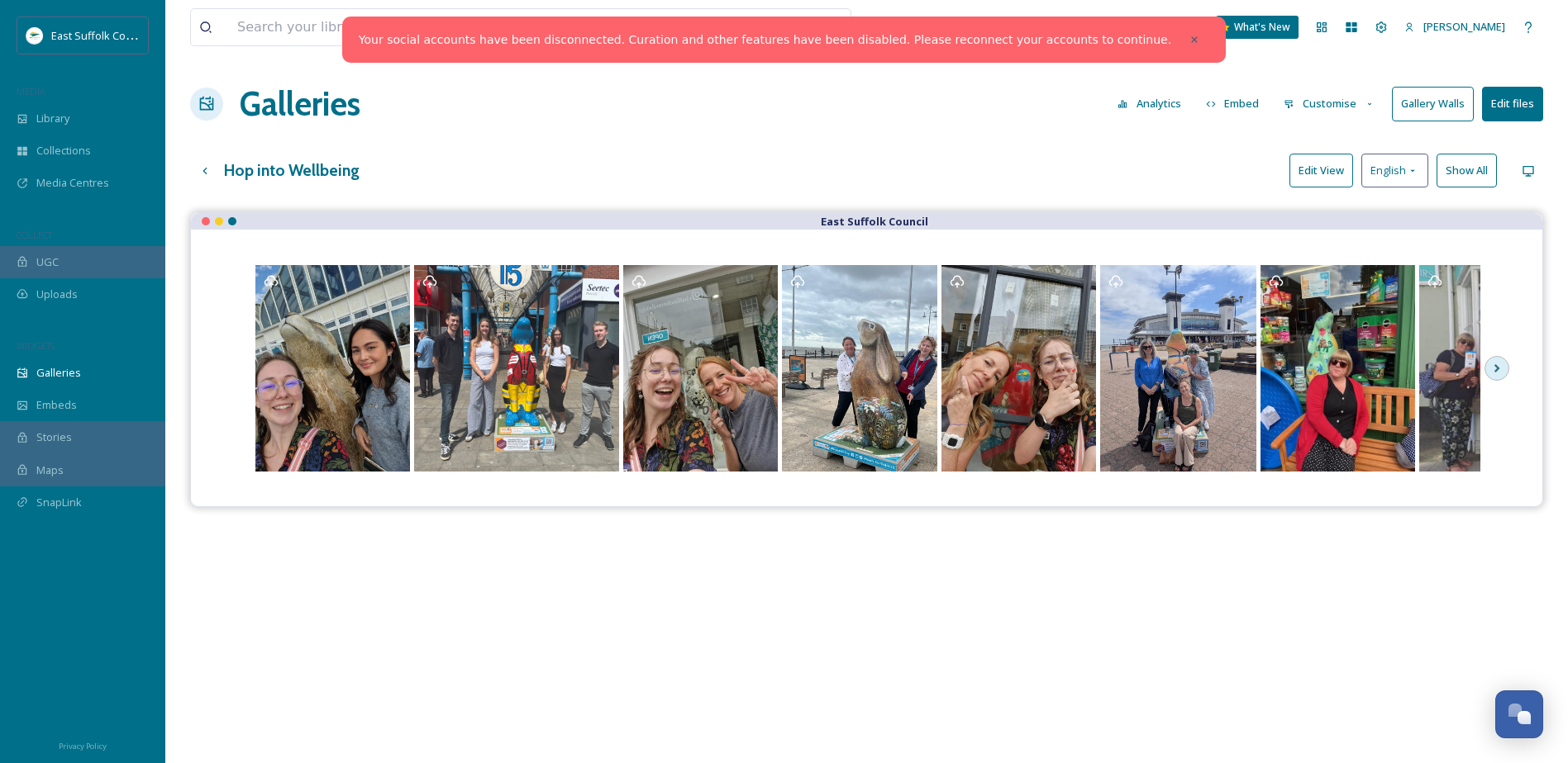
click at [1321, 104] on button "Customise" at bounding box center [1330, 103] width 108 height 32
click at [1349, 141] on div "Layout" at bounding box center [1334, 141] width 115 height 32
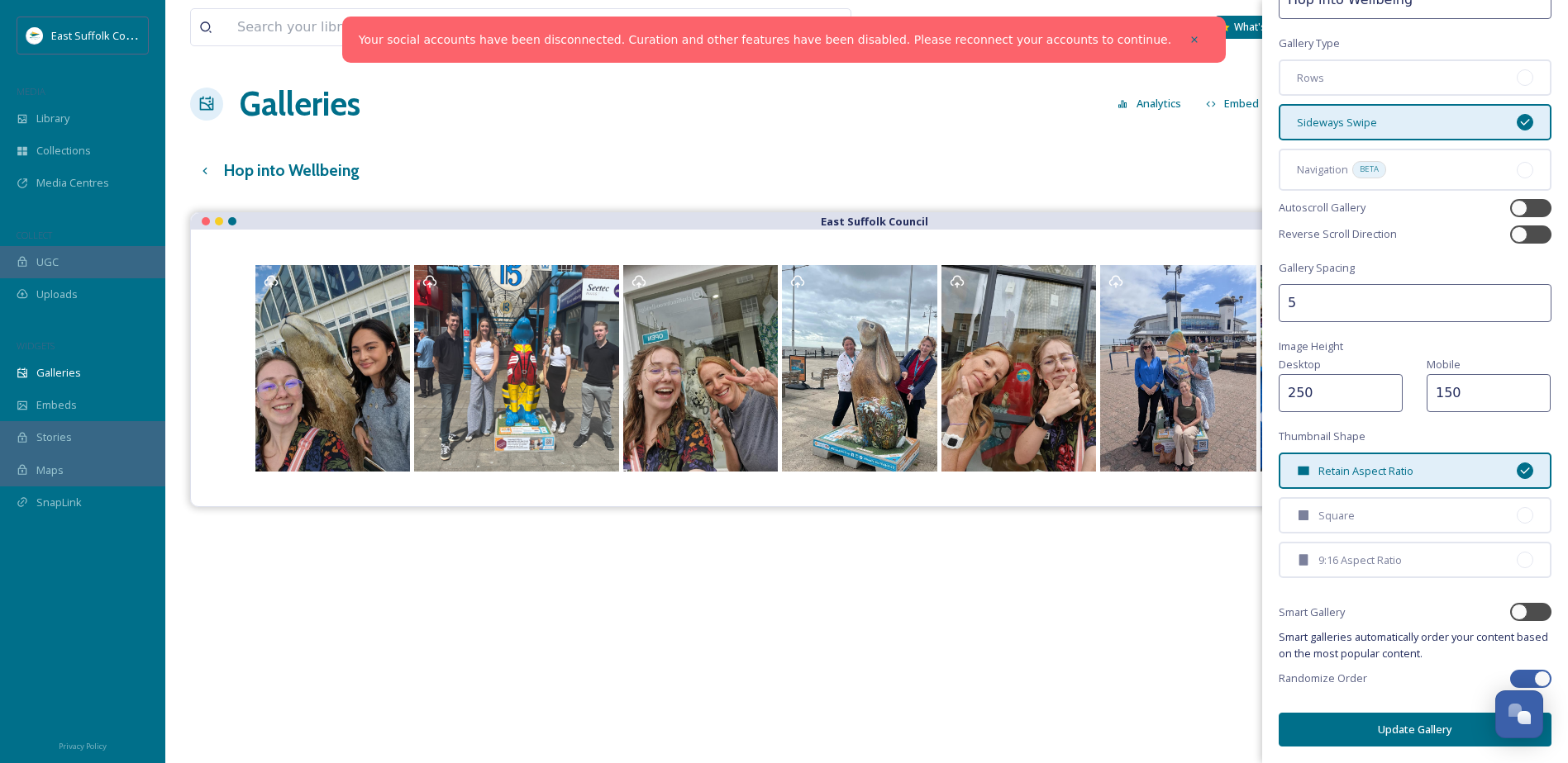
click at [1405, 727] on button "Update Gallery" at bounding box center [1415, 729] width 273 height 34
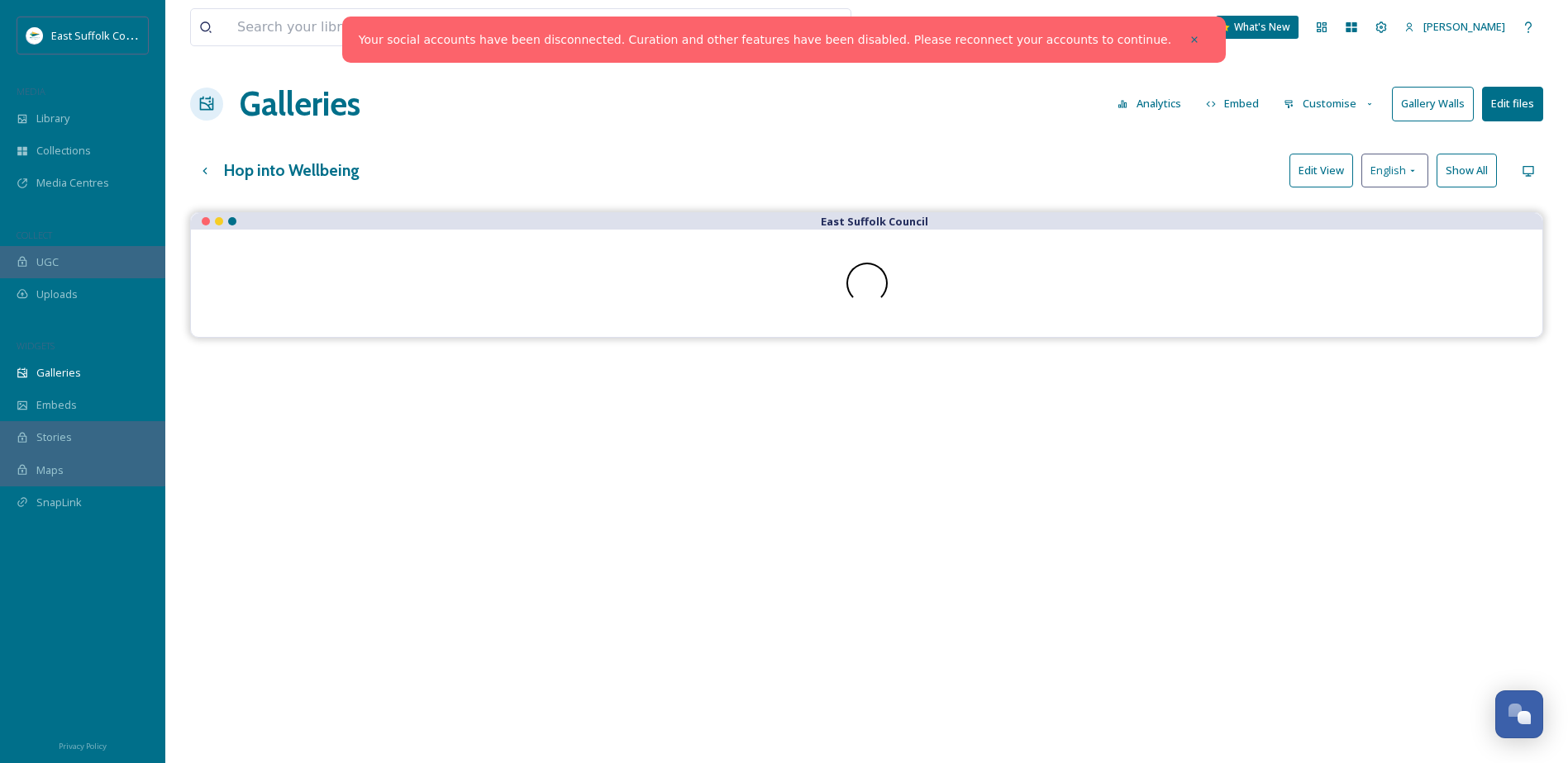
click at [1242, 106] on button "Embed" at bounding box center [1233, 103] width 71 height 32
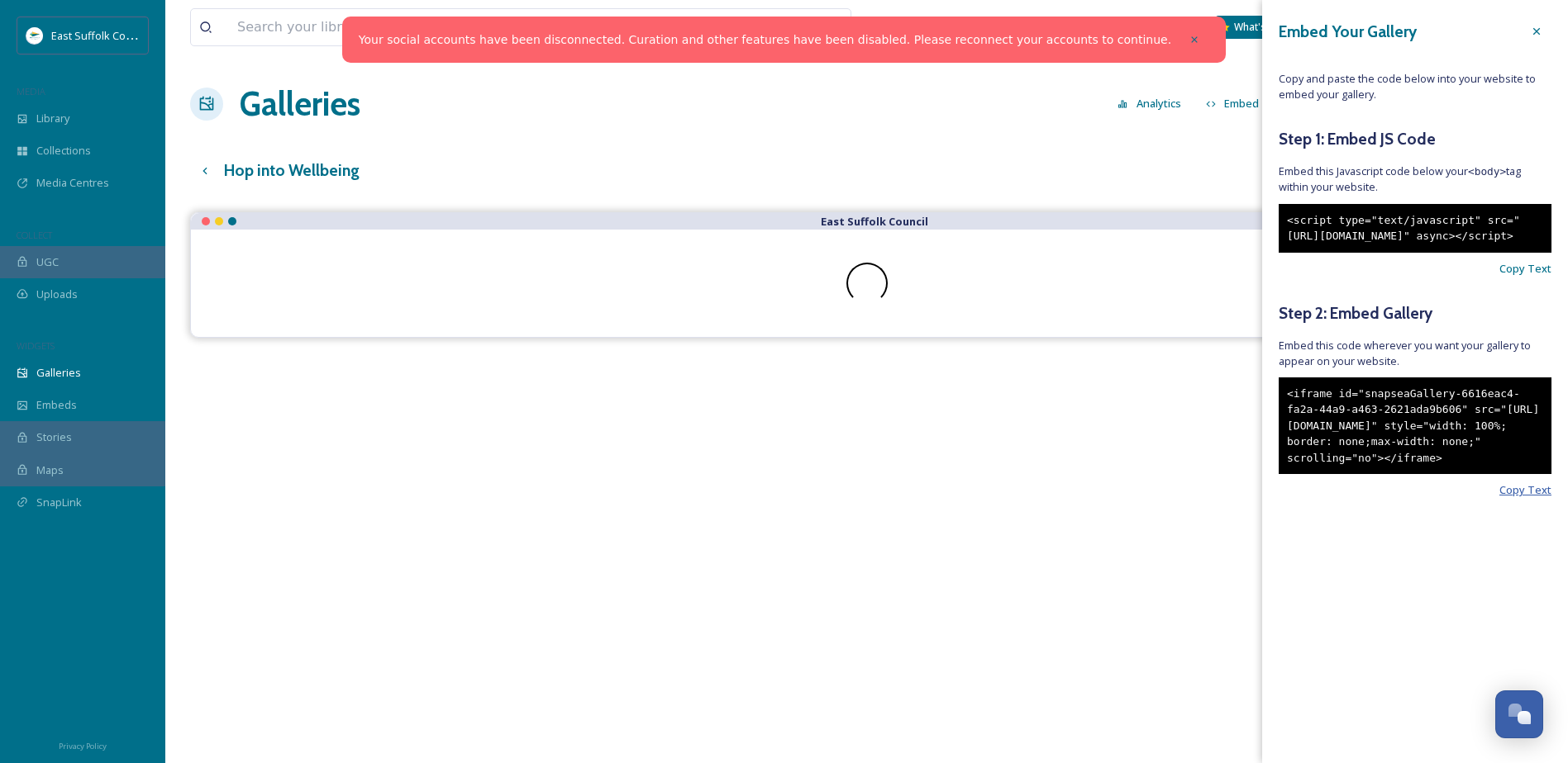
click at [1542, 498] on span "Copy Text" at bounding box center [1525, 490] width 52 height 15
click at [1496, 498] on div "Copy Text" at bounding box center [1415, 490] width 273 height 15
click at [1503, 498] on span "Copy Text" at bounding box center [1525, 490] width 52 height 15
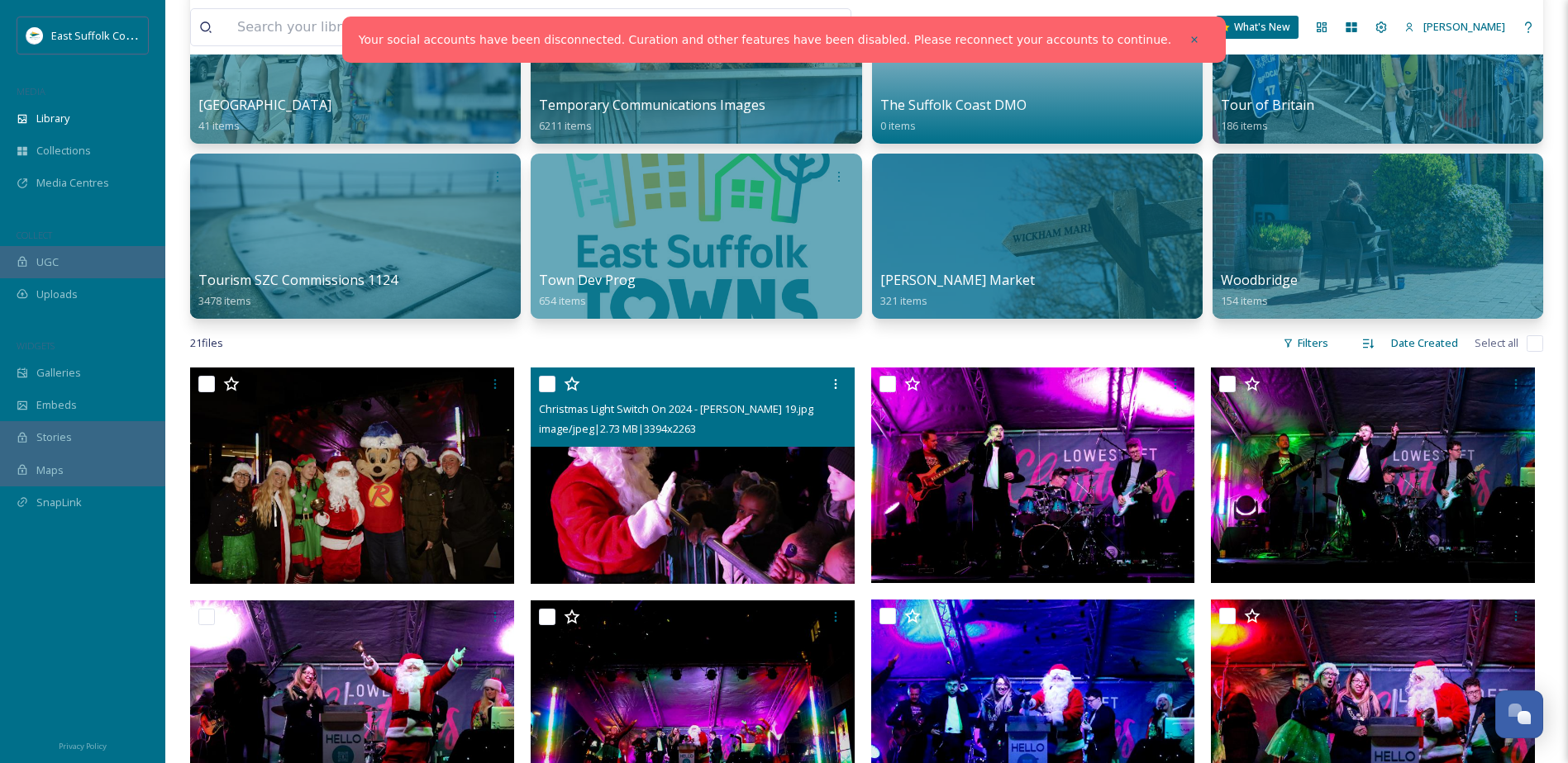
scroll to position [992, 0]
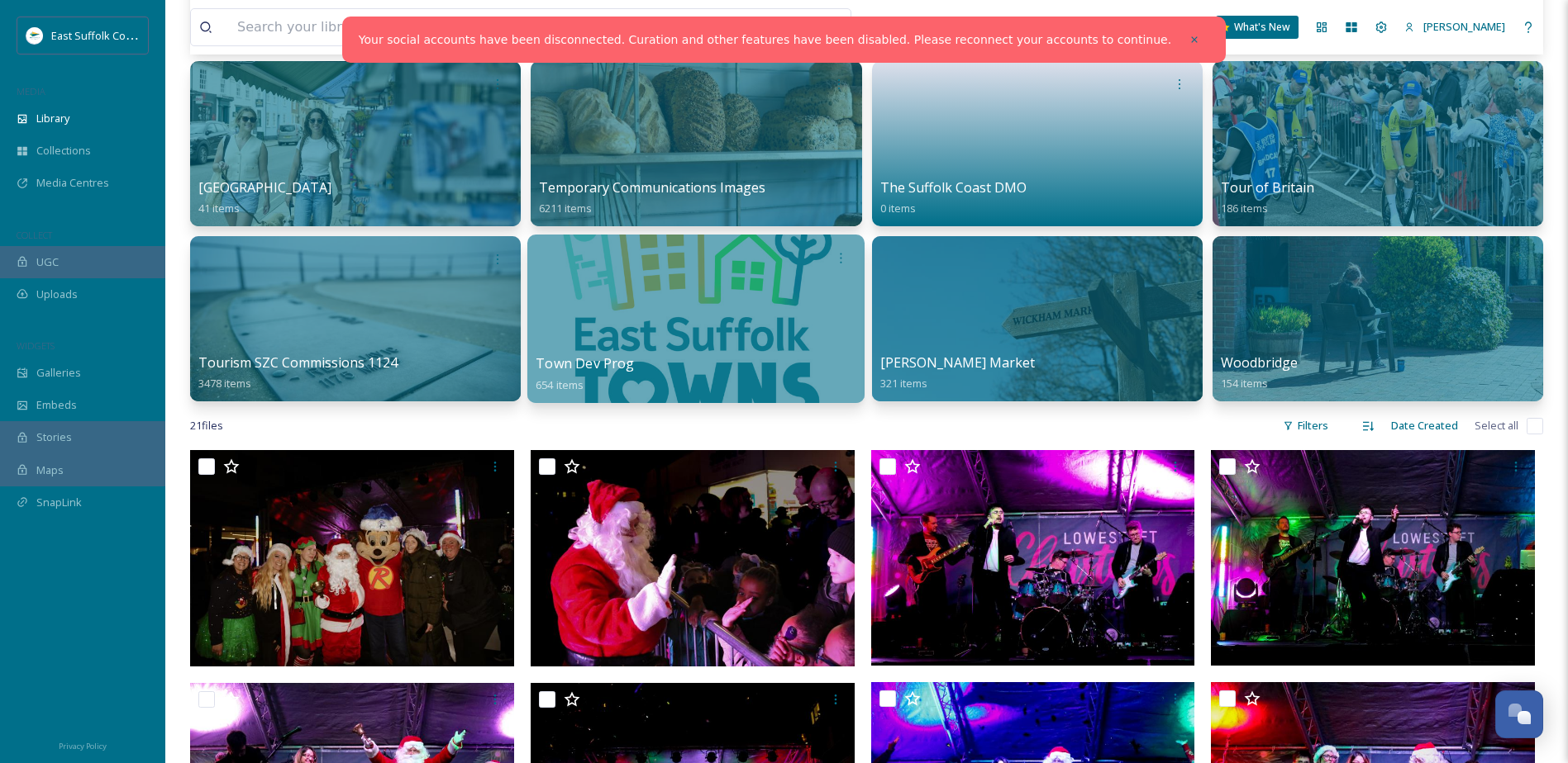
click at [686, 349] on div at bounding box center [696, 319] width 337 height 169
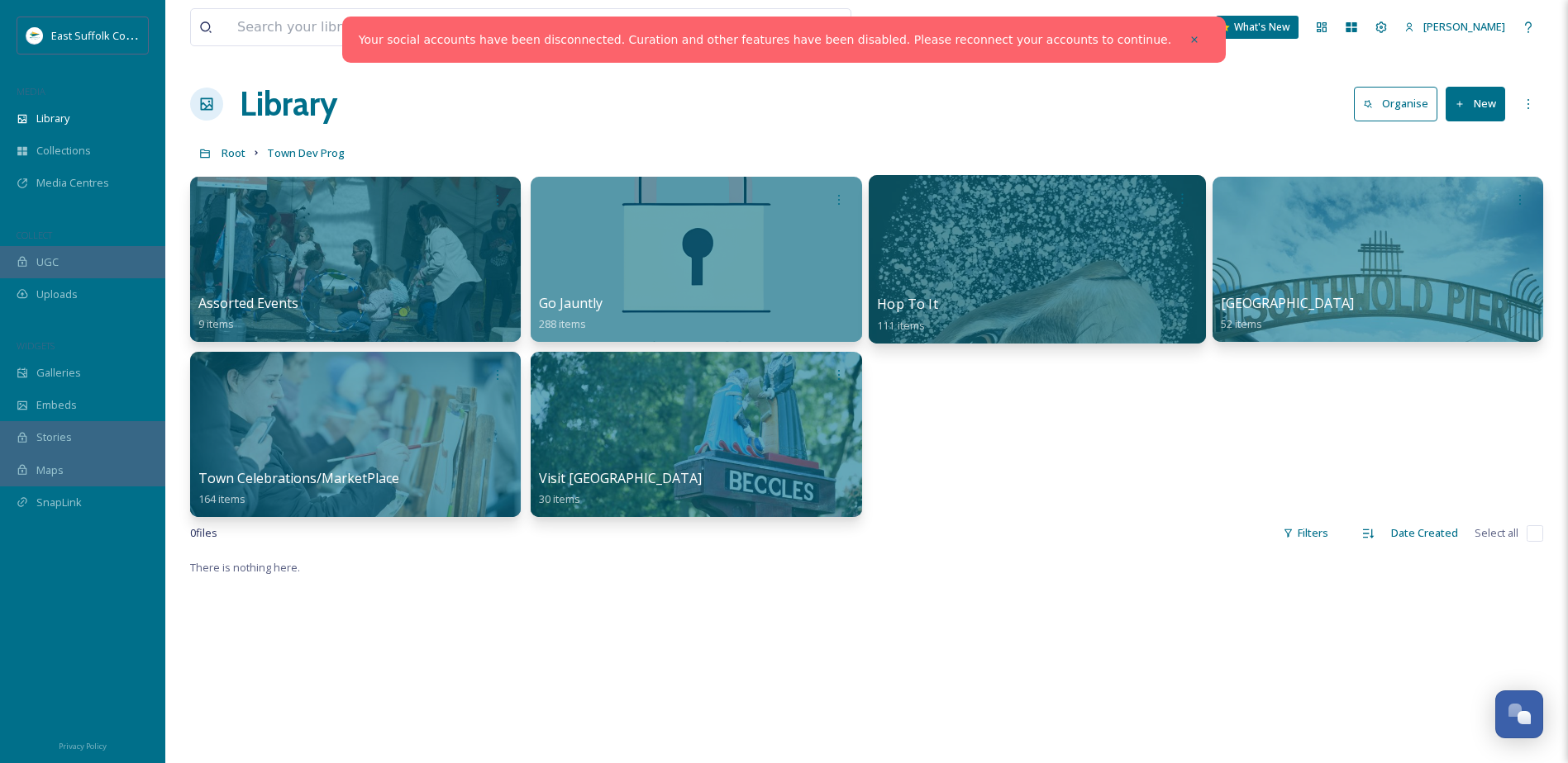
click at [1071, 270] on div at bounding box center [1036, 260] width 337 height 169
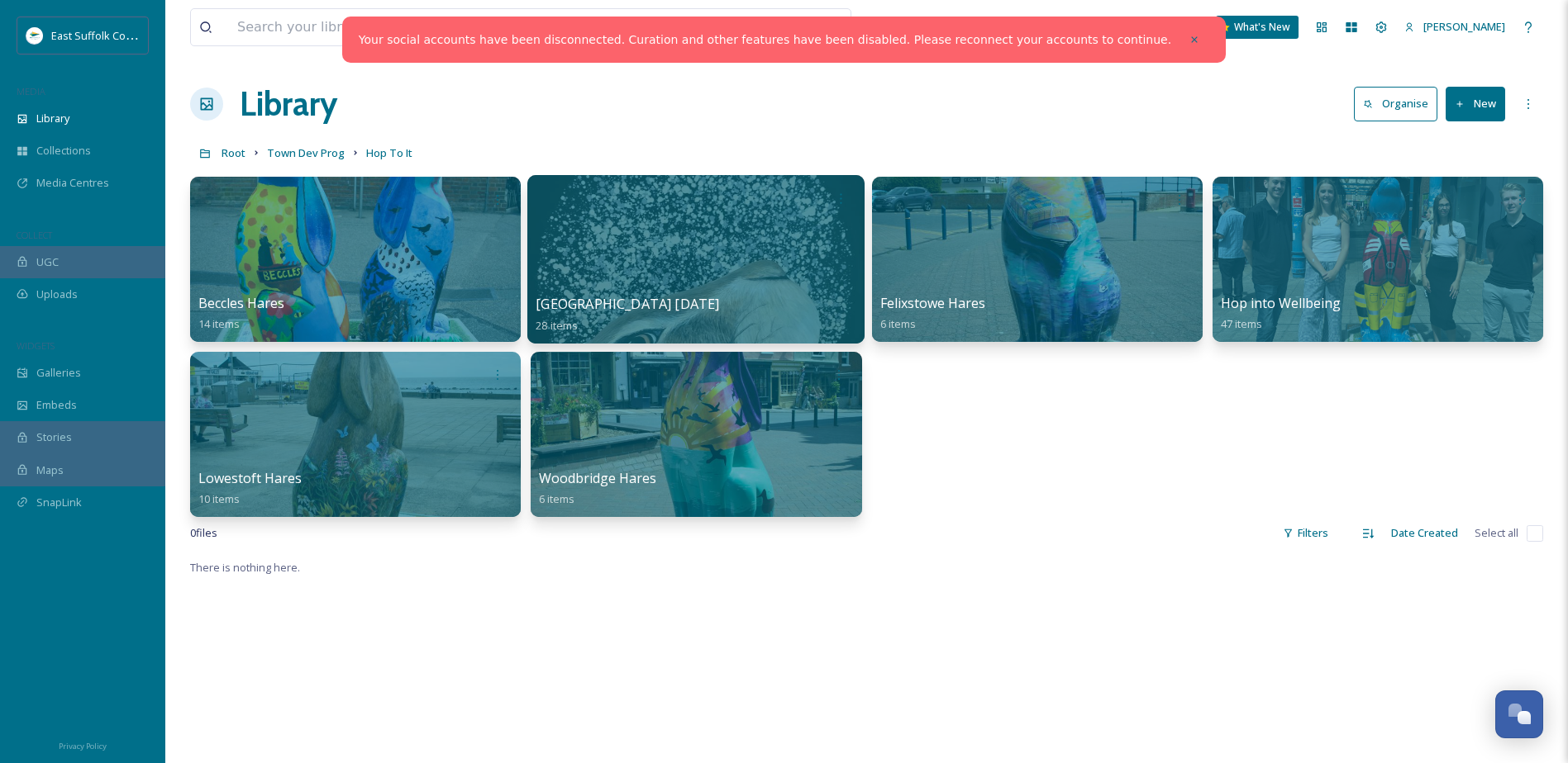
click at [633, 263] on div at bounding box center [696, 260] width 337 height 169
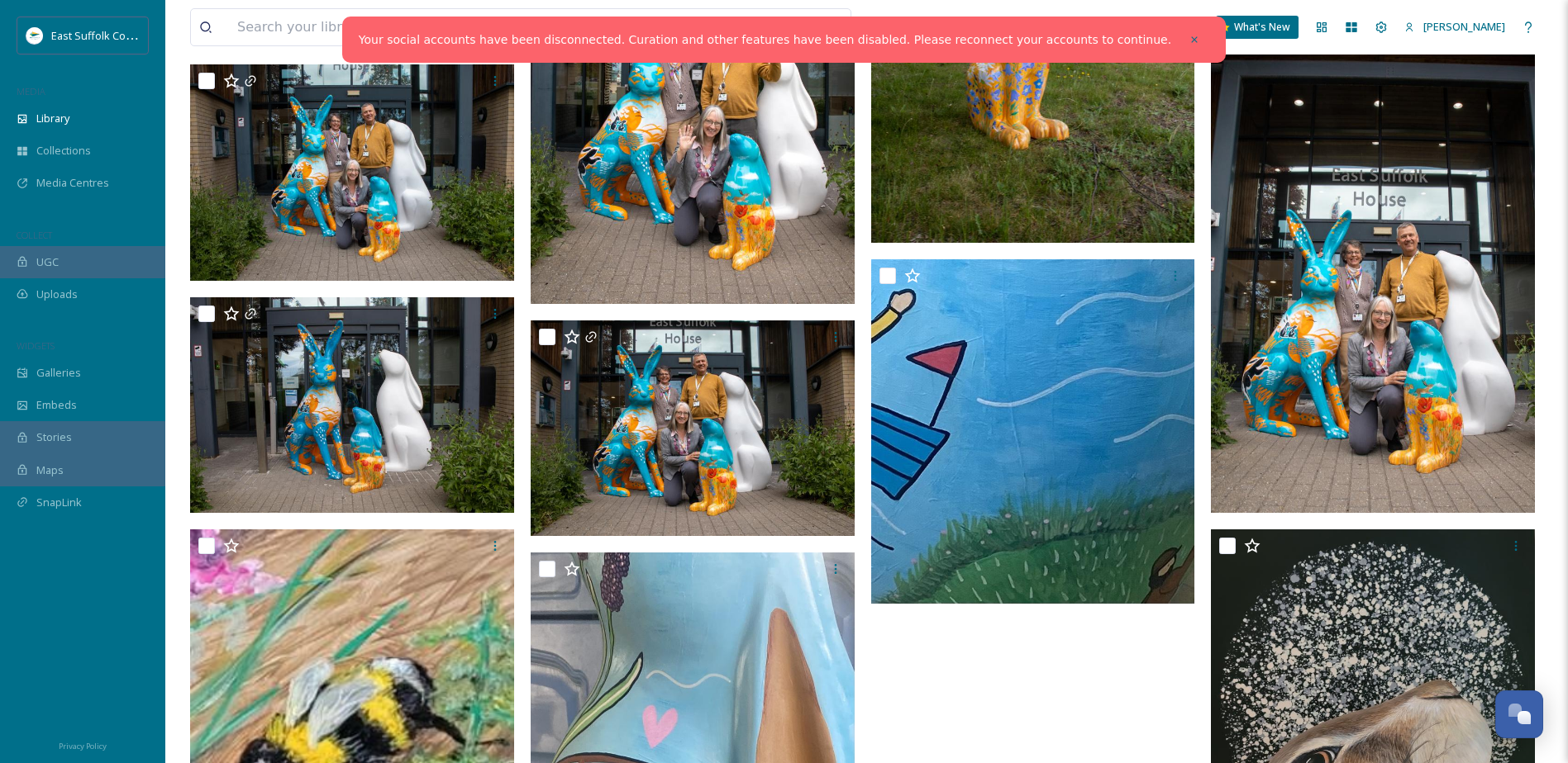
scroll to position [2051, 0]
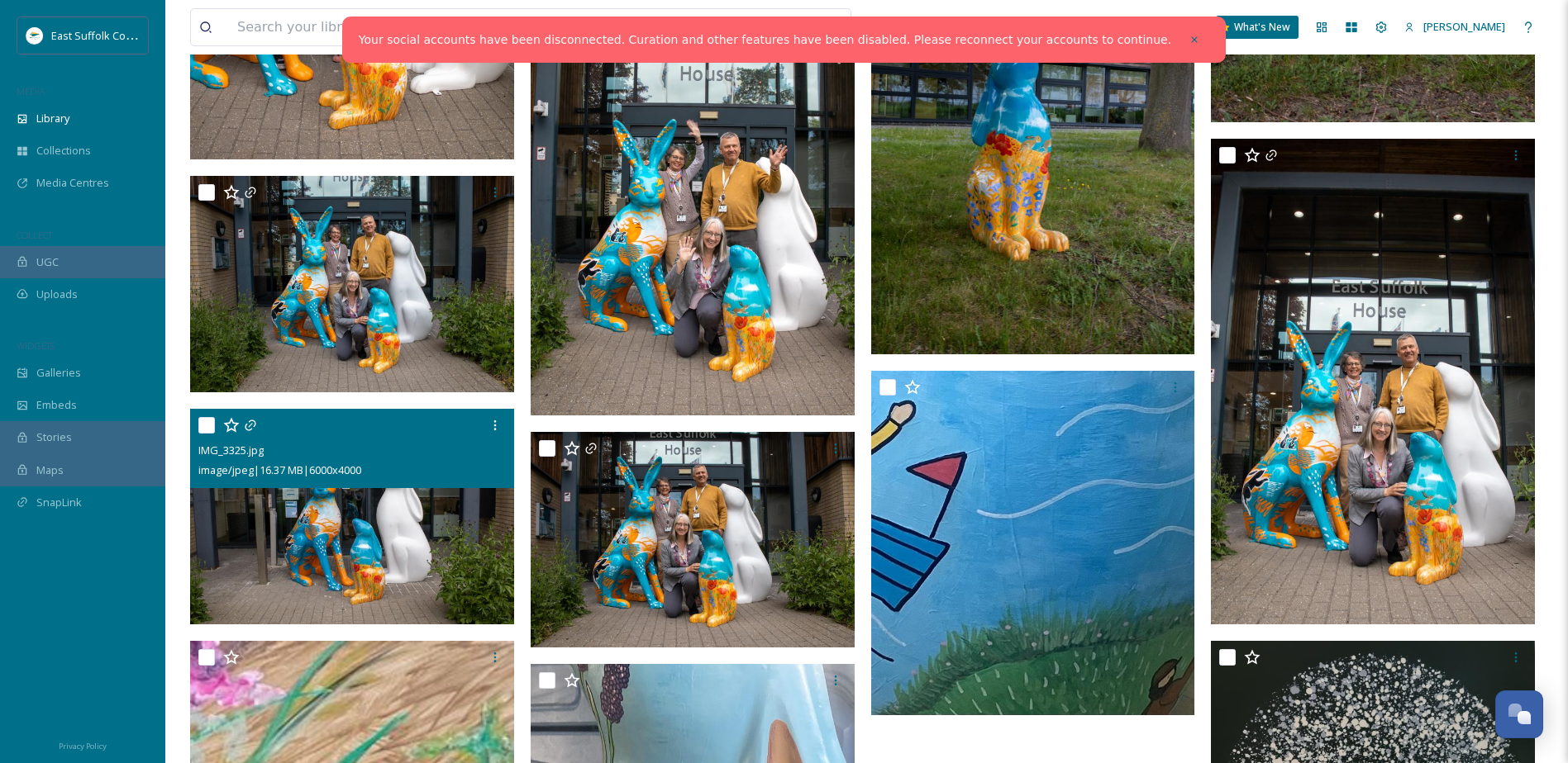
click at [345, 495] on img at bounding box center [352, 516] width 324 height 217
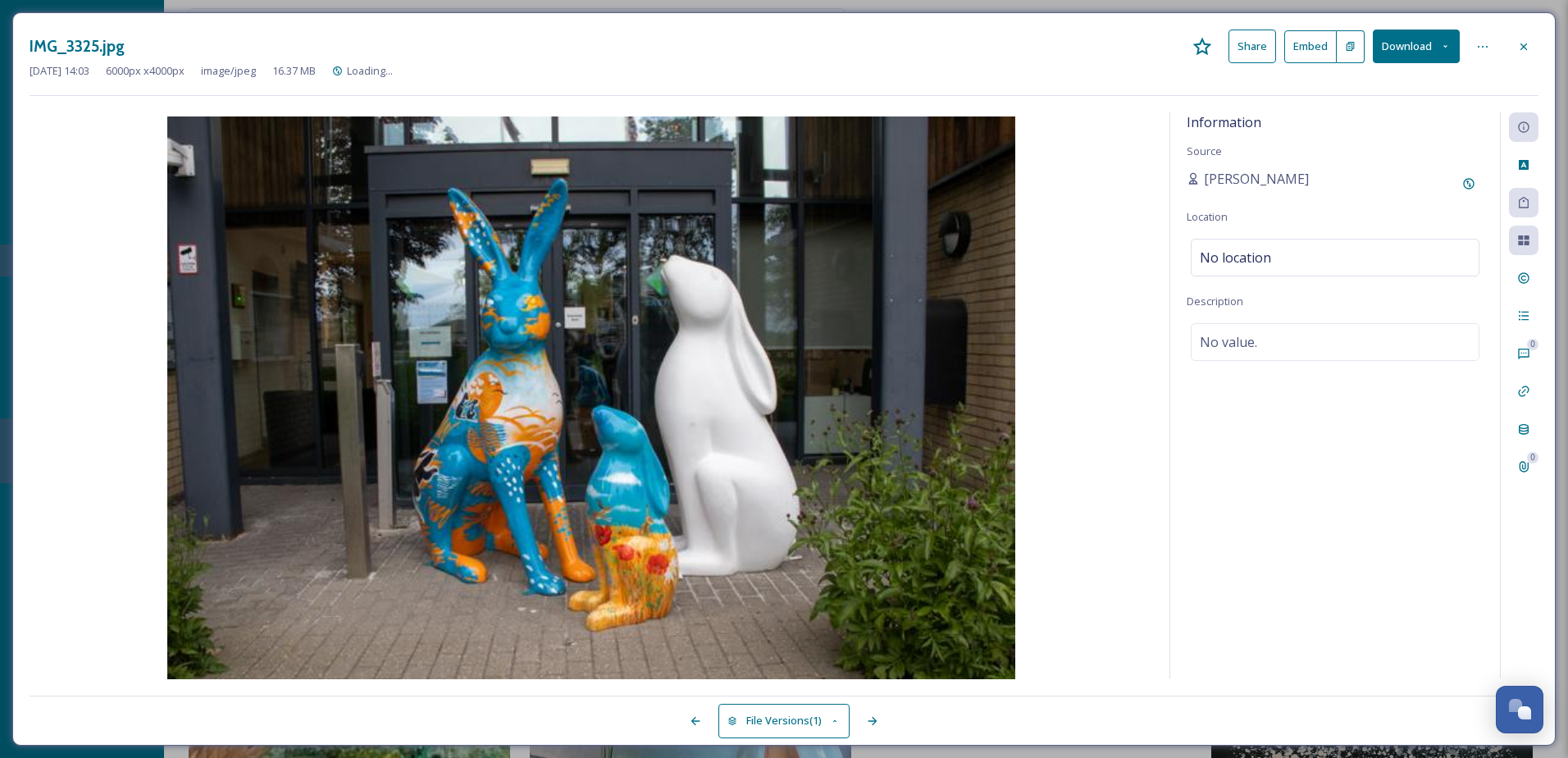
click at [1400, 38] on button "Download" at bounding box center [1417, 46] width 87 height 33
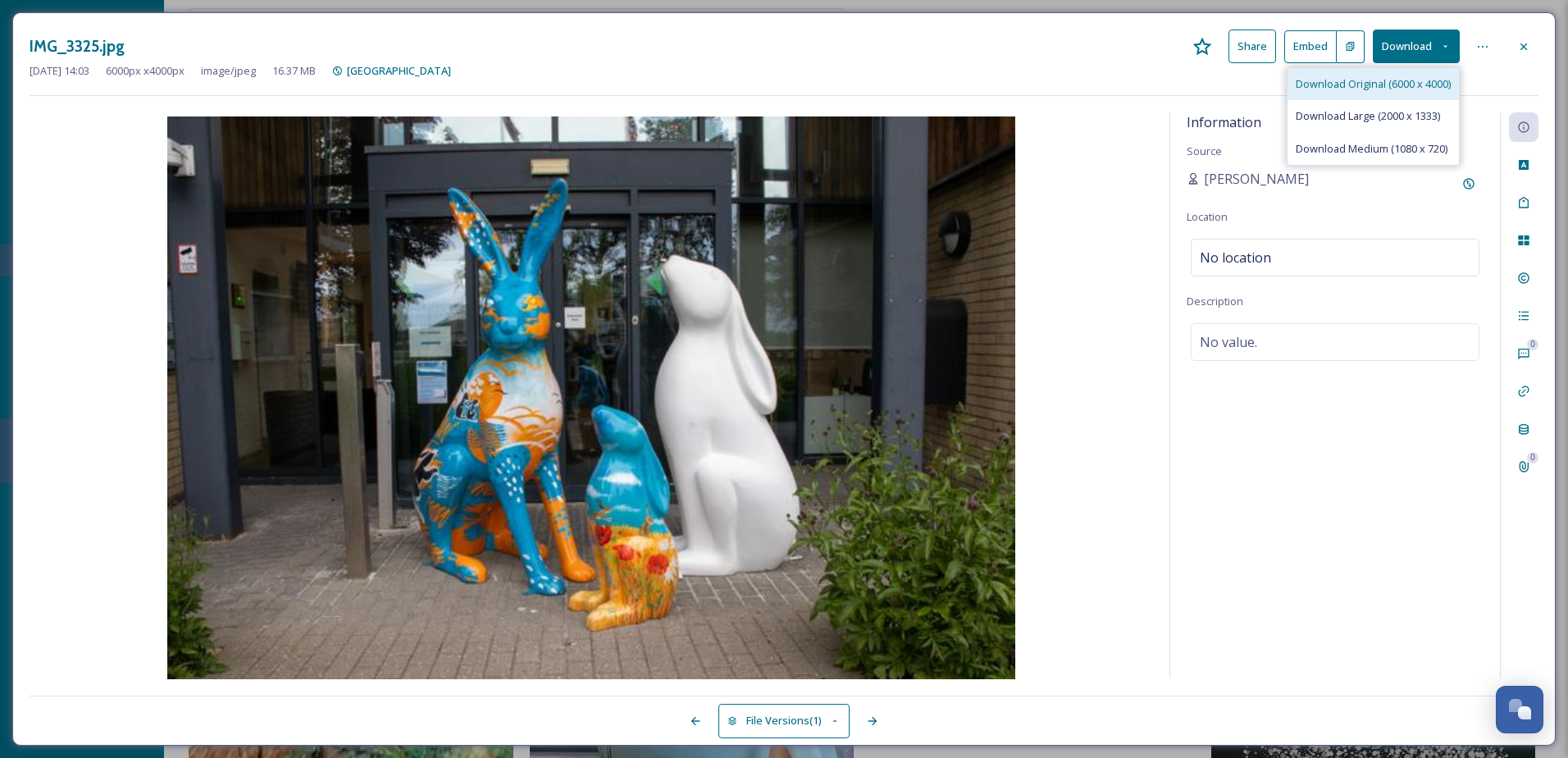
click at [1395, 76] on span "Download Original (6000 x 4000)" at bounding box center [1373, 84] width 155 height 15
click at [1503, 46] on div "IMG_3325.jpg Share Embed Download" at bounding box center [784, 46] width 1509 height 33
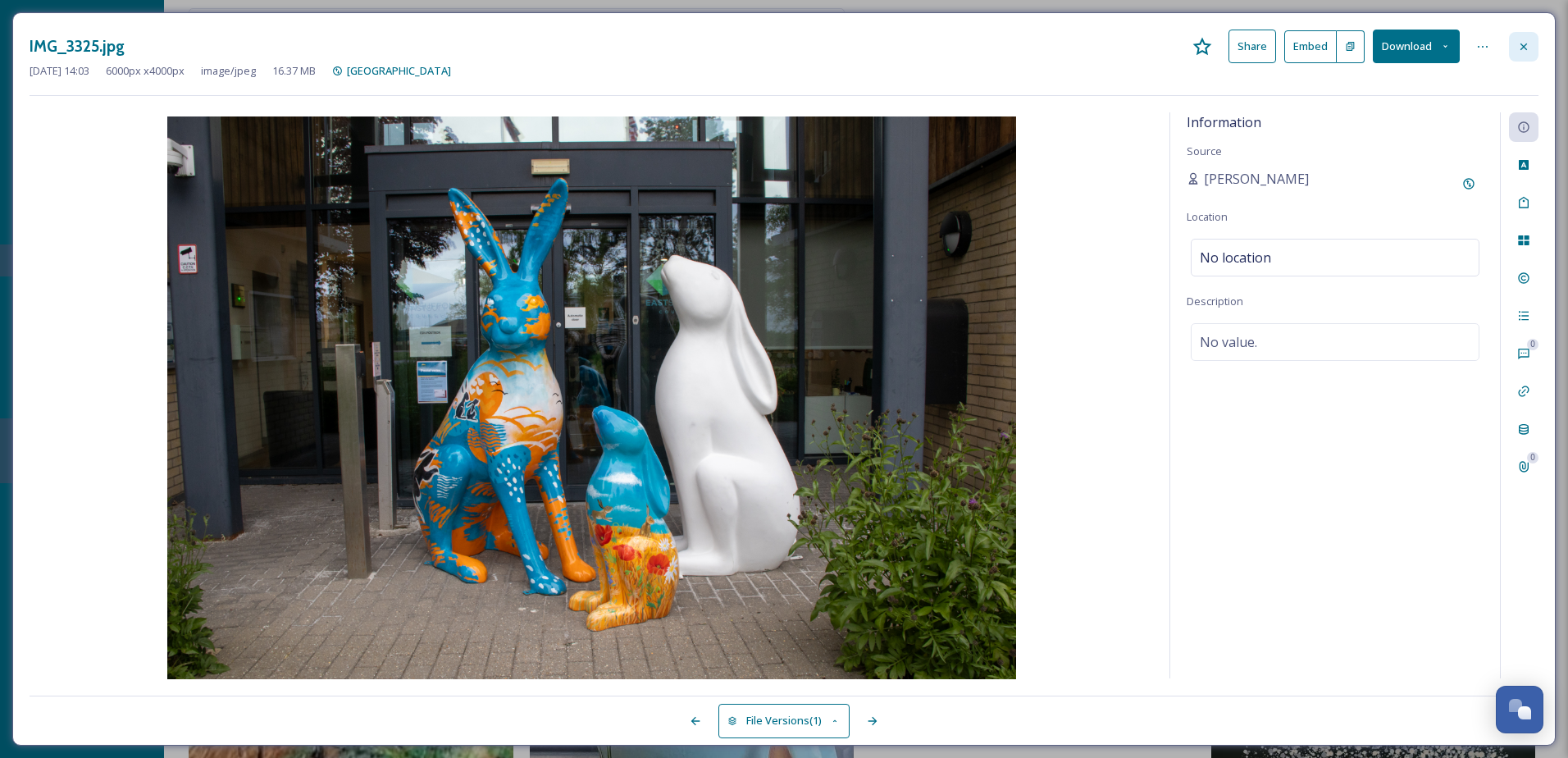
click at [1518, 51] on icon at bounding box center [1524, 46] width 13 height 13
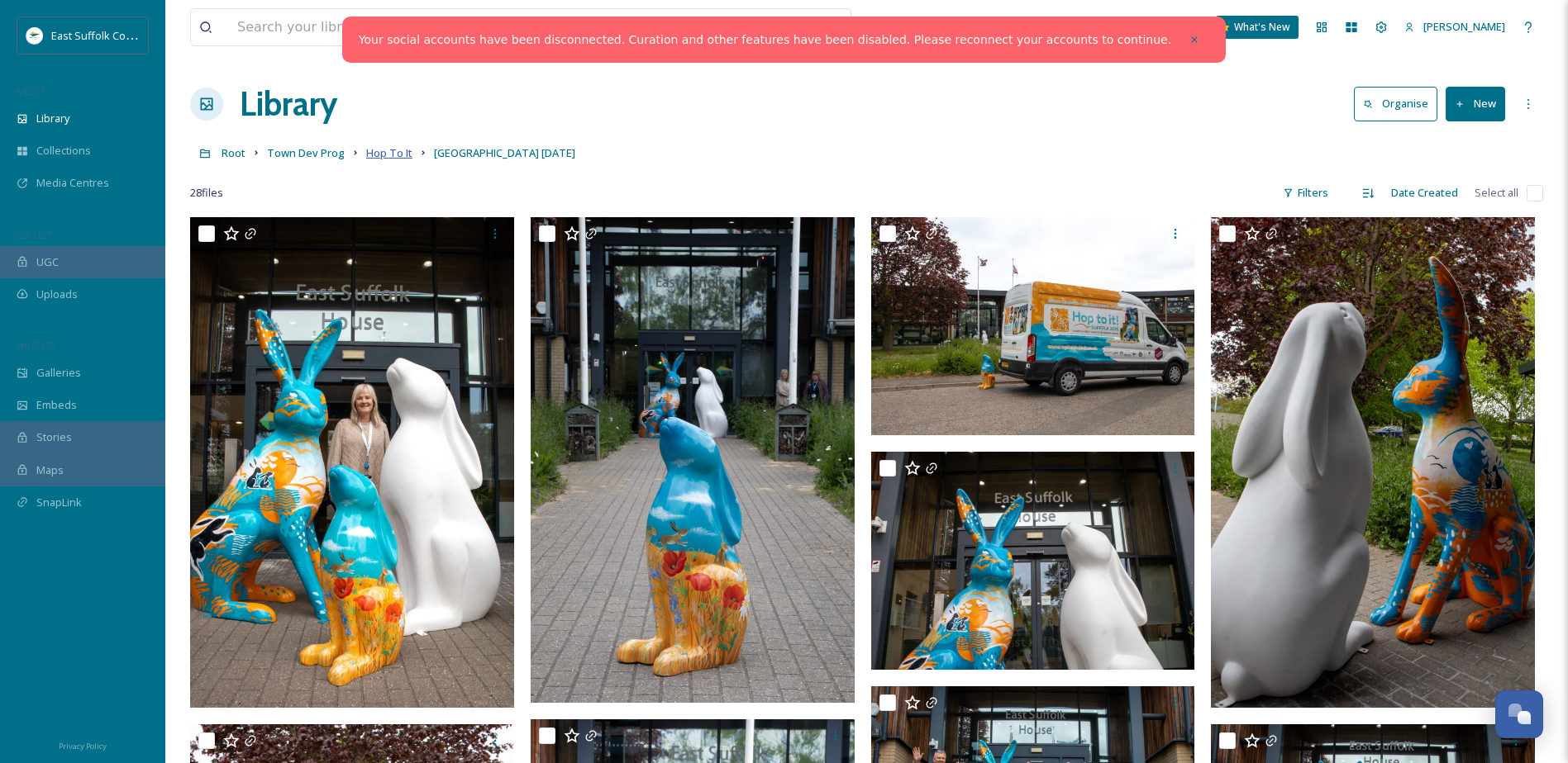
click at [400, 150] on span "Hop To It" at bounding box center [389, 152] width 46 height 15
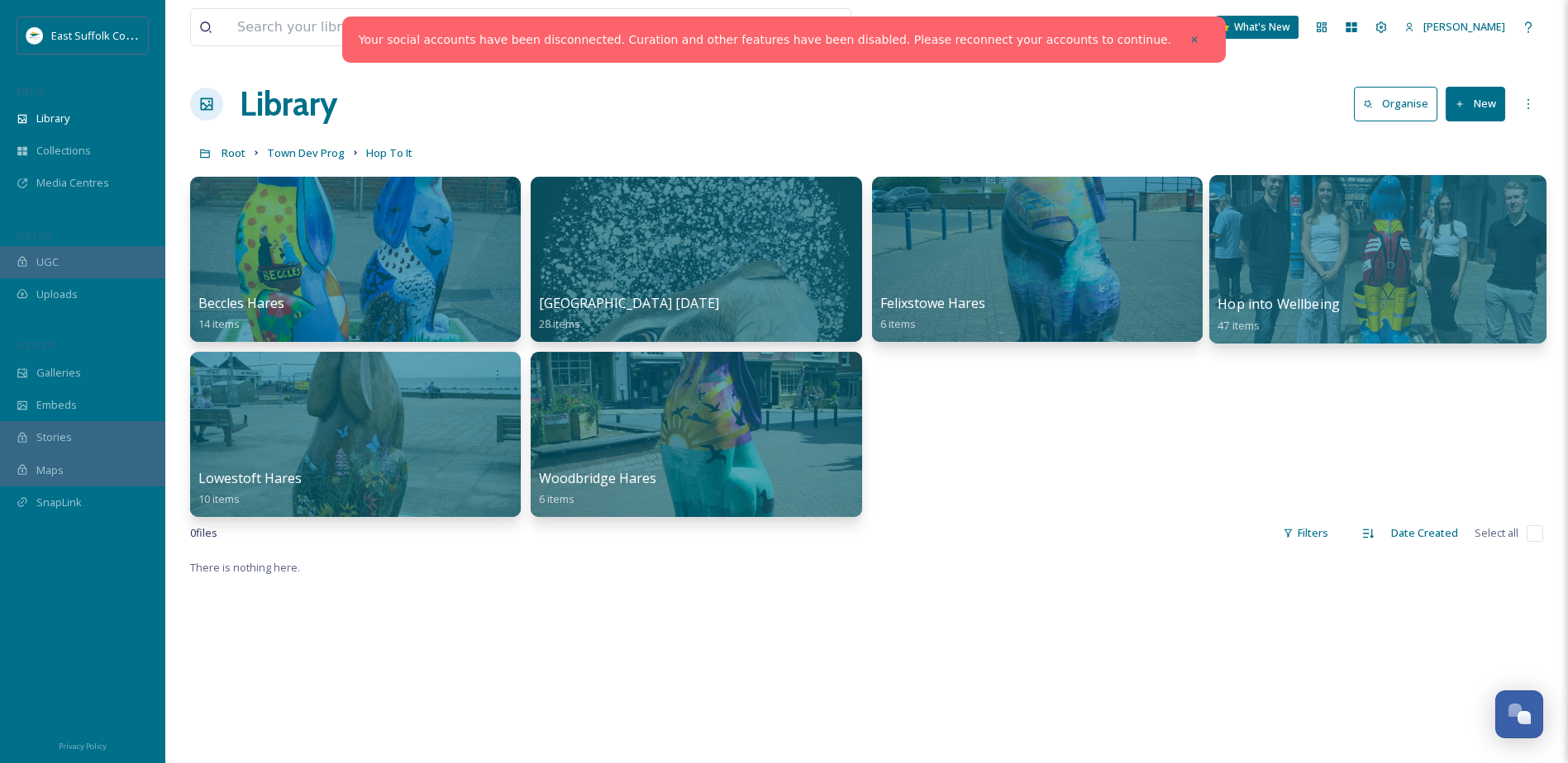
click at [1337, 295] on span "Hop into Wellbeing" at bounding box center [1279, 304] width 122 height 18
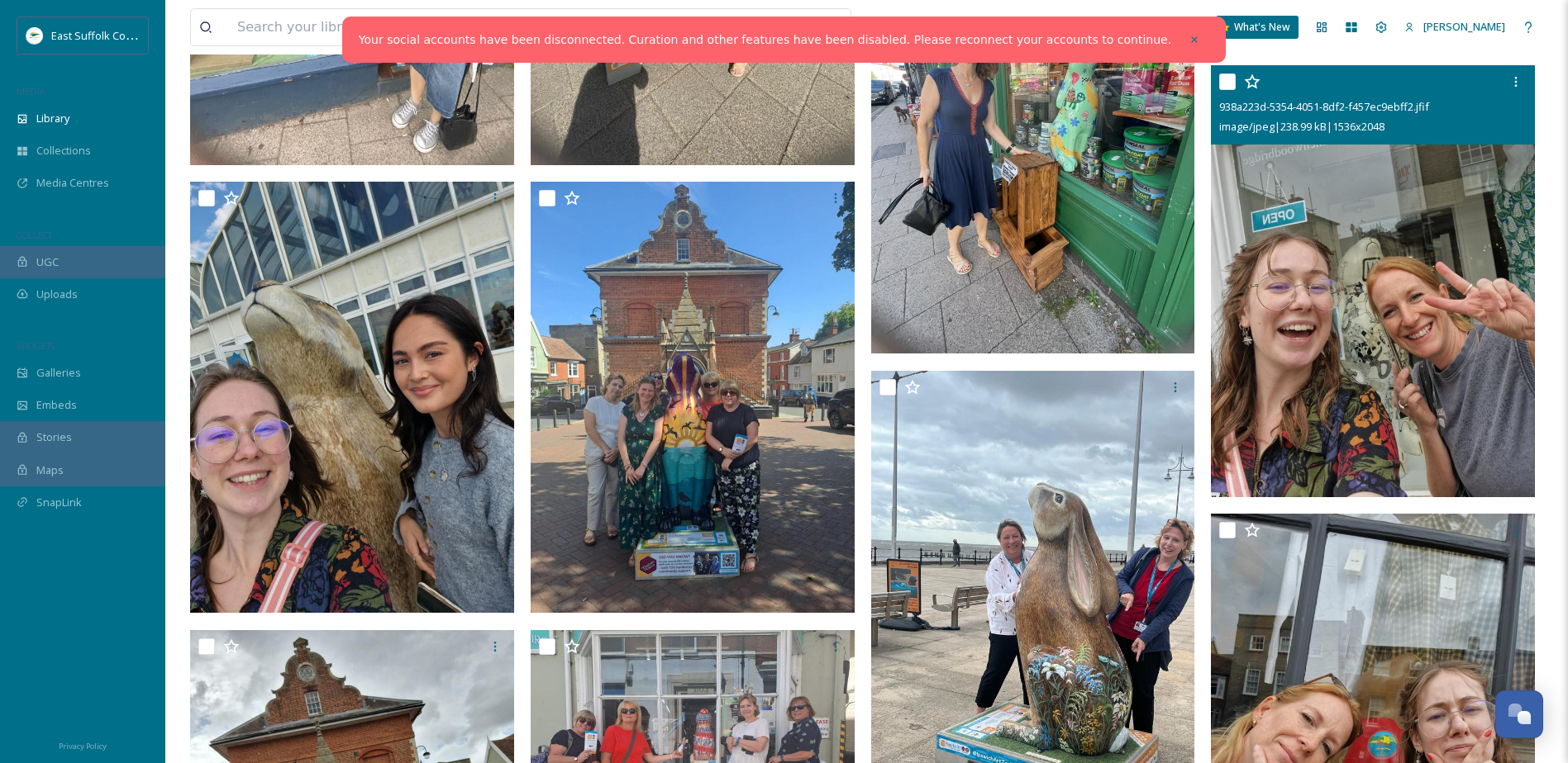
scroll to position [826, 0]
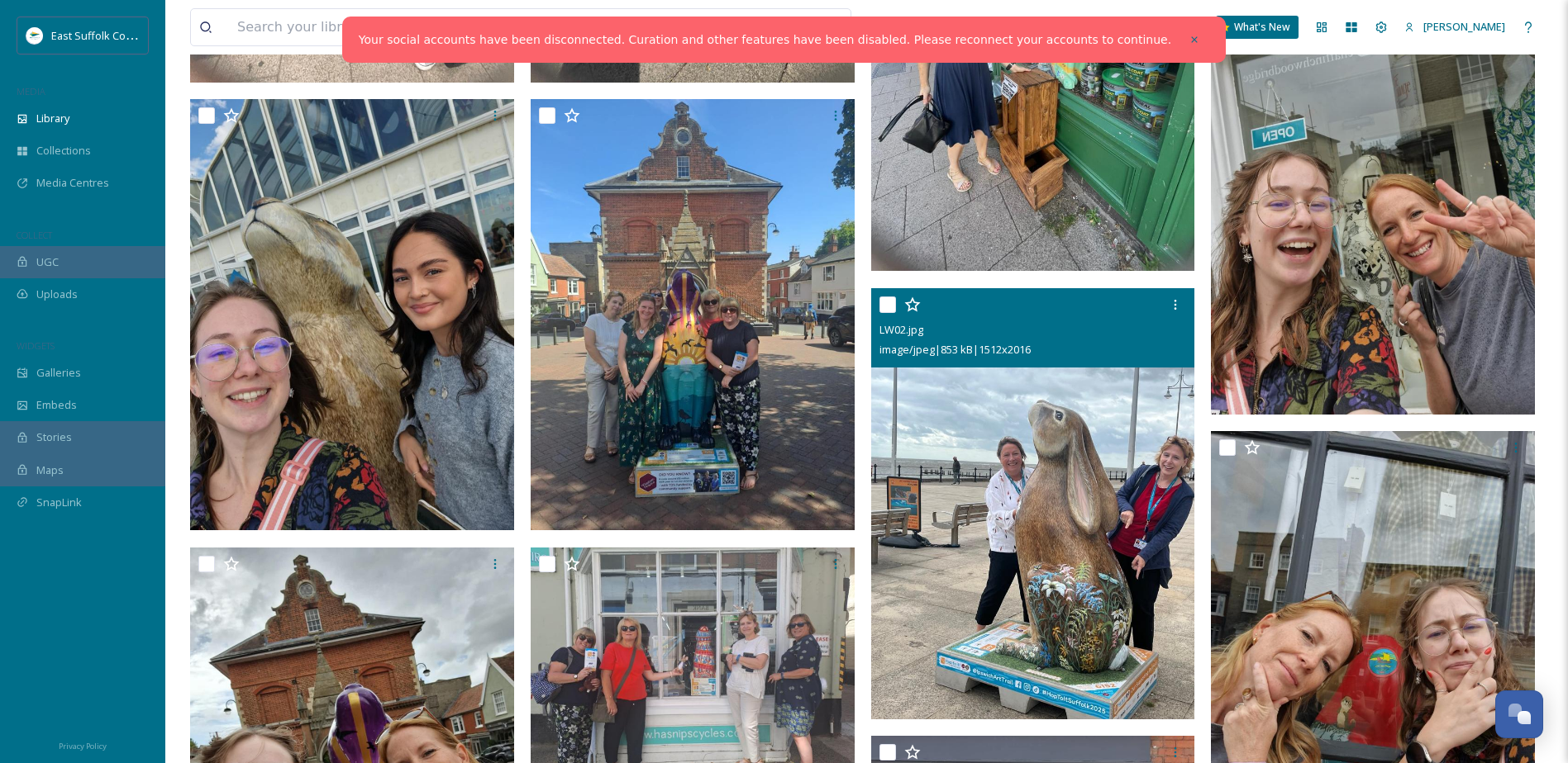
click at [892, 305] on input "checkbox" at bounding box center [887, 305] width 16 height 16
checkbox input "true"
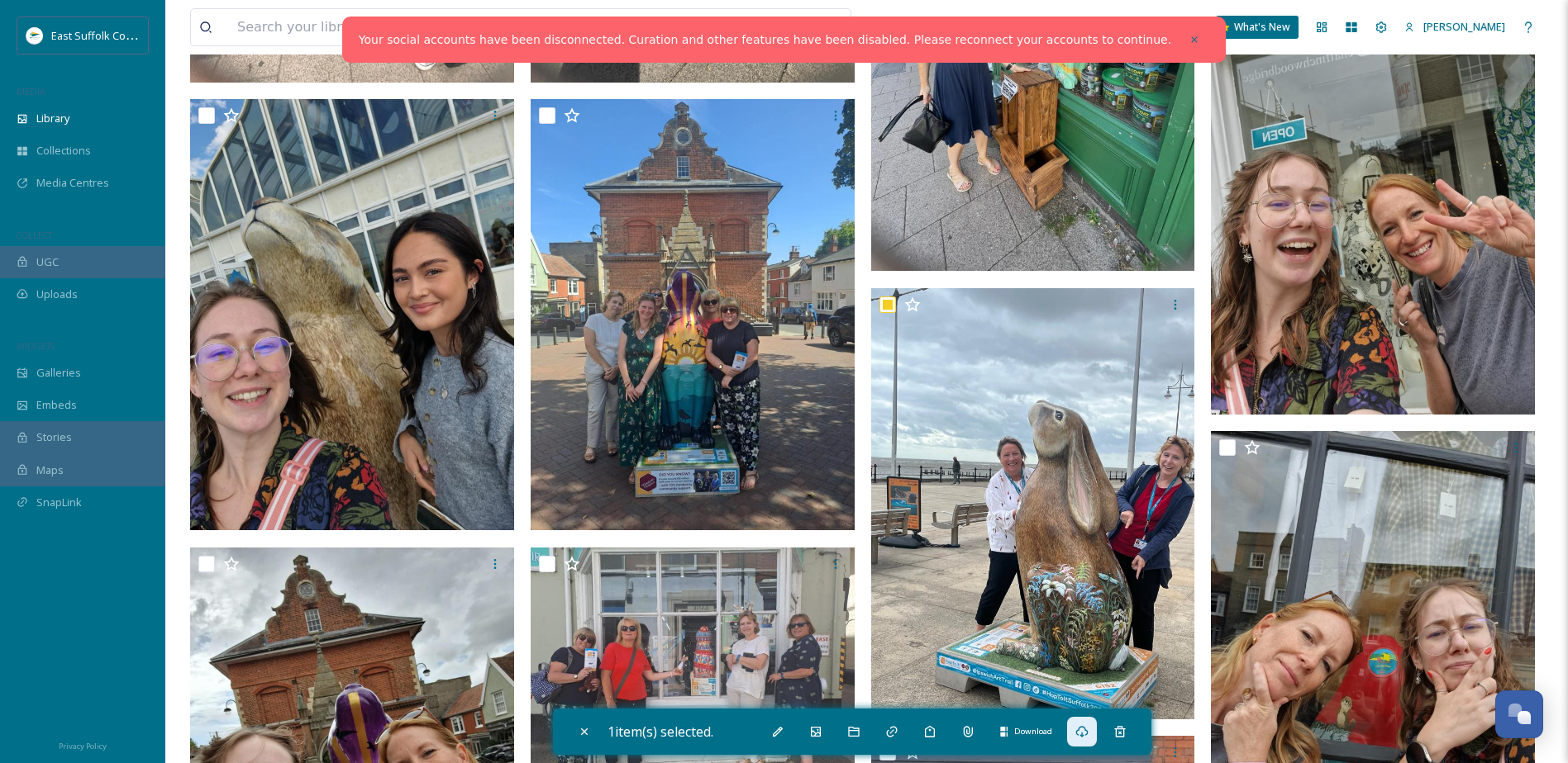
click at [1096, 735] on div "Download" at bounding box center [1082, 732] width 30 height 30
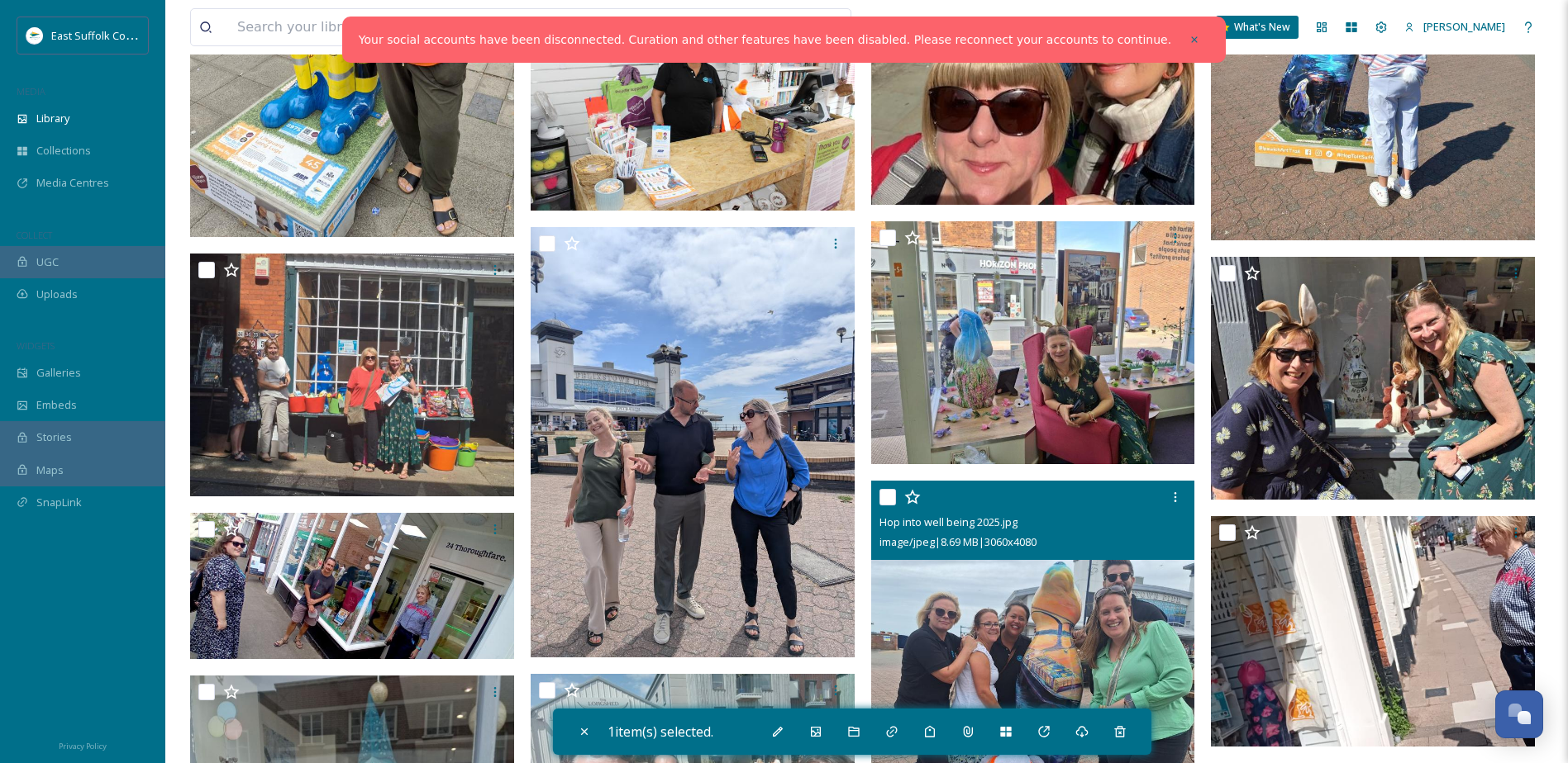
scroll to position [2975, 0]
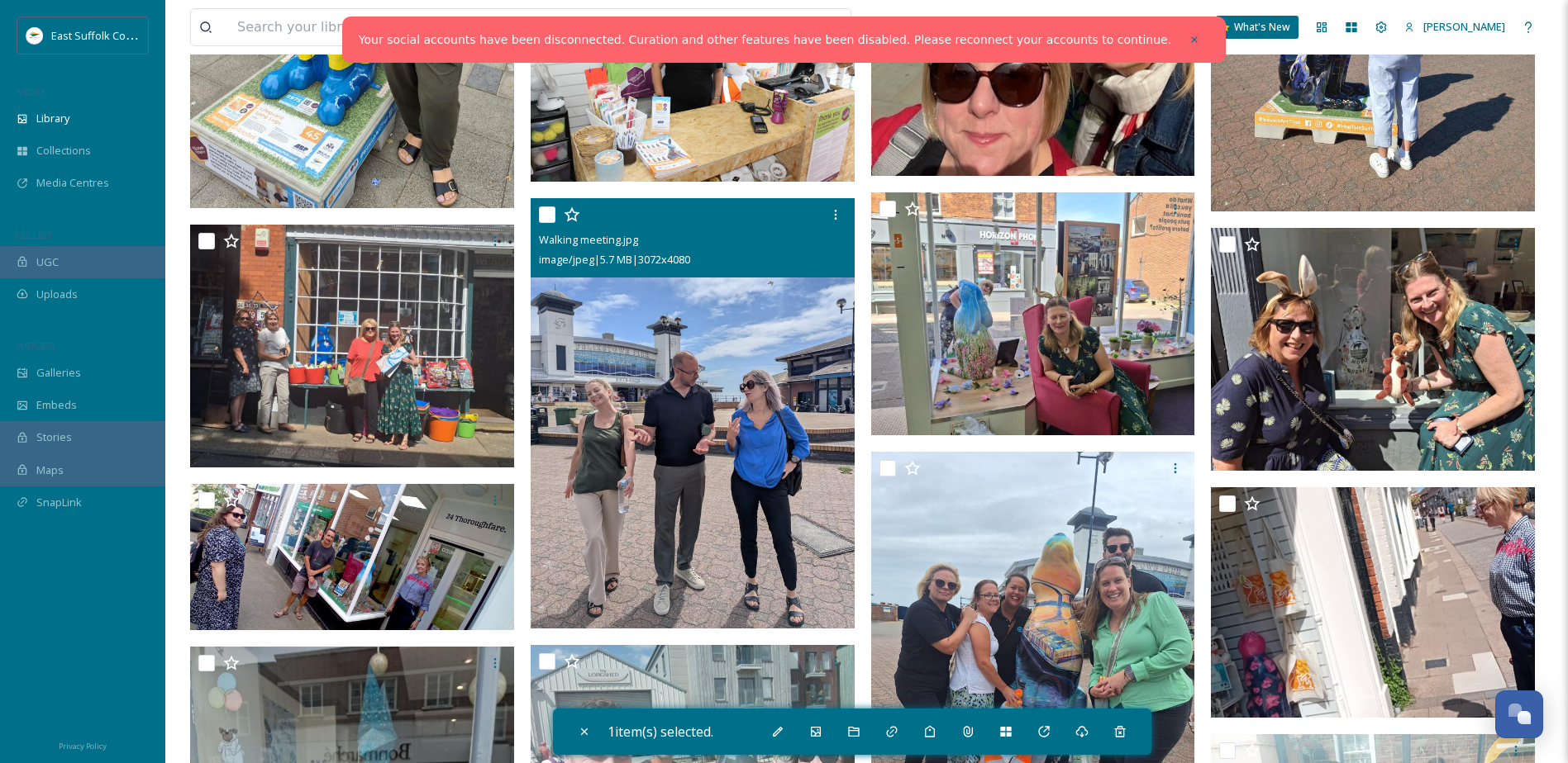
click at [552, 210] on input "checkbox" at bounding box center [546, 214] width 16 height 16
checkbox input "true"
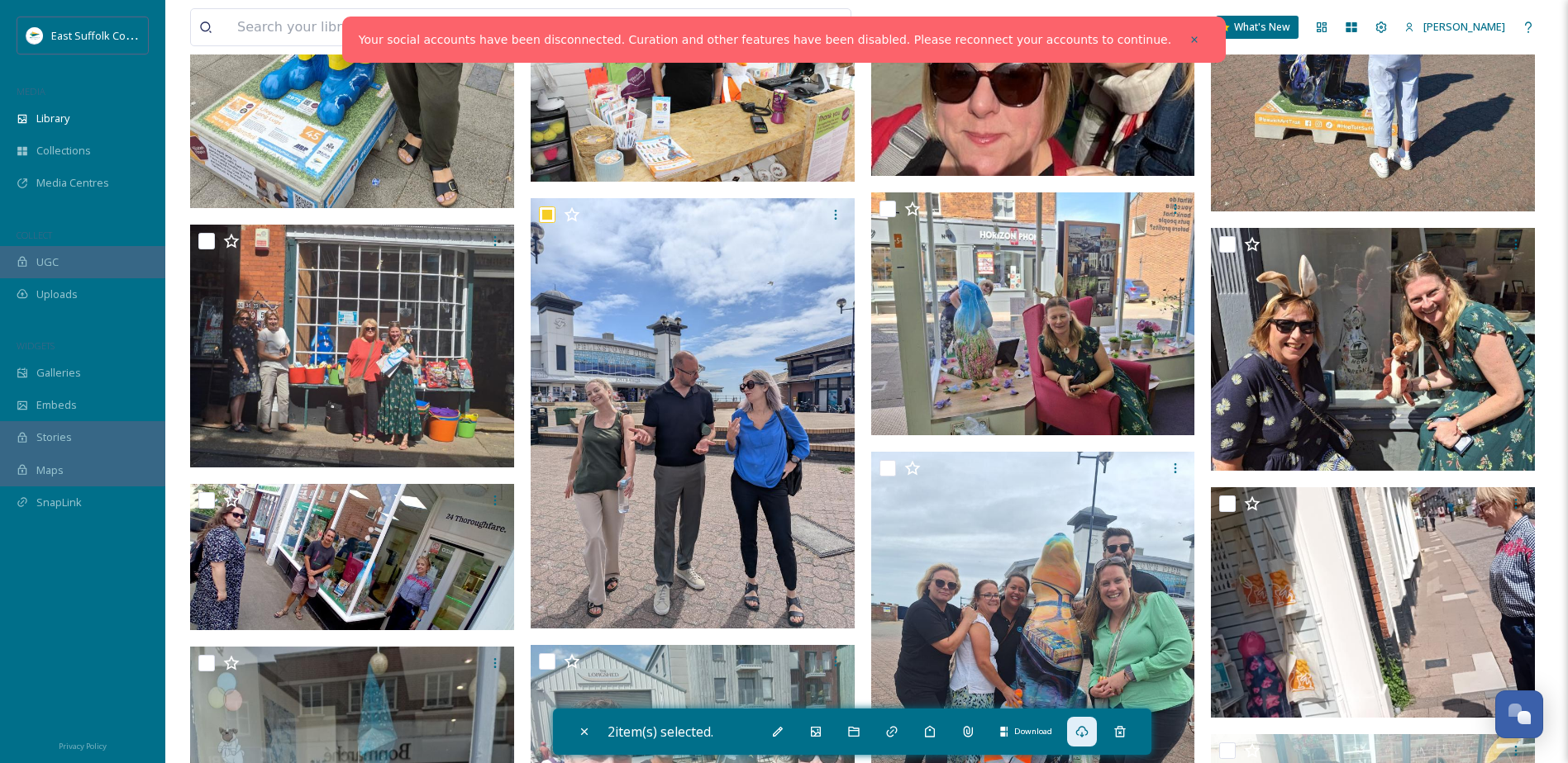
click at [1079, 733] on icon at bounding box center [1082, 731] width 13 height 13
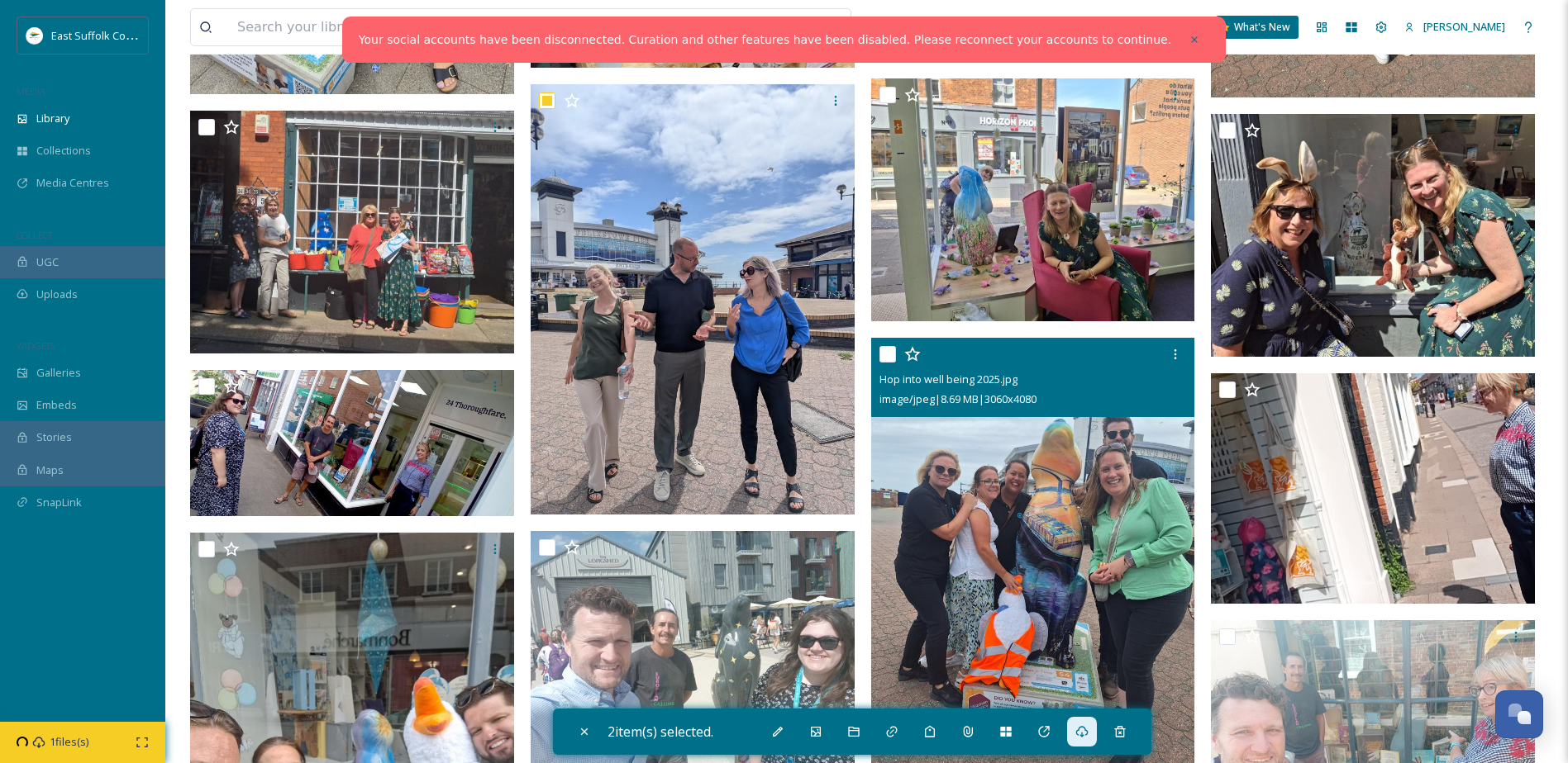
scroll to position [3305, 0]
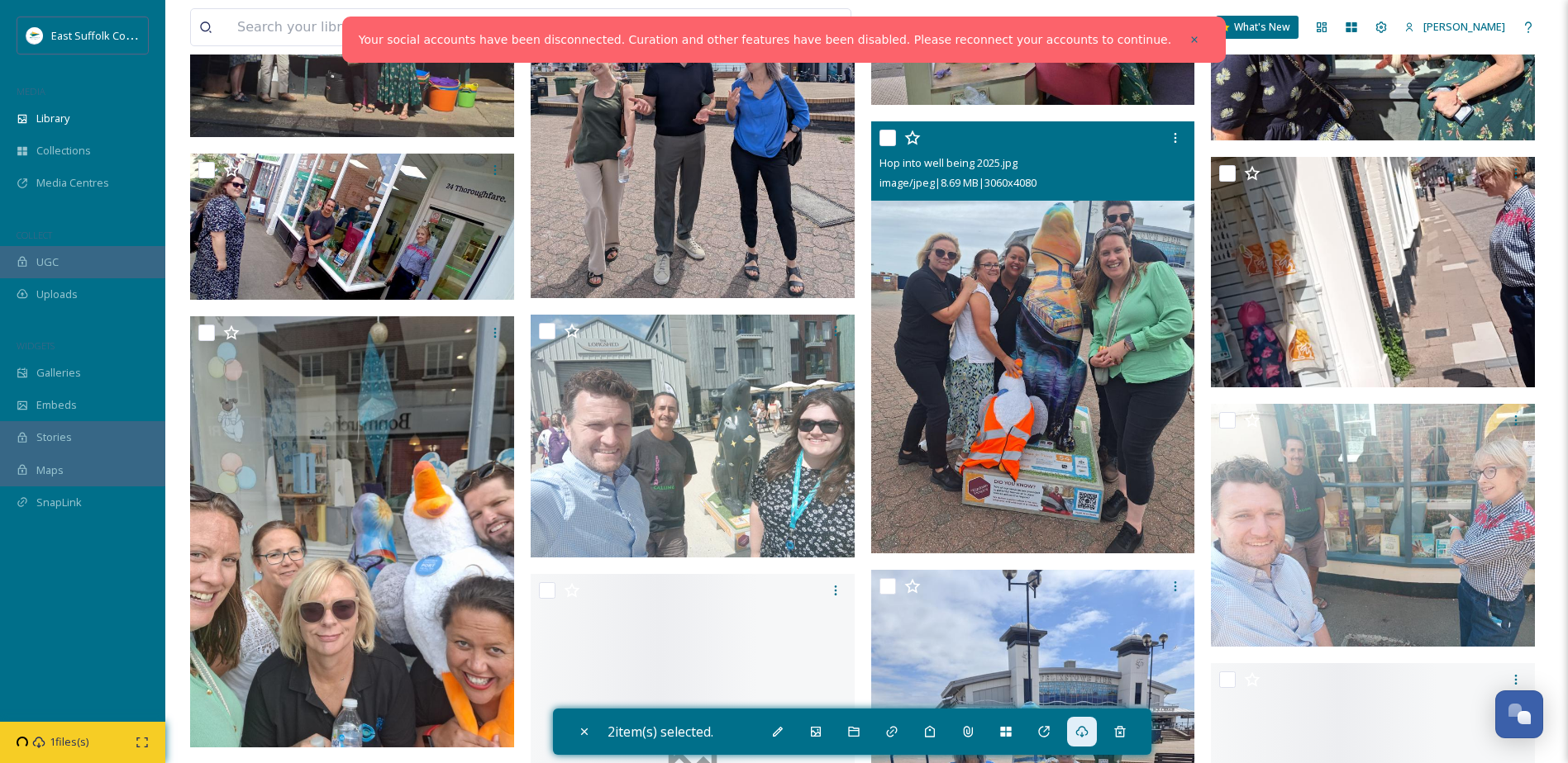
click at [891, 132] on input "checkbox" at bounding box center [887, 138] width 16 height 16
checkbox input "true"
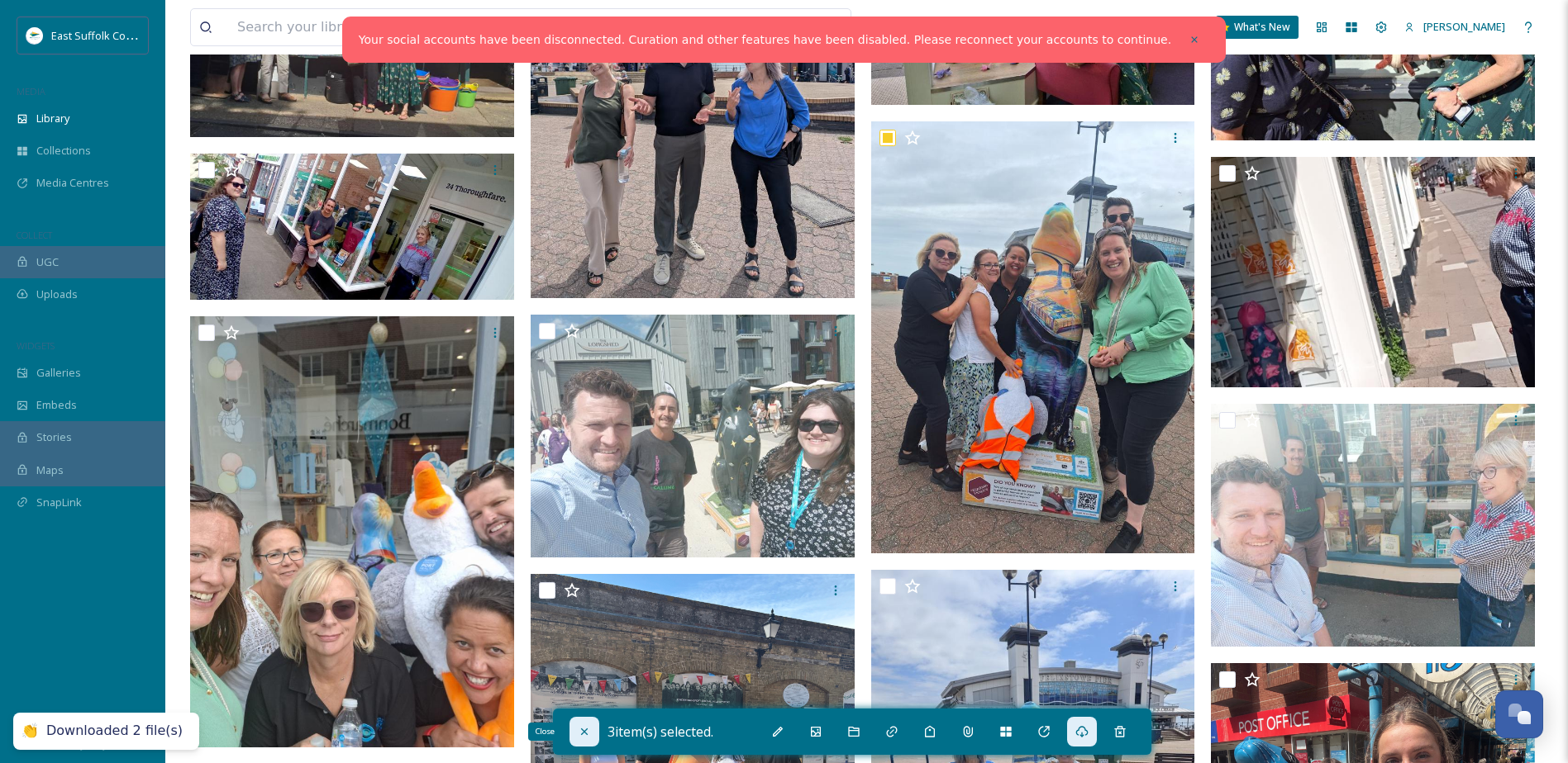
click at [580, 731] on icon at bounding box center [583, 731] width 13 height 13
checkbox input "false"
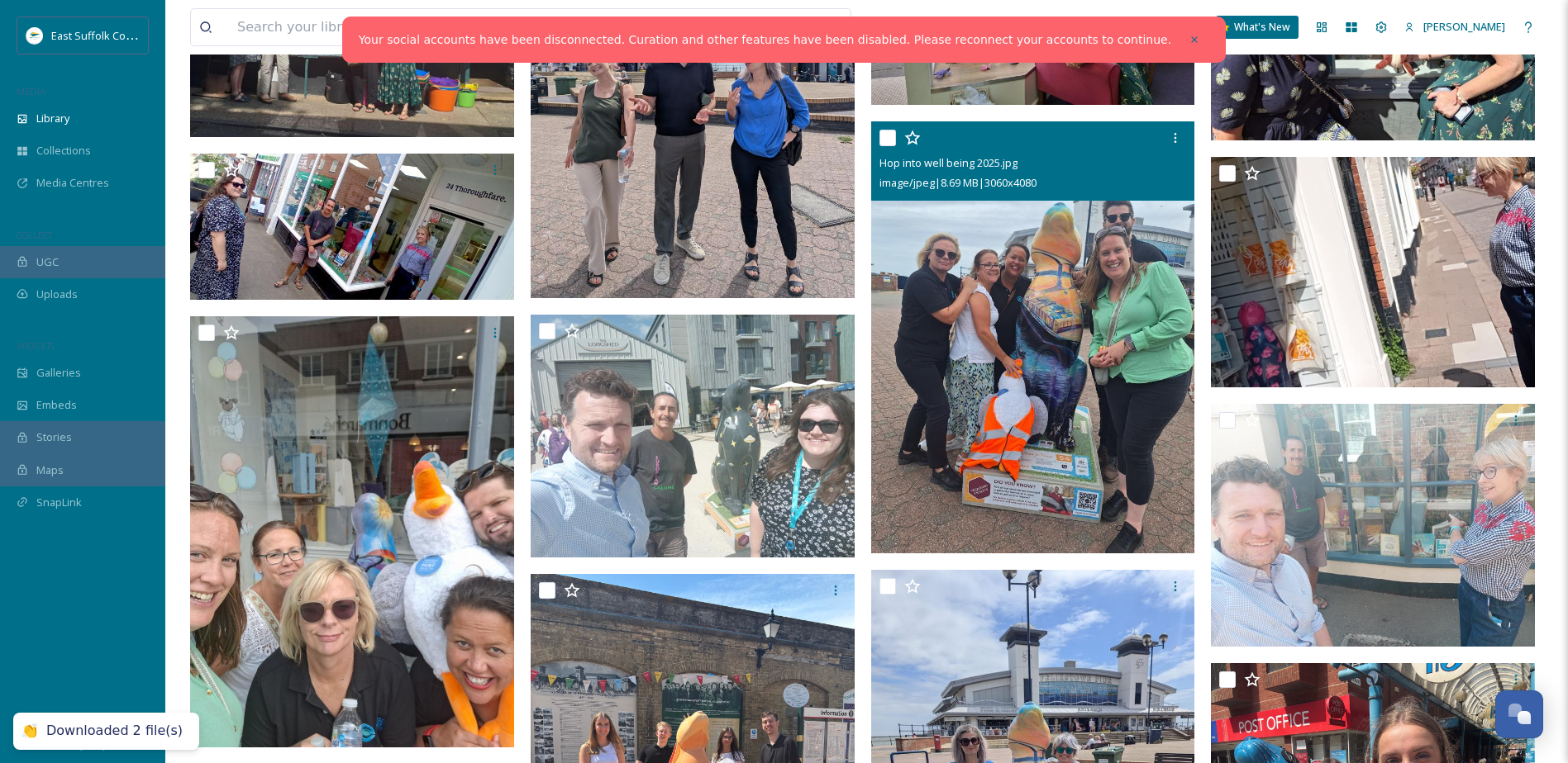
click at [887, 143] on input "checkbox" at bounding box center [887, 138] width 16 height 16
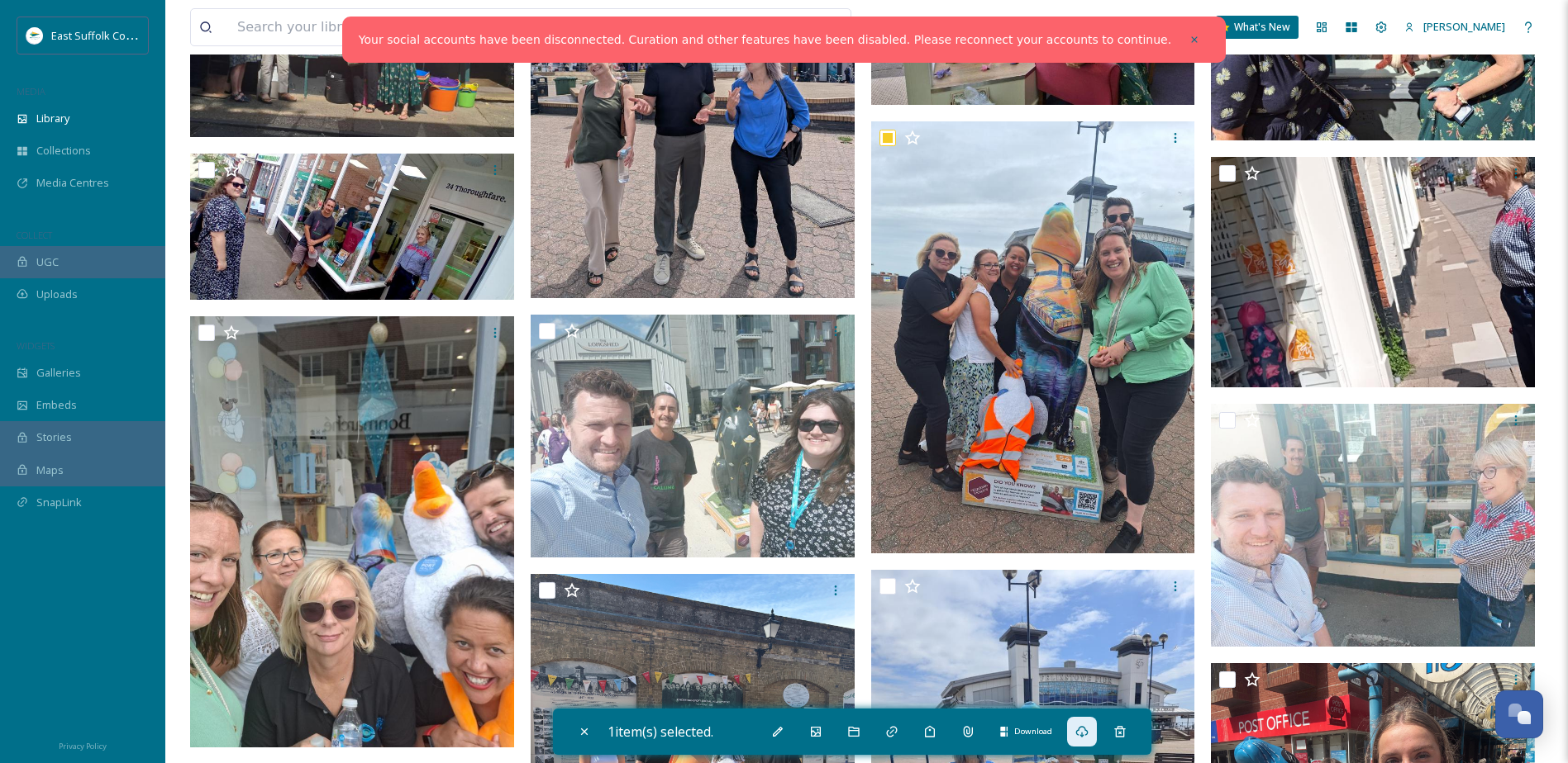
click at [1077, 737] on div "Download" at bounding box center [1082, 732] width 30 height 30
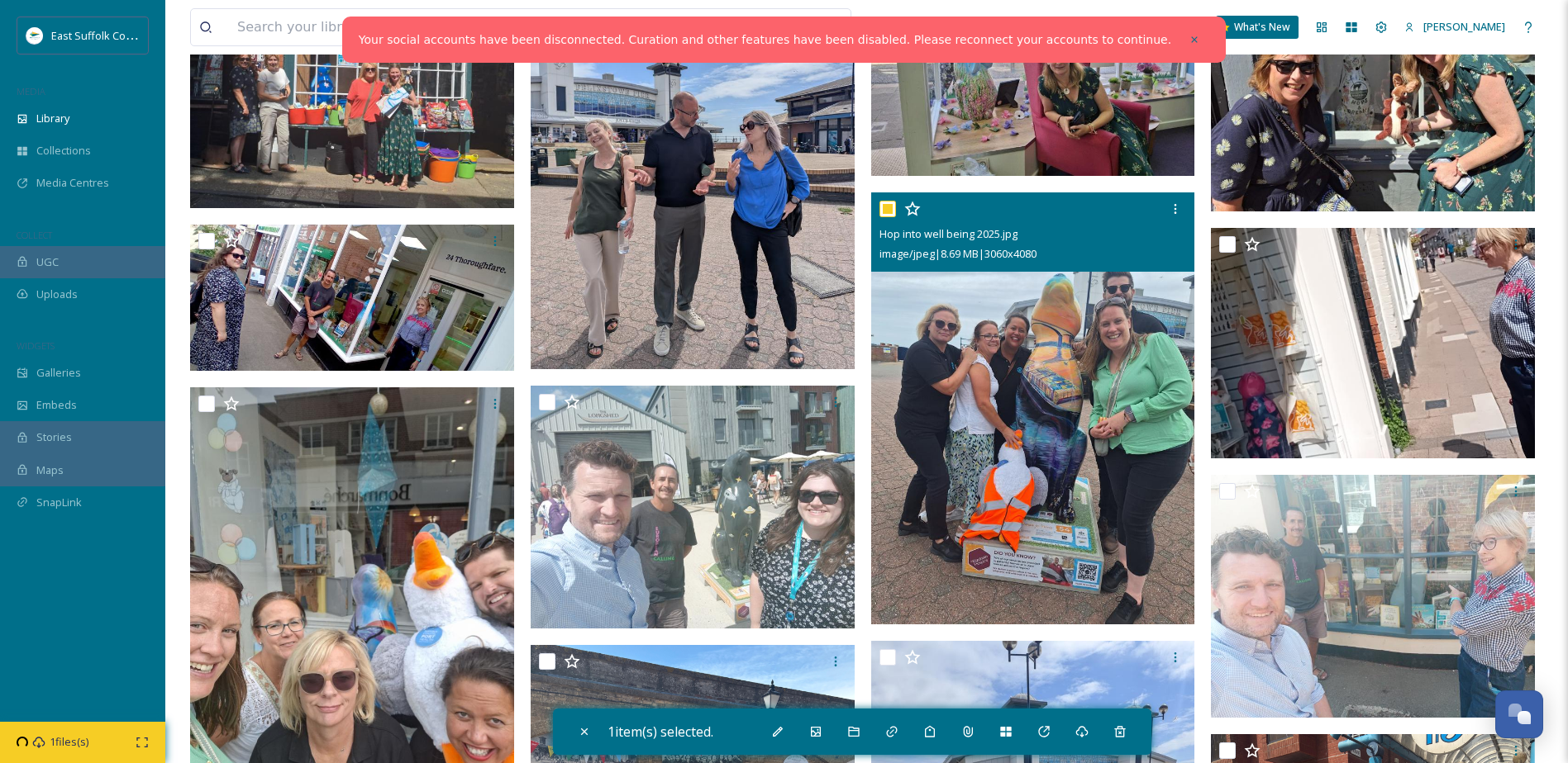
scroll to position [3222, 0]
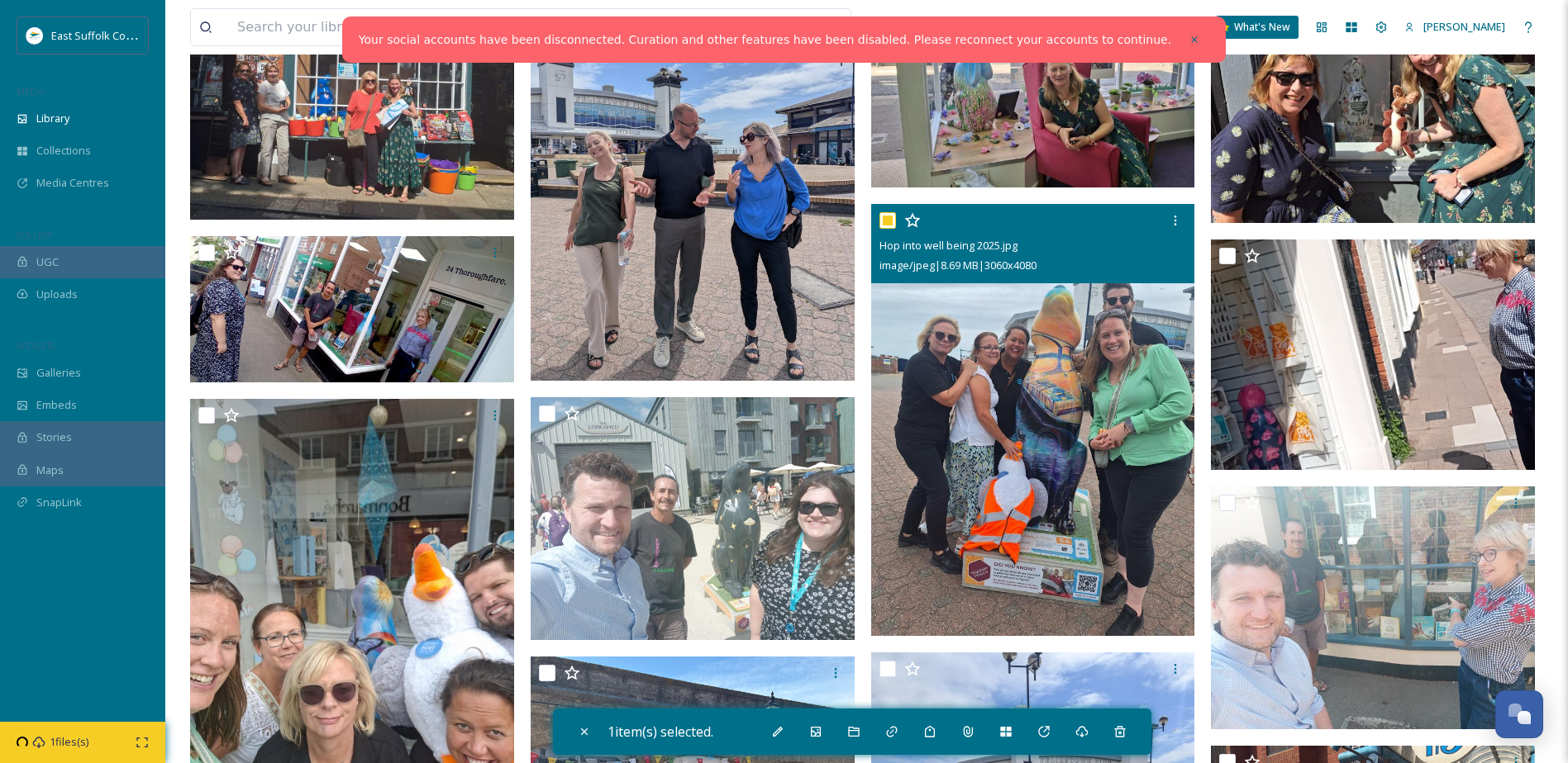
click at [888, 216] on input "checkbox" at bounding box center [887, 220] width 16 height 16
checkbox input "false"
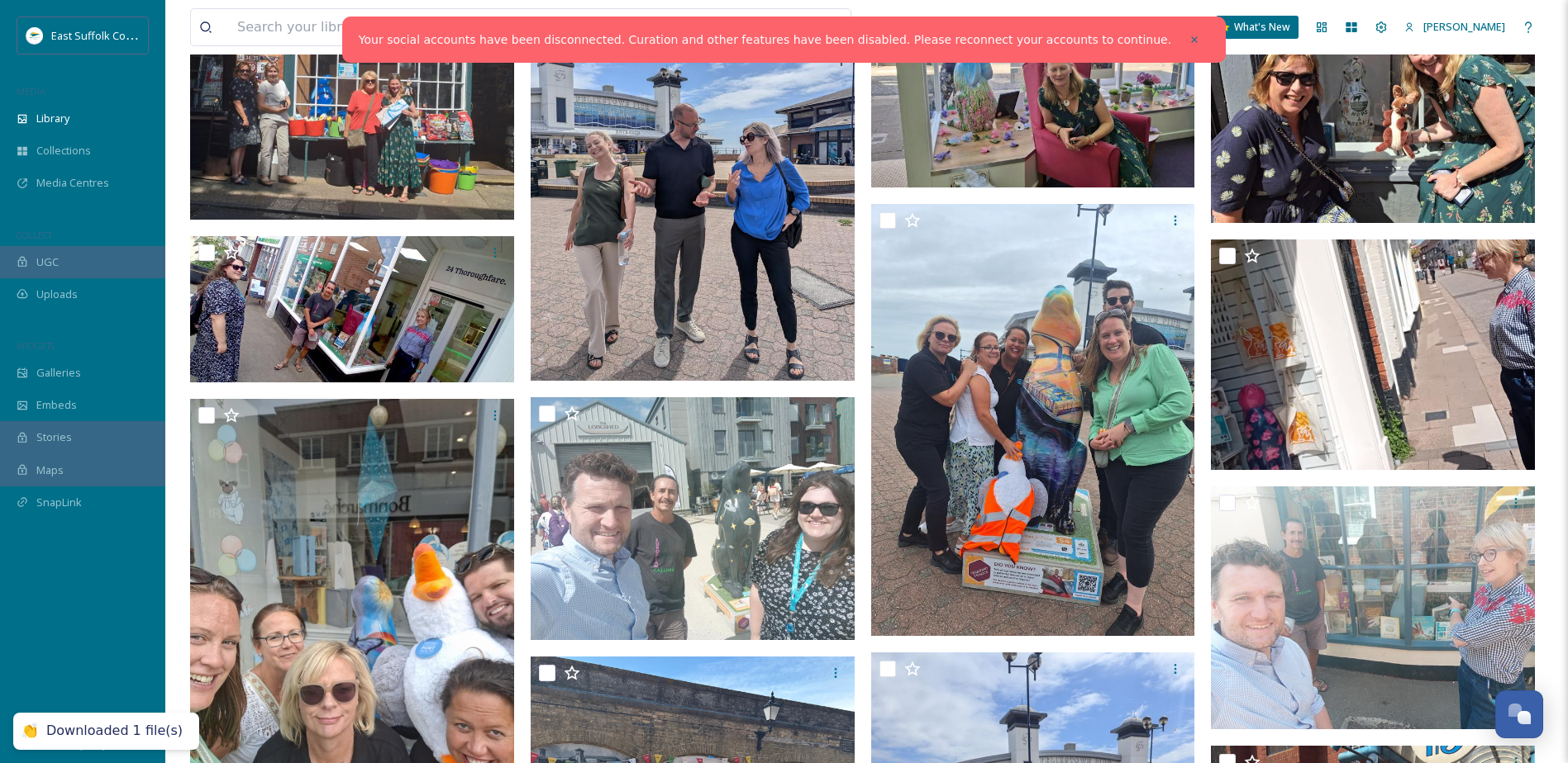
scroll to position [3387, 0]
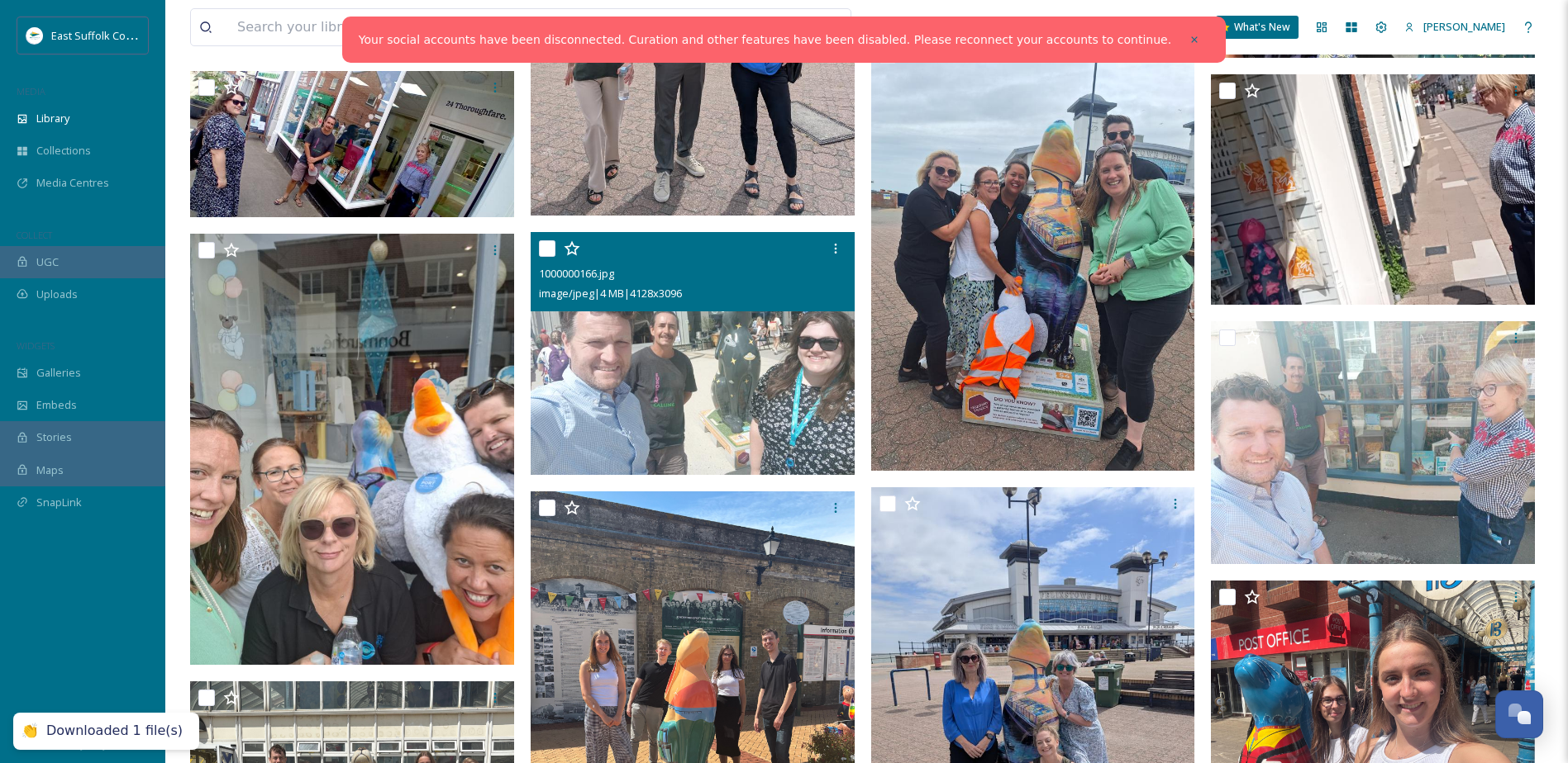
click at [546, 238] on div at bounding box center [694, 249] width 312 height 30
click at [548, 246] on input "checkbox" at bounding box center [546, 248] width 16 height 16
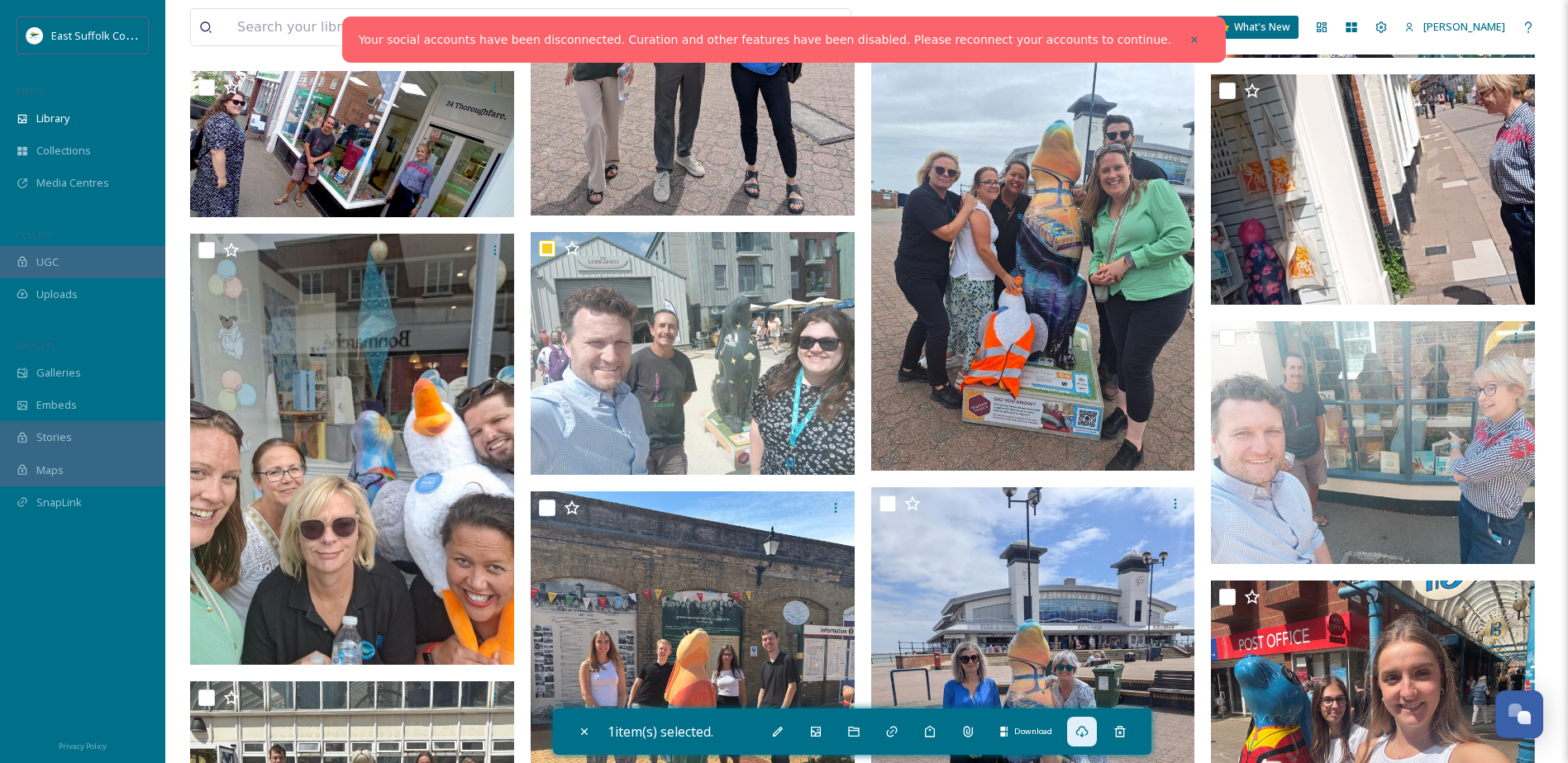
click at [1080, 735] on icon at bounding box center [1082, 731] width 13 height 13
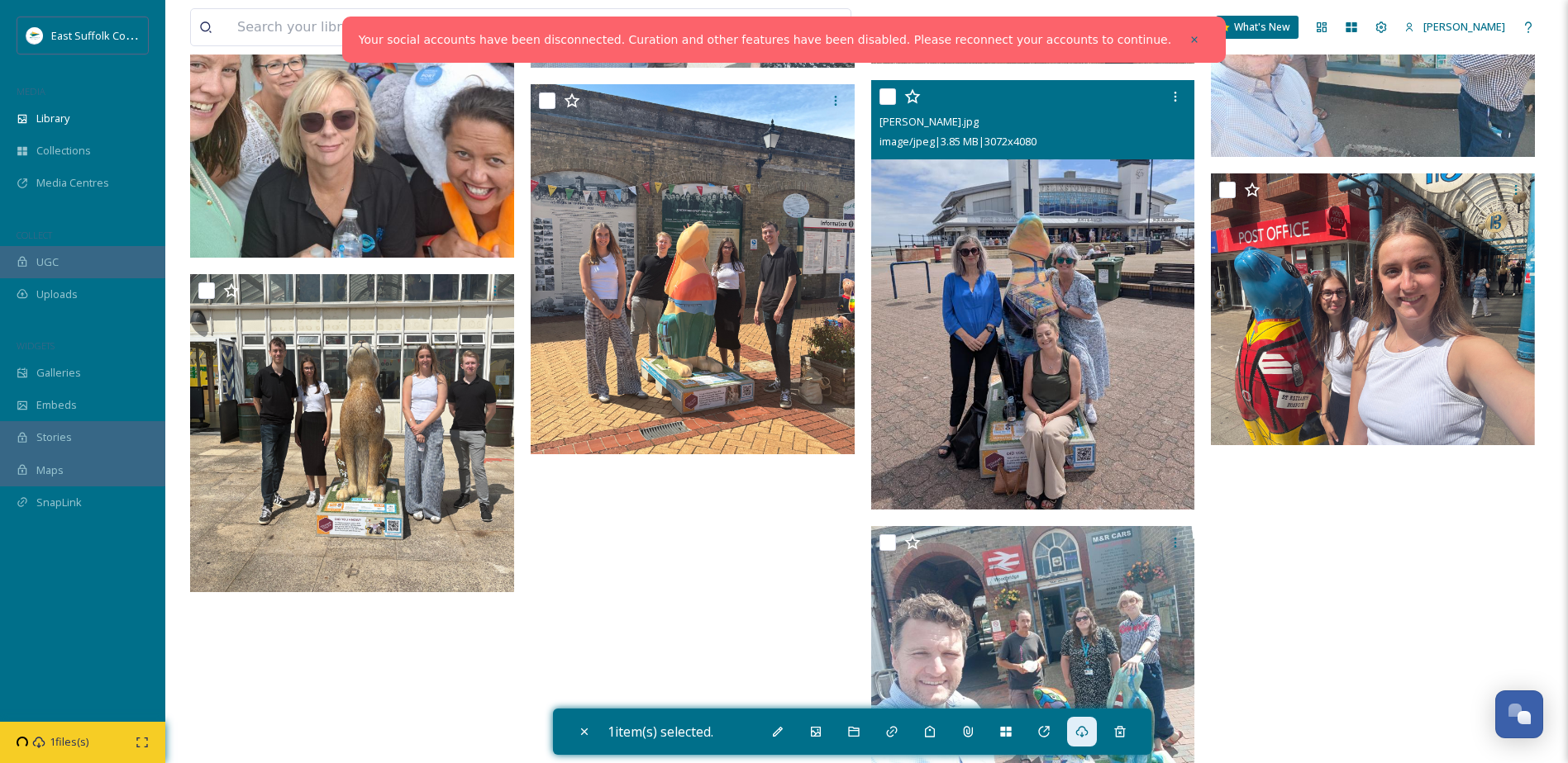
scroll to position [3800, 0]
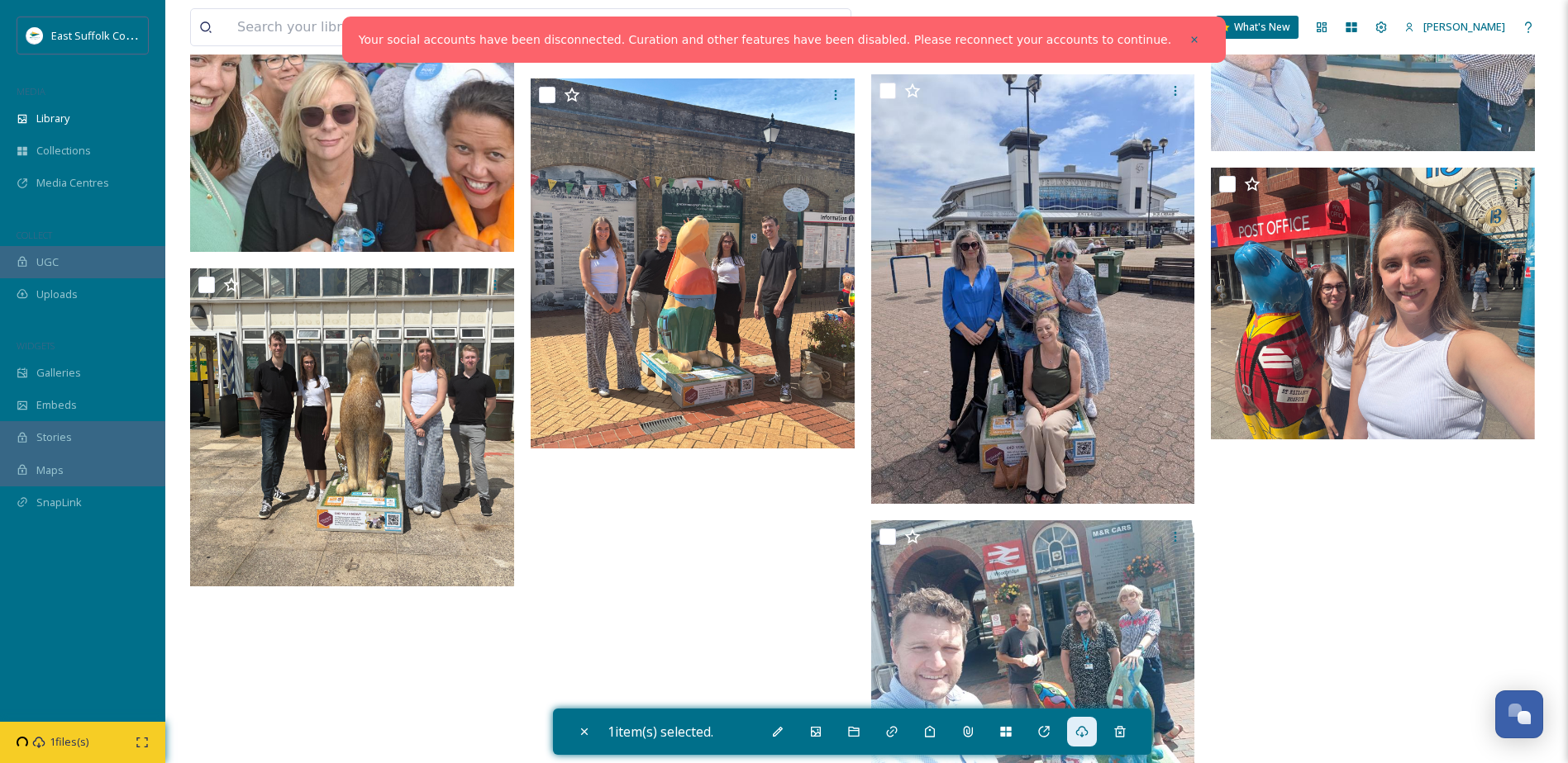
click at [590, 728] on icon at bounding box center [583, 731] width 13 height 13
checkbox input "false"
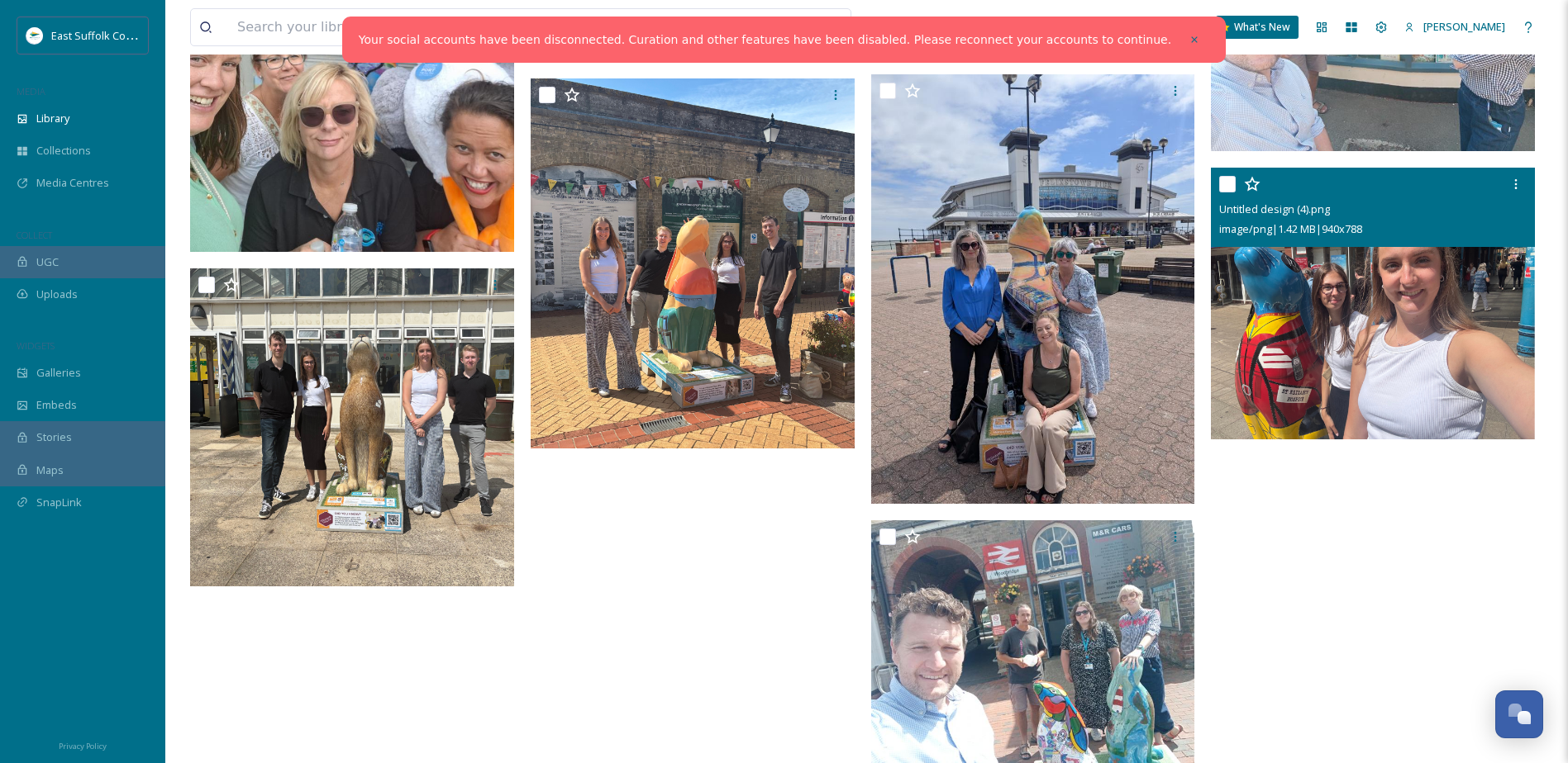
click at [1229, 188] on input "checkbox" at bounding box center [1227, 184] width 16 height 16
checkbox input "true"
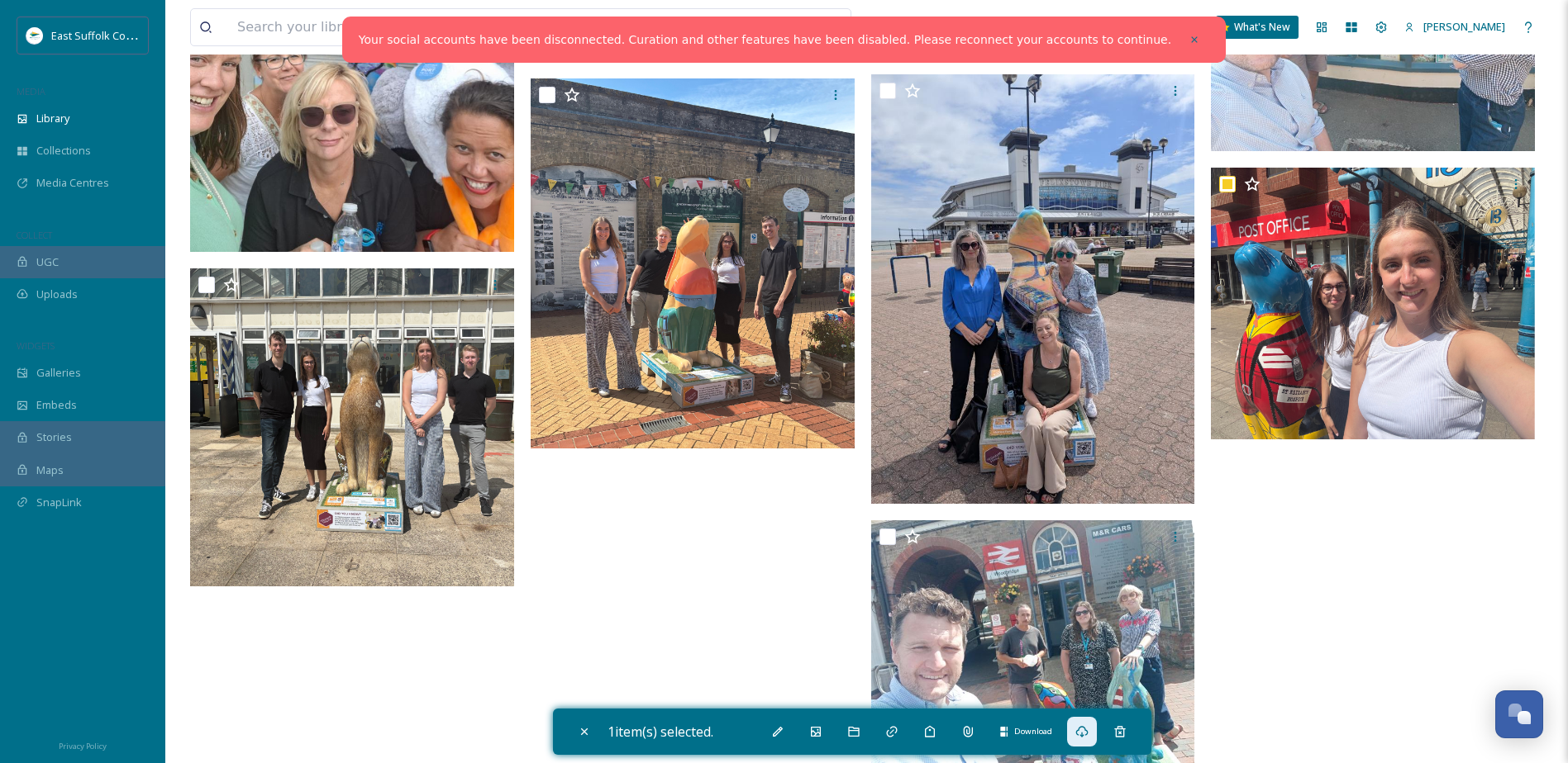
click at [1086, 735] on icon at bounding box center [1082, 731] width 12 height 11
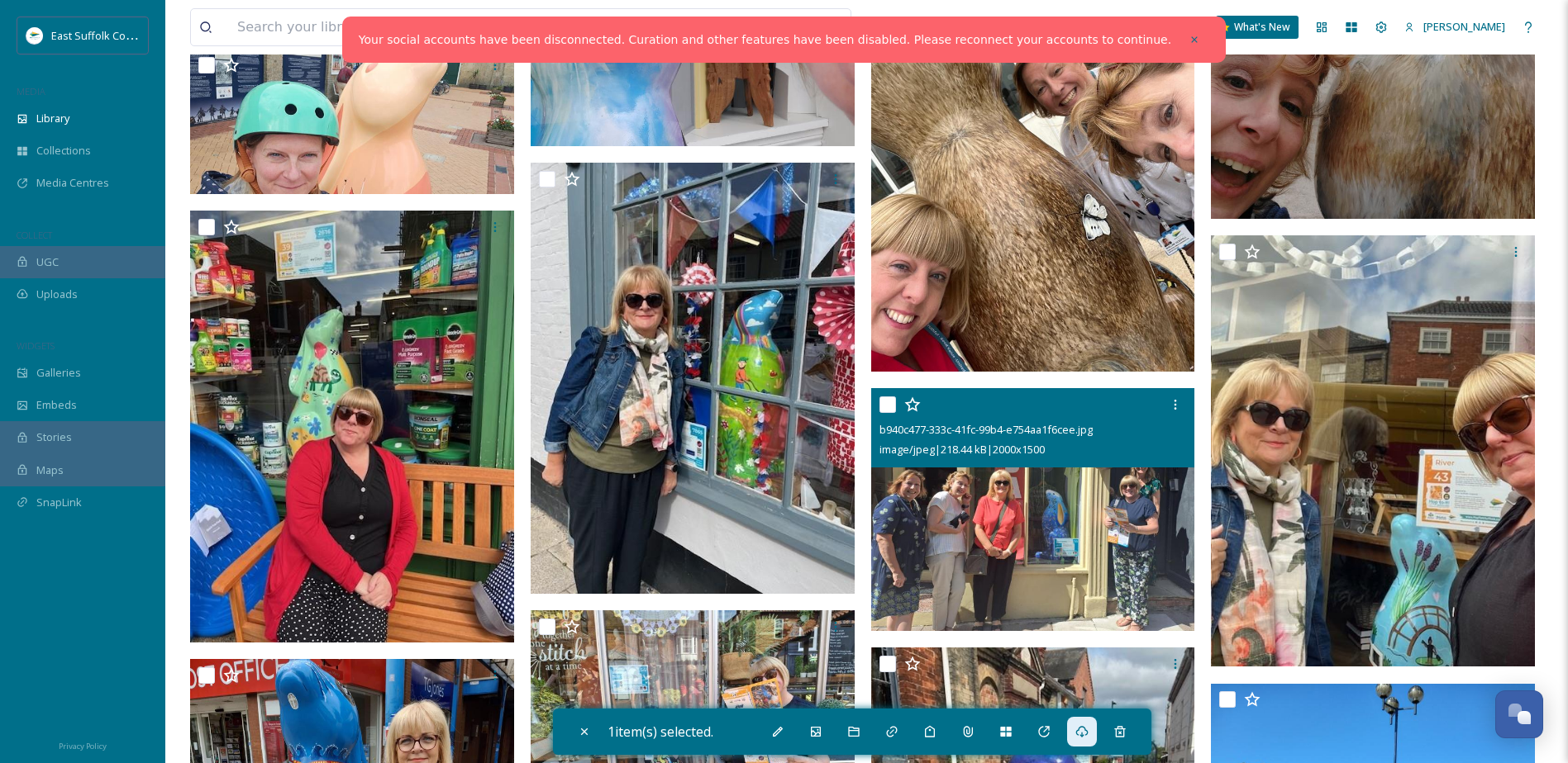
scroll to position [2065, 0]
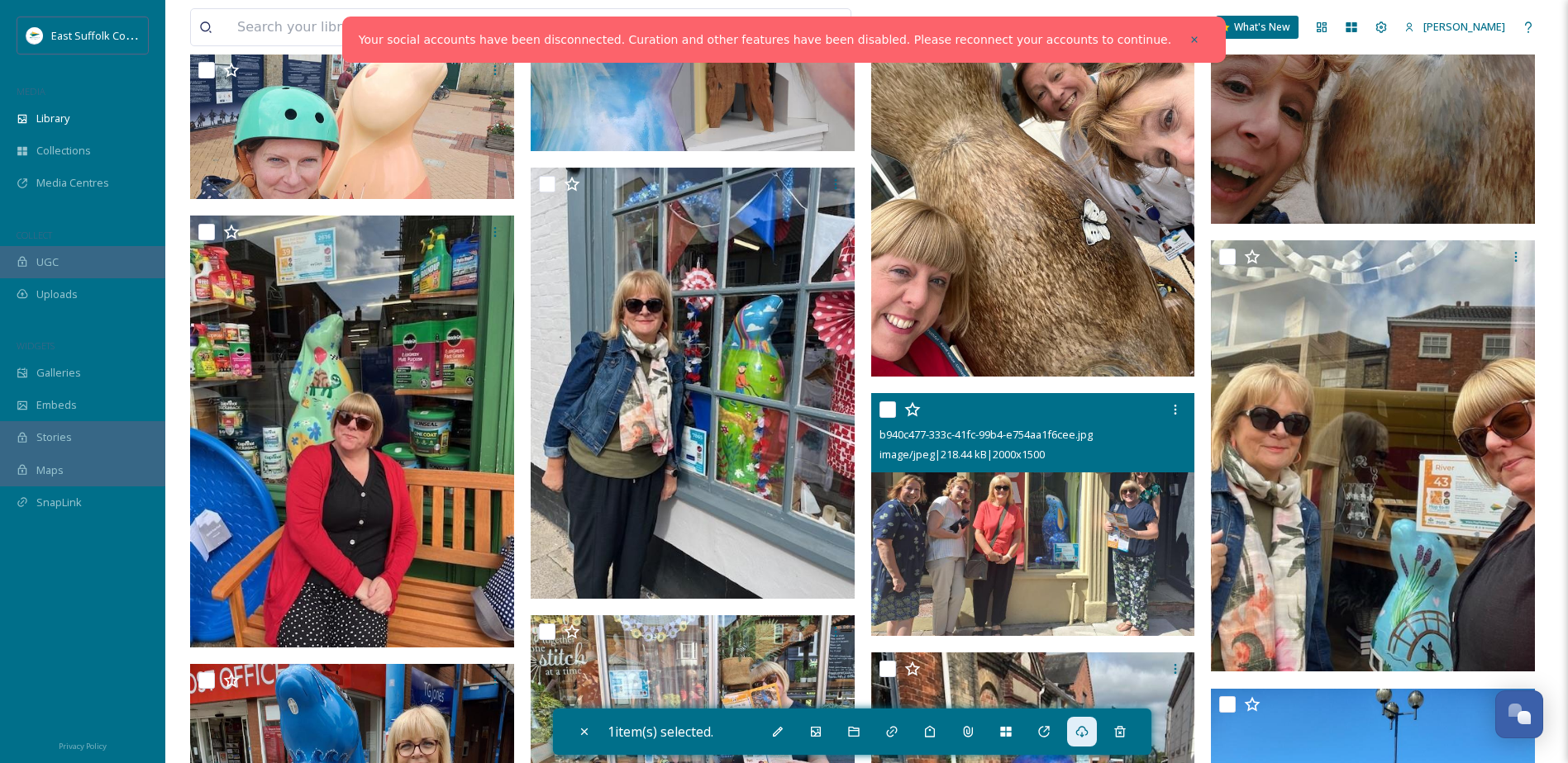
click at [884, 411] on input "checkbox" at bounding box center [887, 409] width 16 height 16
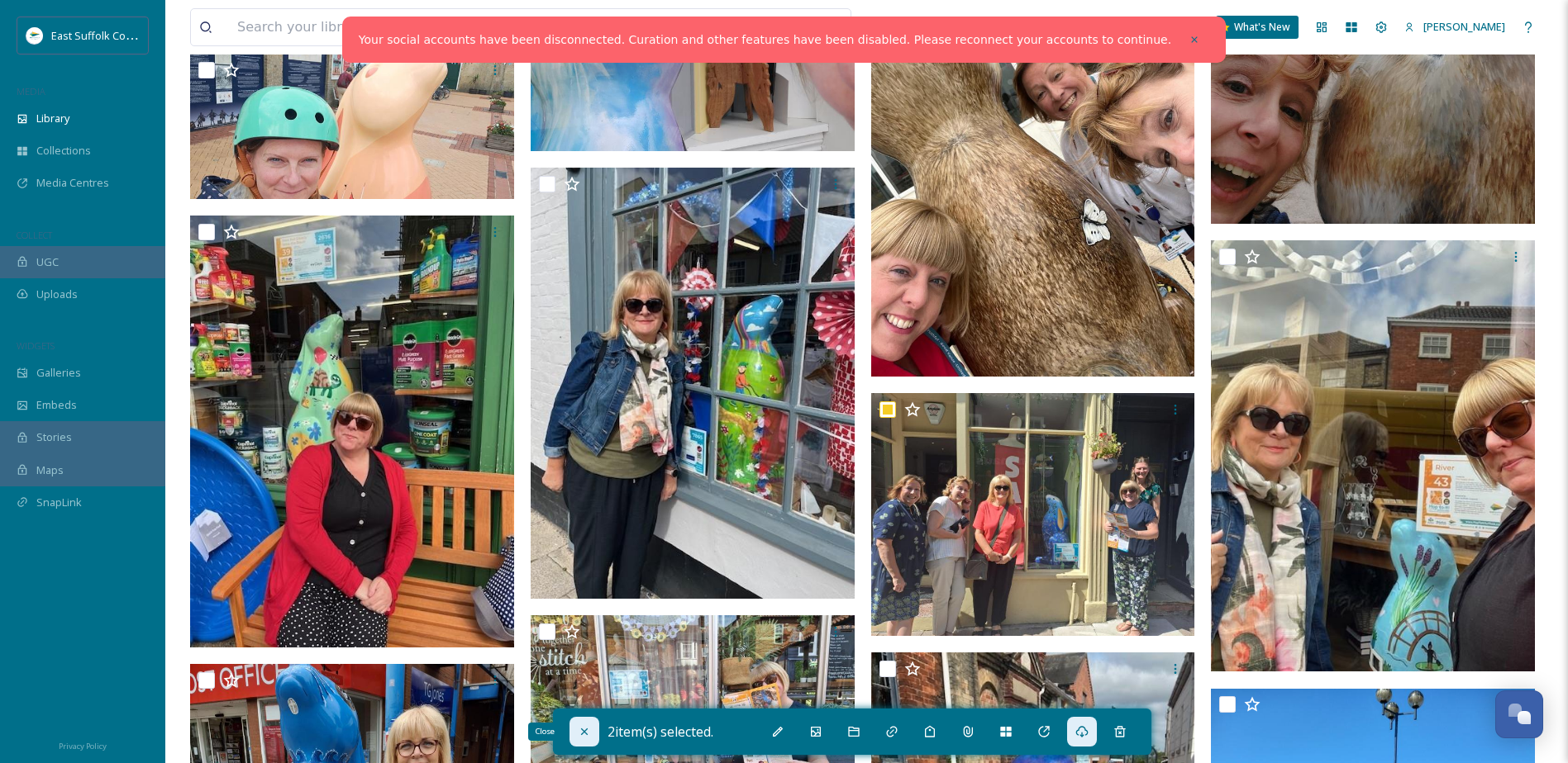
click at [578, 741] on div "Close" at bounding box center [584, 732] width 30 height 30
checkbox input "false"
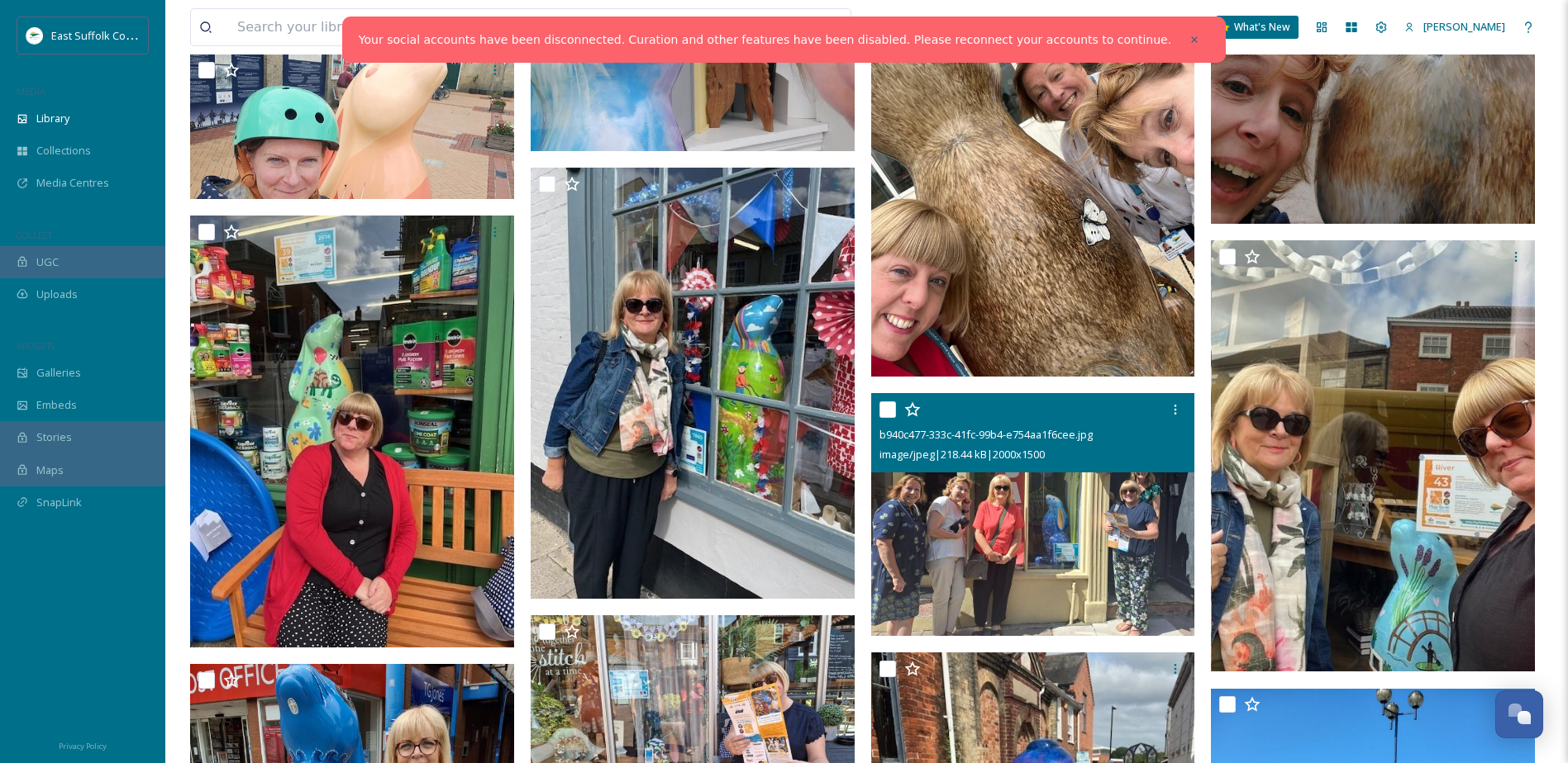
click at [873, 407] on div "b940c477-333c-41fc-99b4-e754aa1f6cee.jpg image/jpeg | 218.44 kB | 2000 x 1500" at bounding box center [1033, 433] width 324 height 79
click at [892, 413] on input "checkbox" at bounding box center [887, 409] width 16 height 16
checkbox input "true"
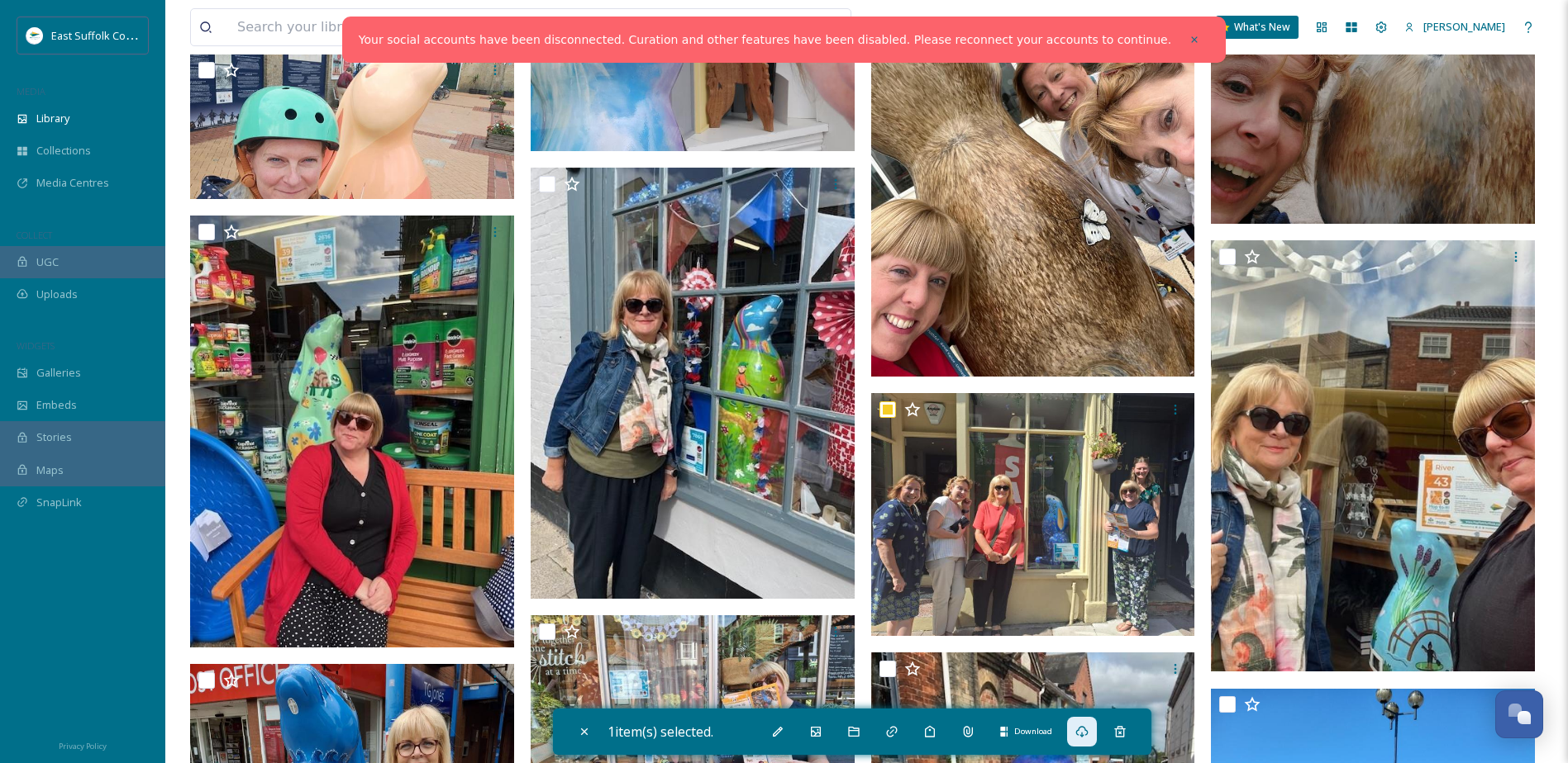
click at [1088, 726] on icon at bounding box center [1082, 731] width 13 height 13
